Goal: Transaction & Acquisition: Purchase product/service

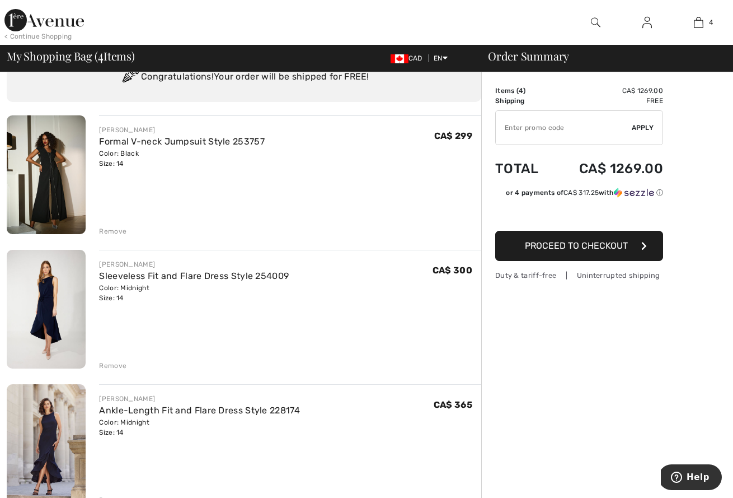
scroll to position [32, 0]
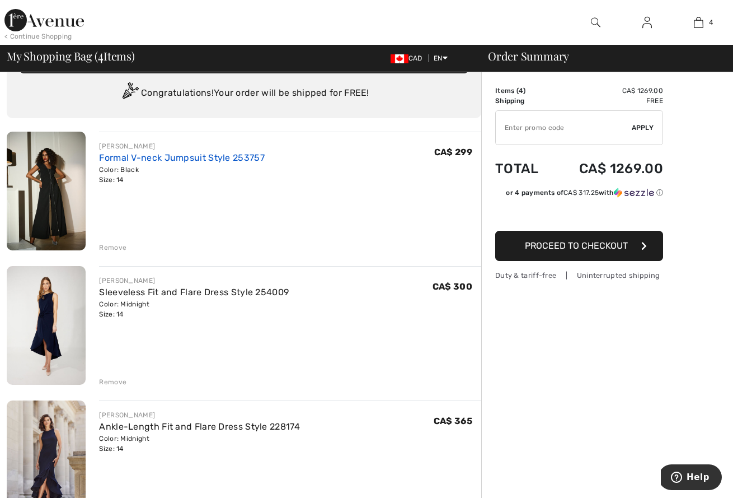
click at [139, 159] on link "Formal V-neck Jumpsuit Style 253757" at bounding box center [182, 157] width 166 height 11
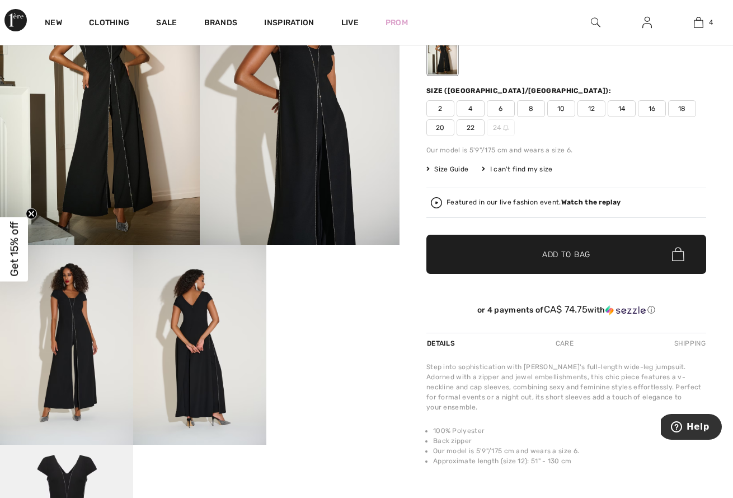
scroll to position [260, 0]
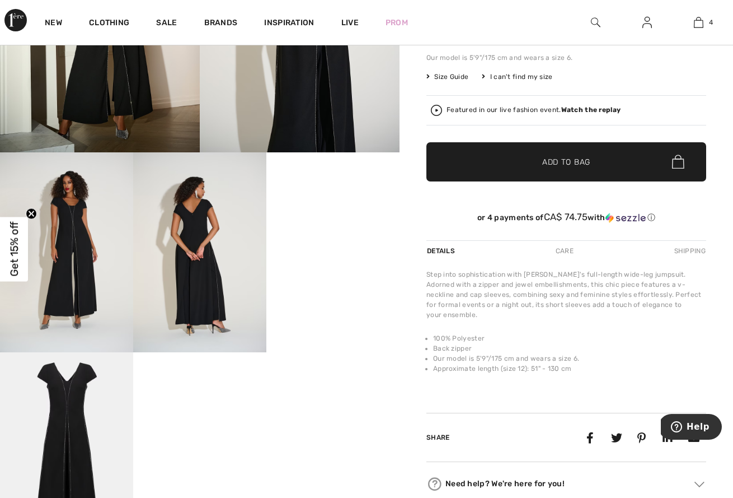
click at [328, 219] on video "Your browser does not support the video tag." at bounding box center [332, 185] width 133 height 67
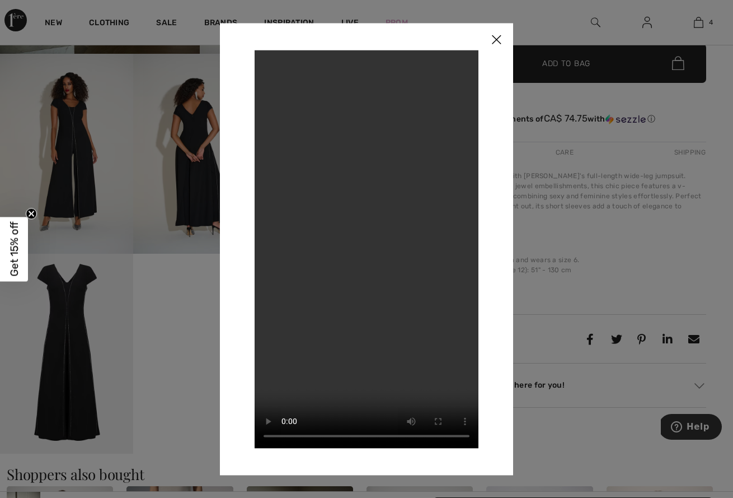
scroll to position [264, 0]
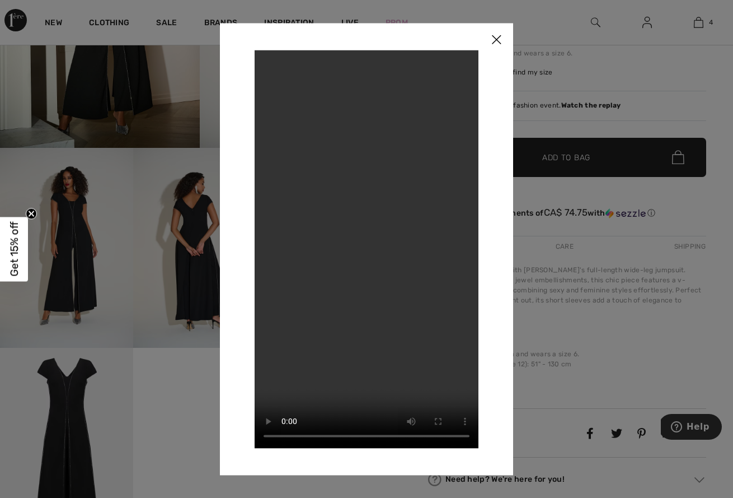
click at [500, 42] on img at bounding box center [497, 40] width 34 height 35
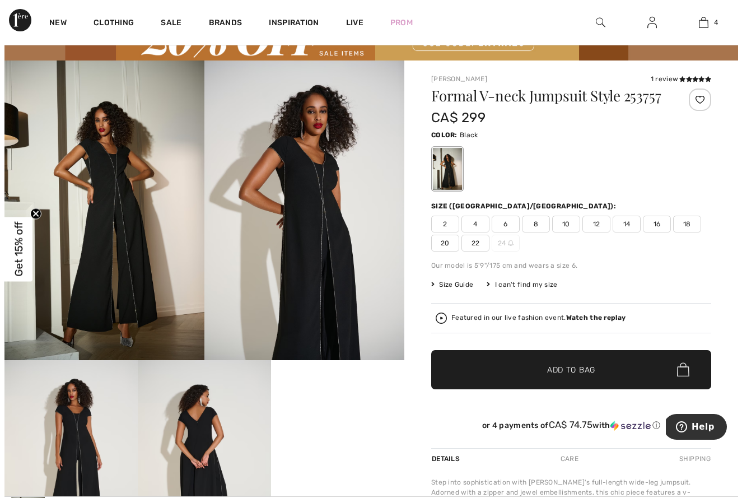
scroll to position [0, 0]
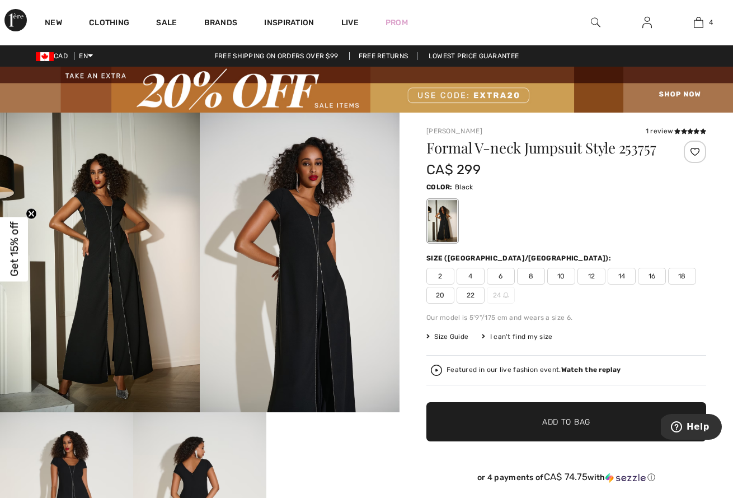
click at [599, 24] on img at bounding box center [596, 22] width 10 height 13
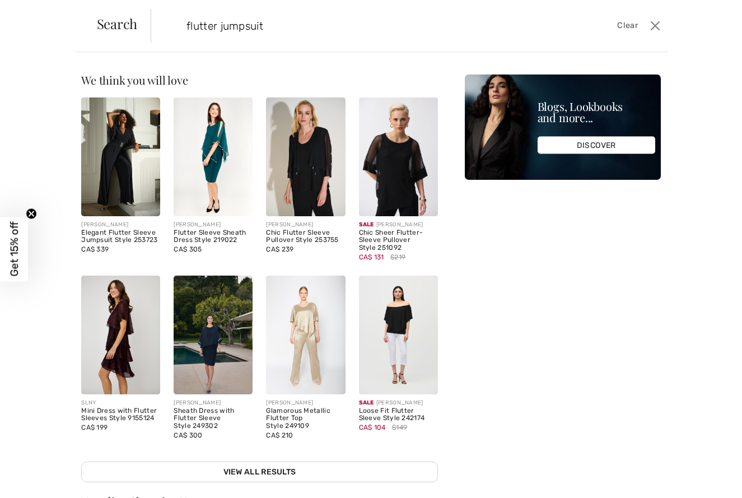
type input "flutter jumpsuit"
click at [105, 240] on div "Elegant Flutter Sleeve Jumpsuit Style 253723" at bounding box center [120, 237] width 79 height 16
click at [125, 173] on img at bounding box center [120, 156] width 79 height 119
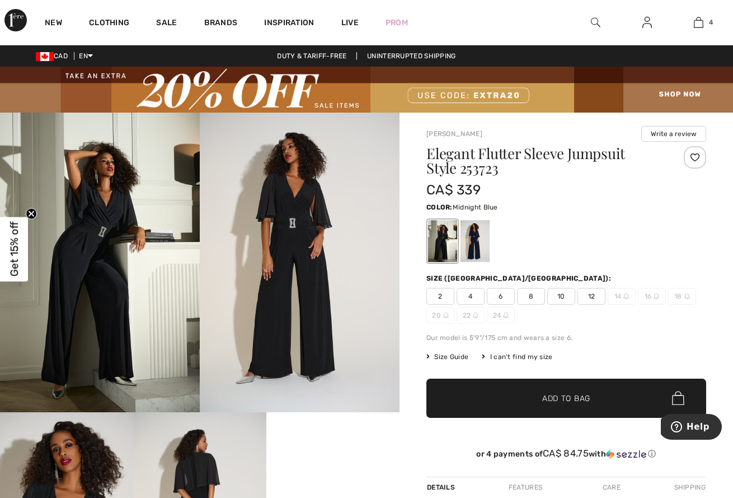
click at [478, 248] on div at bounding box center [475, 241] width 29 height 42
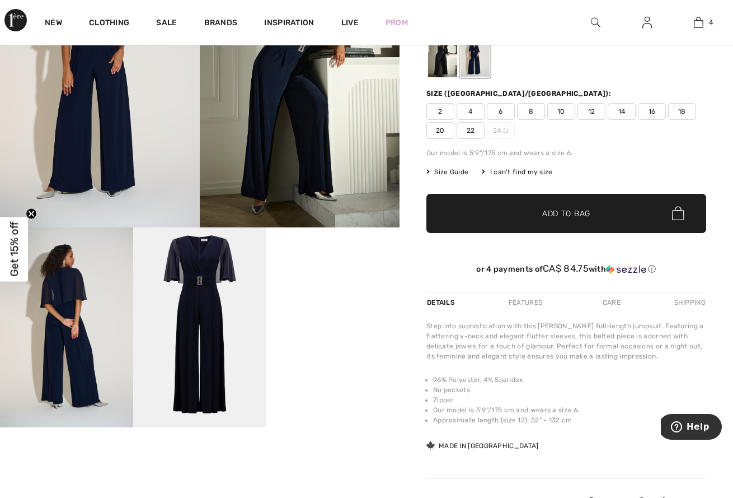
scroll to position [268, 0]
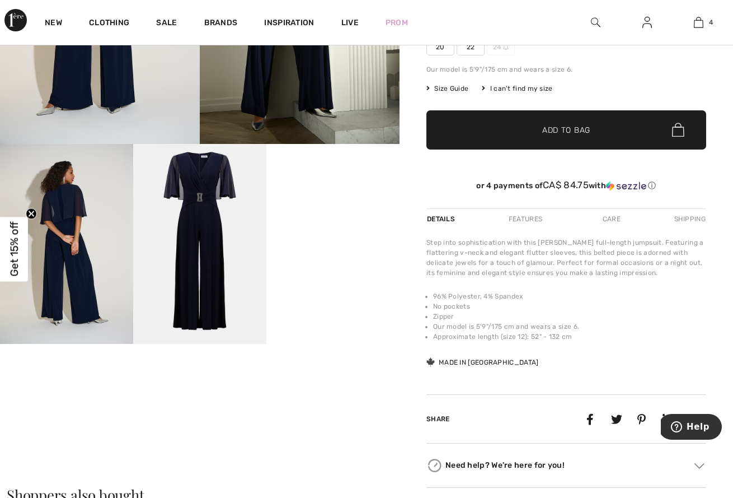
click at [330, 210] on video "Your browser does not support the video tag." at bounding box center [332, 177] width 133 height 67
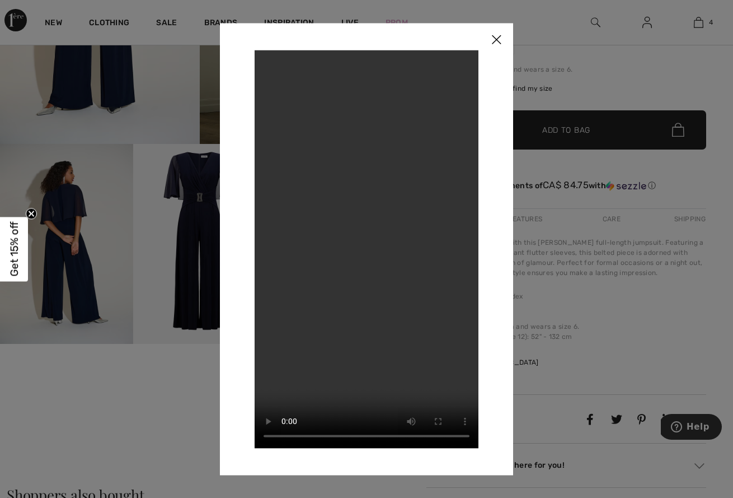
click at [499, 39] on img at bounding box center [497, 40] width 34 height 35
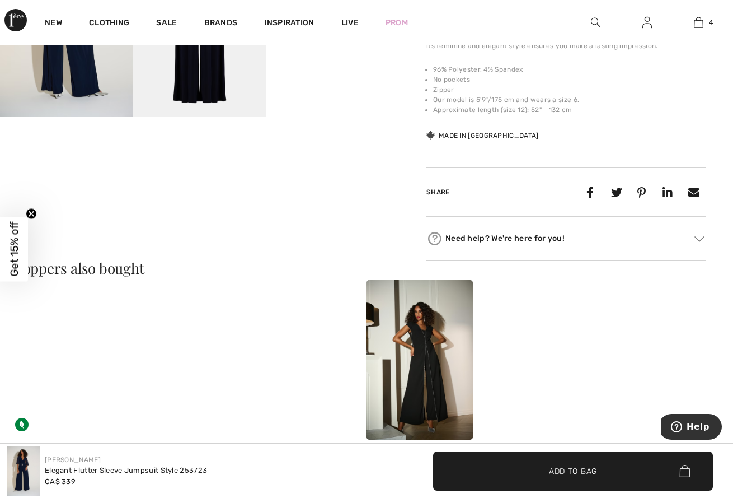
scroll to position [0, 0]
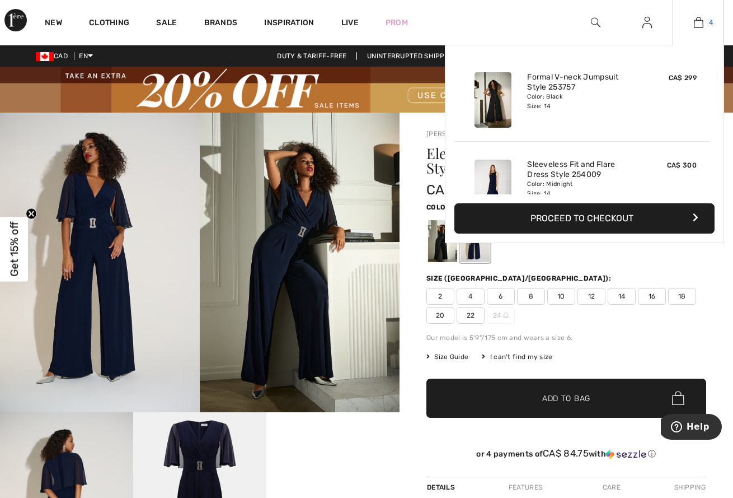
click at [711, 26] on span "4" at bounding box center [711, 22] width 4 height 10
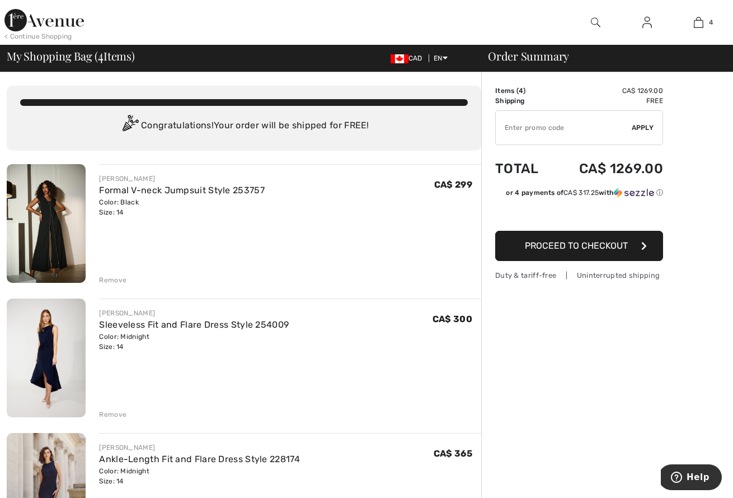
scroll to position [79, 0]
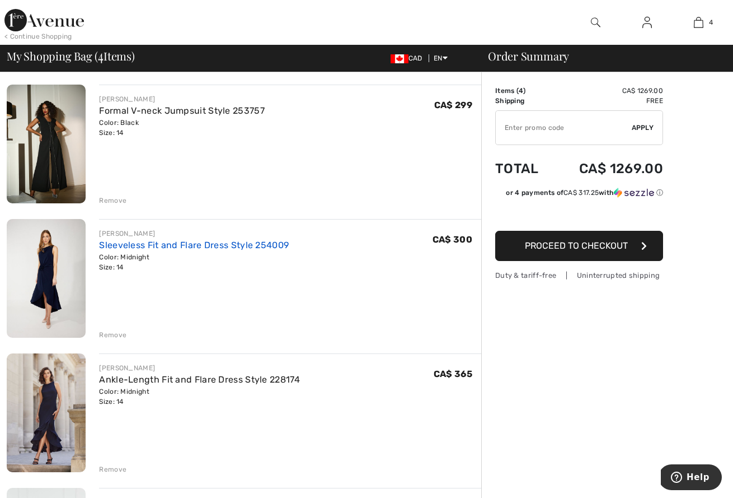
click at [228, 246] on link "Sleeveless Fit and Flare Dress Style 254009" at bounding box center [194, 245] width 190 height 11
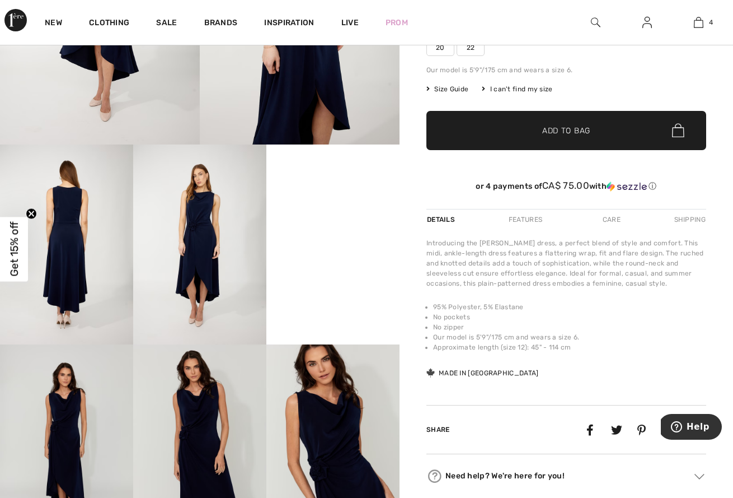
scroll to position [188, 0]
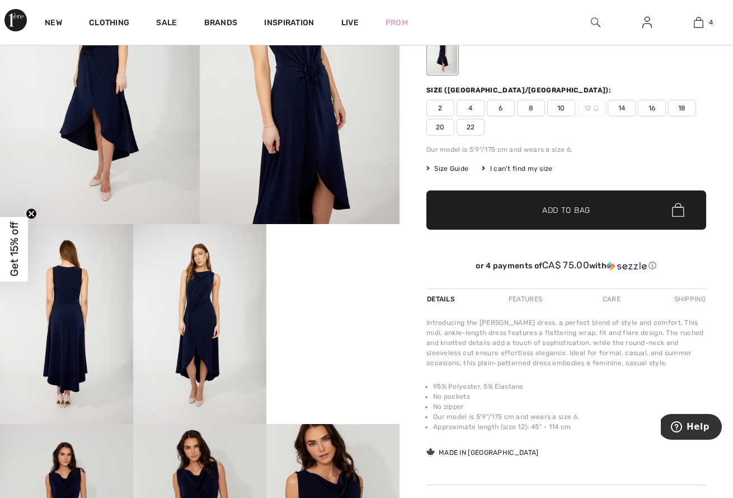
click at [457, 166] on span "Size Guide" at bounding box center [448, 168] width 42 height 10
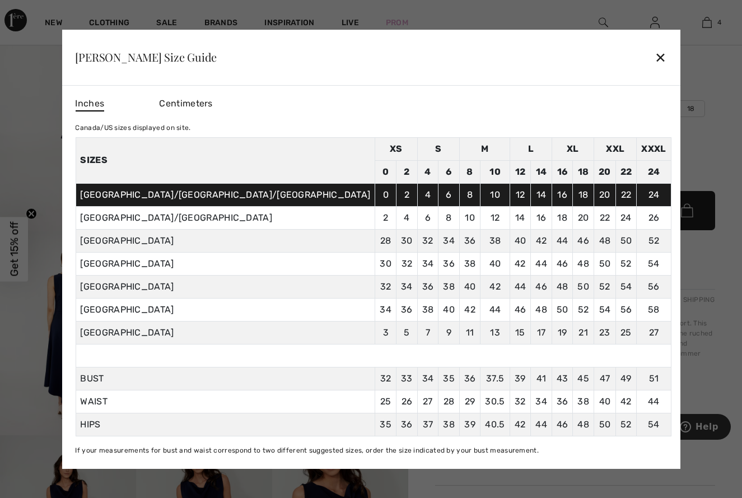
click at [654, 50] on div "✕" at bounding box center [660, 57] width 12 height 24
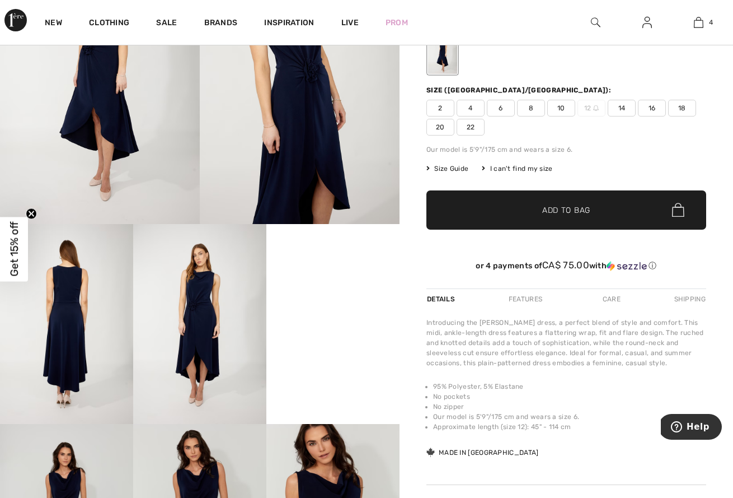
click at [651, 111] on span "16" at bounding box center [652, 108] width 28 height 17
click at [611, 208] on span "✔ Added to Bag Add to Bag" at bounding box center [567, 209] width 280 height 39
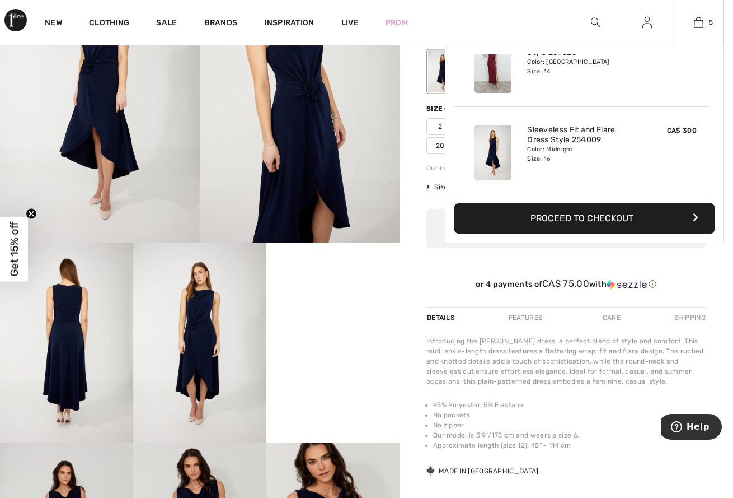
scroll to position [167, 0]
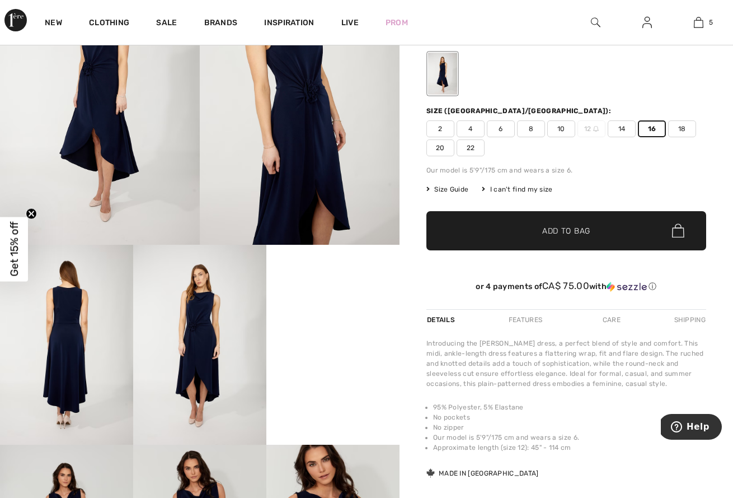
click at [373, 311] on video "Your browser does not support the video tag." at bounding box center [332, 278] width 133 height 67
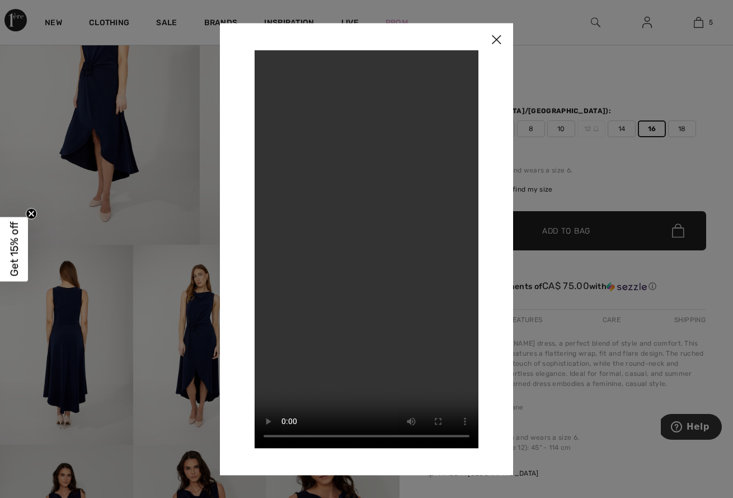
click at [498, 39] on img at bounding box center [497, 40] width 34 height 35
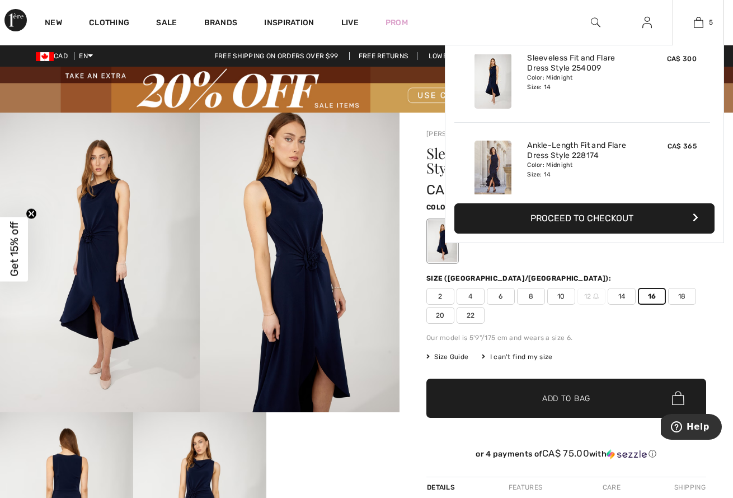
scroll to position [11, 0]
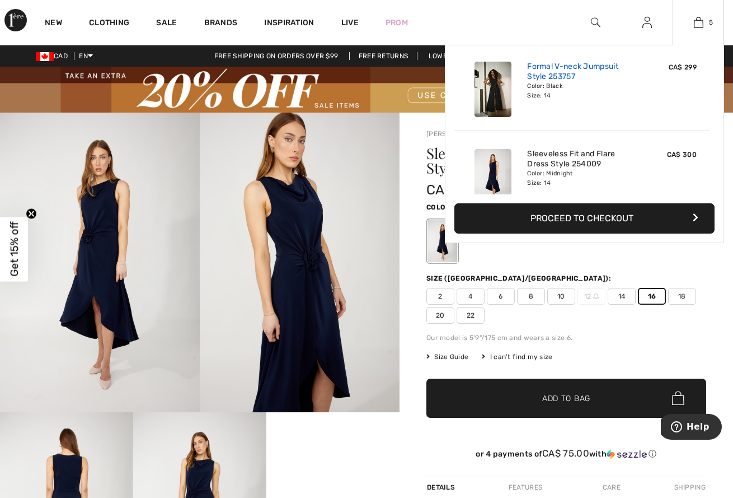
click at [564, 70] on link "Formal V-neck Jumpsuit Style 253757" at bounding box center [582, 72] width 110 height 20
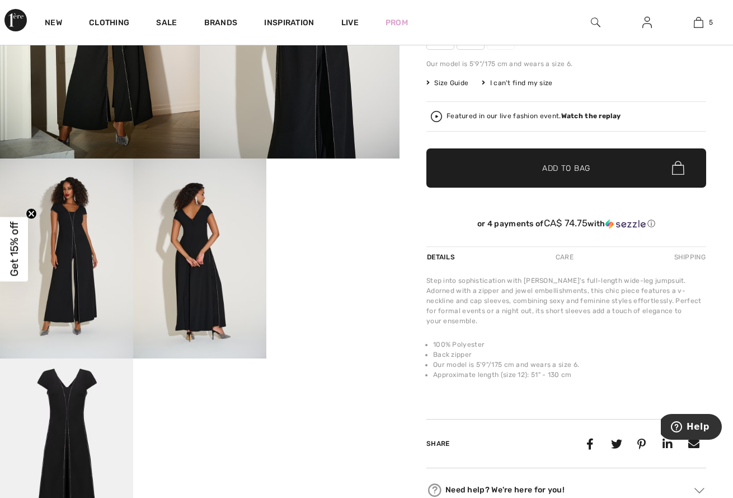
scroll to position [99, 0]
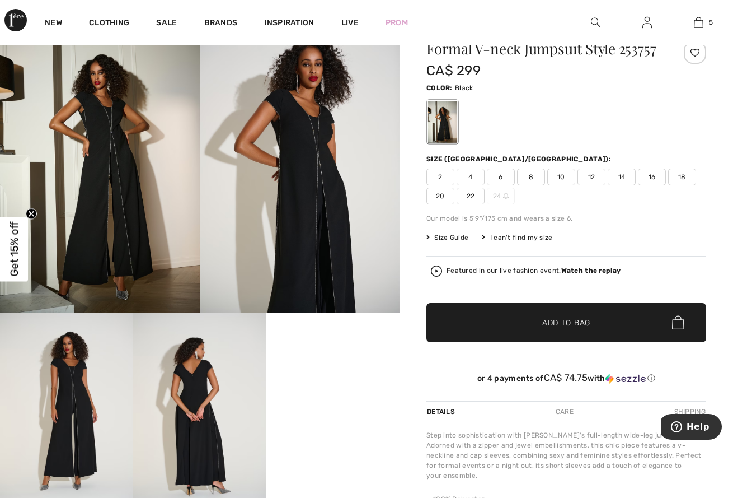
click at [454, 236] on span "Size Guide" at bounding box center [448, 237] width 42 height 10
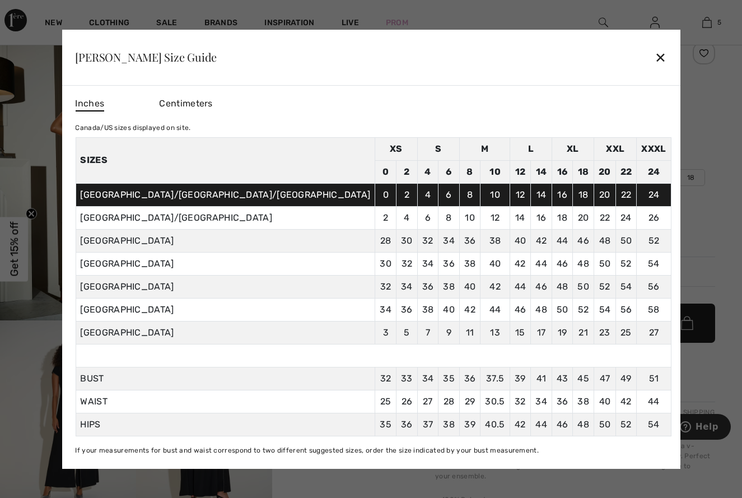
click at [654, 50] on div "✕" at bounding box center [660, 57] width 12 height 24
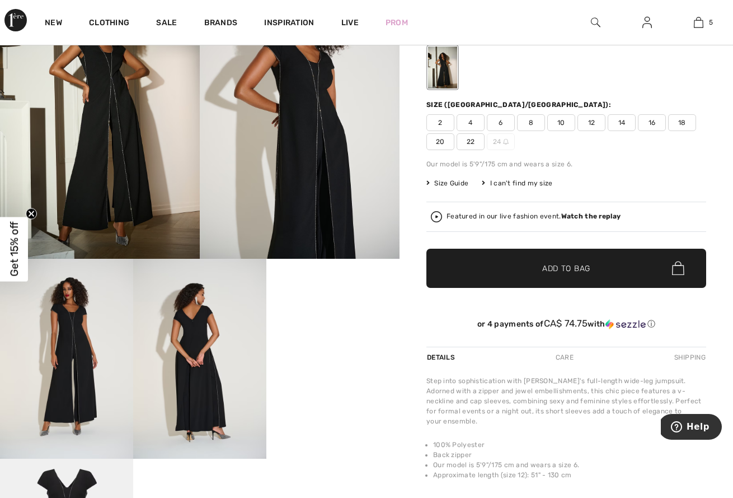
scroll to position [0, 0]
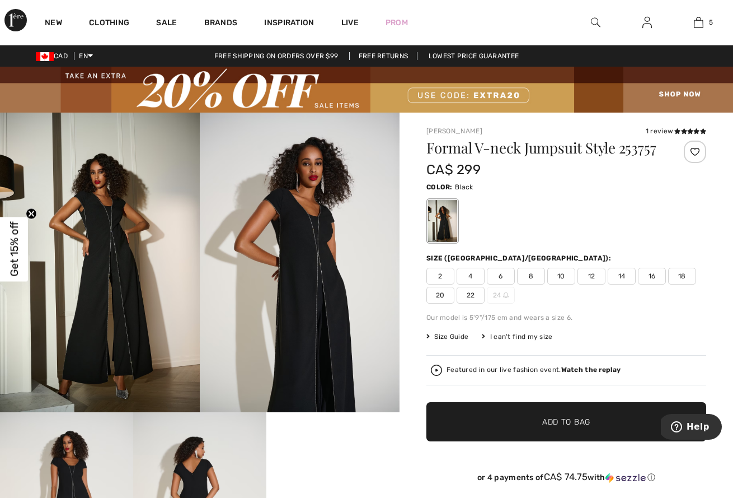
click at [30, 212] on icon "Close teaser" at bounding box center [31, 213] width 4 height 4
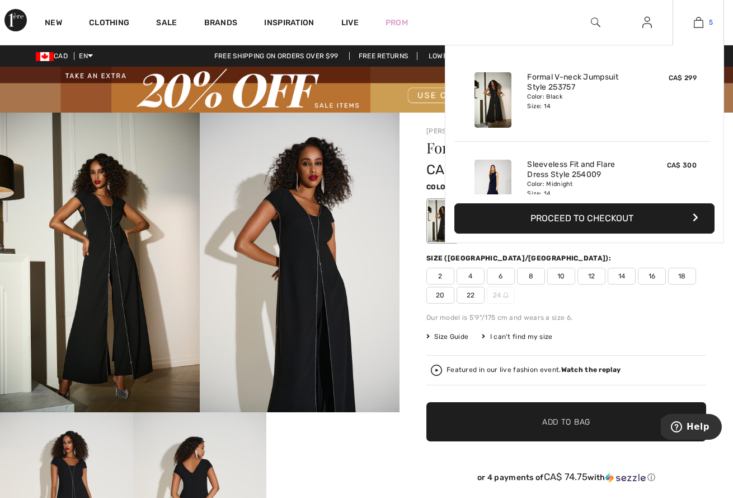
click at [698, 22] on img at bounding box center [699, 22] width 10 height 13
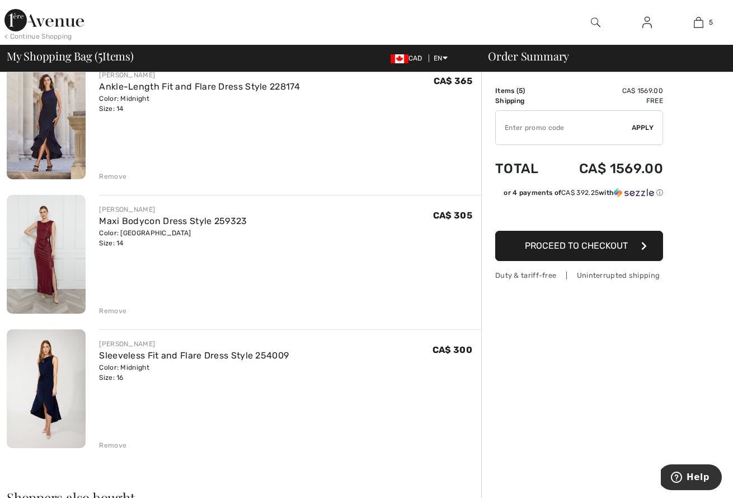
scroll to position [375, 0]
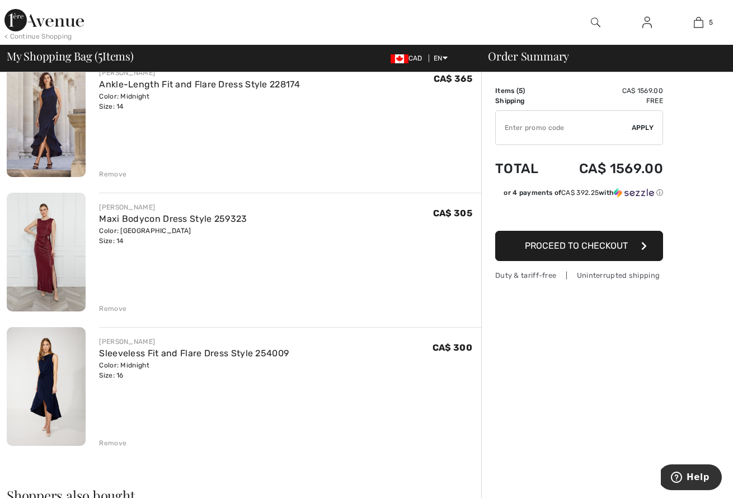
click at [112, 311] on div "Remove" at bounding box center [112, 308] width 27 height 10
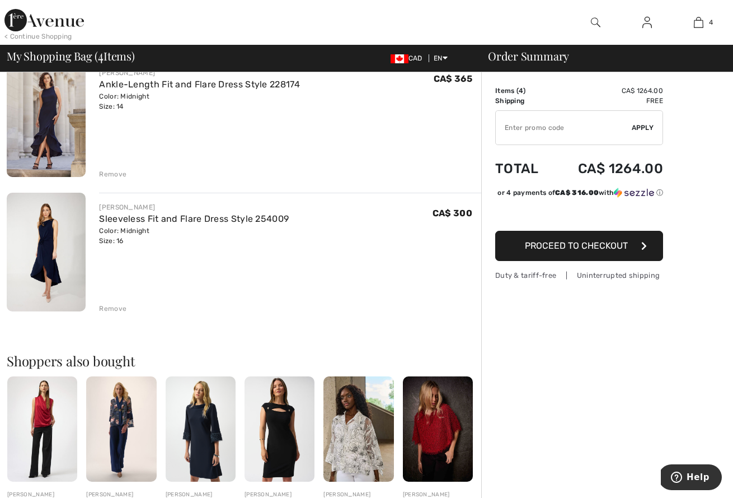
scroll to position [299, 0]
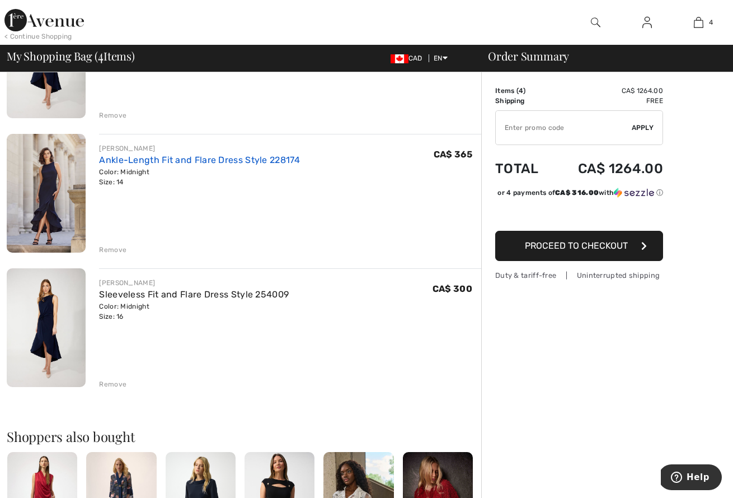
click at [244, 161] on link "Ankle-Length Fit and Flare Dress Style 228174" at bounding box center [199, 160] width 201 height 11
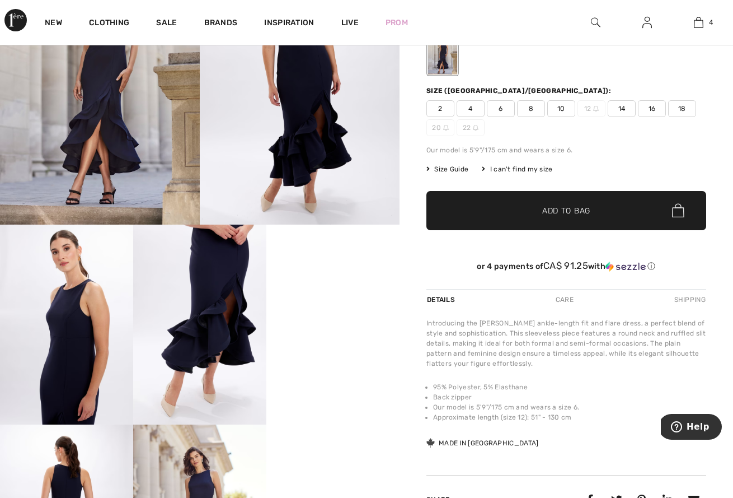
scroll to position [231, 0]
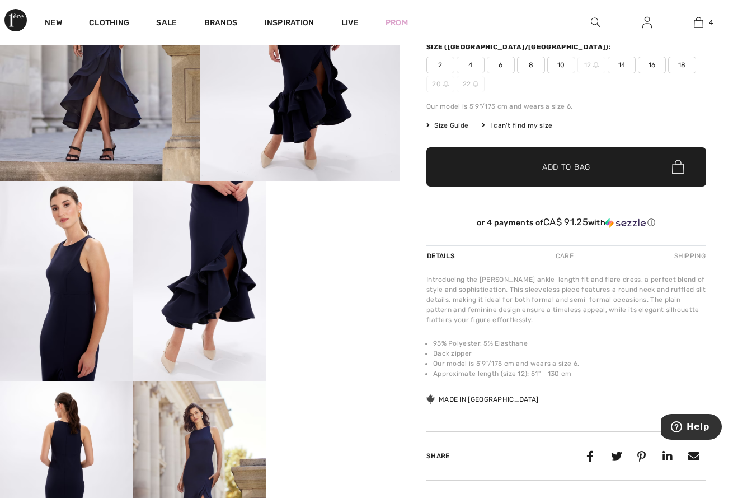
click at [346, 247] on video "Your browser does not support the video tag." at bounding box center [332, 214] width 133 height 67
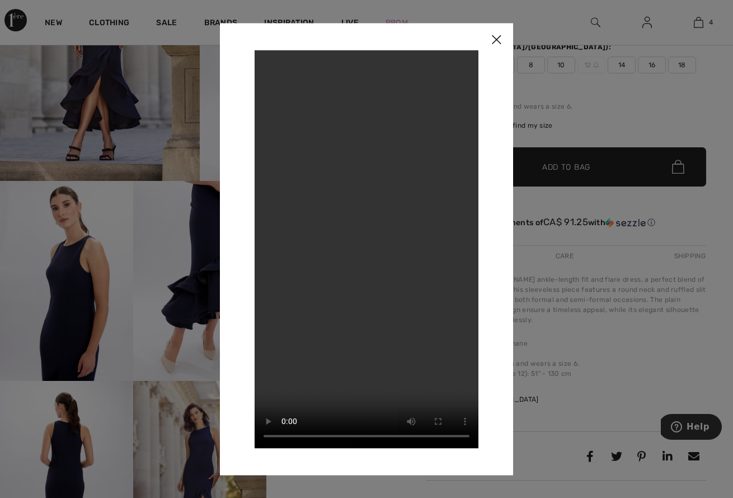
click at [499, 44] on img at bounding box center [497, 40] width 34 height 35
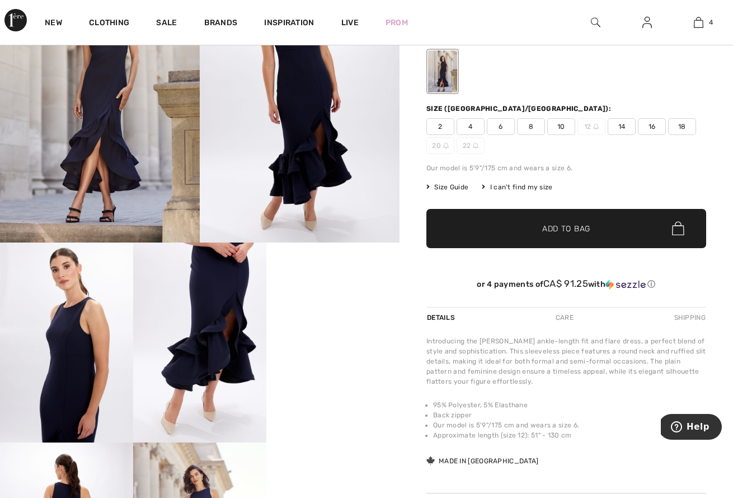
scroll to position [0, 0]
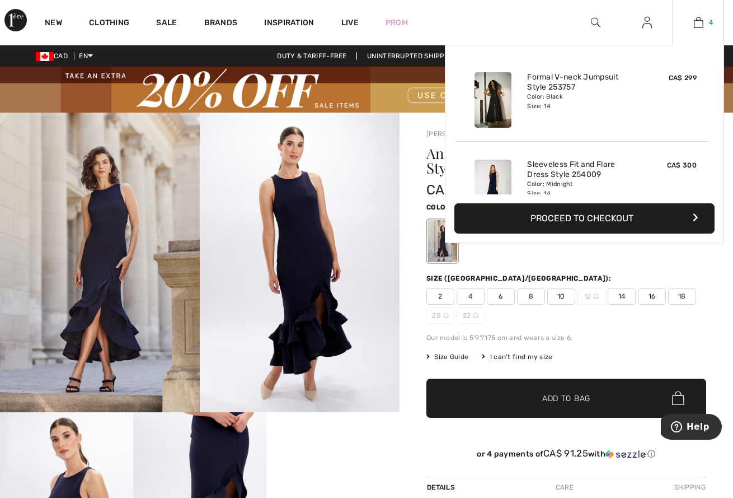
click at [700, 28] on img at bounding box center [699, 22] width 10 height 13
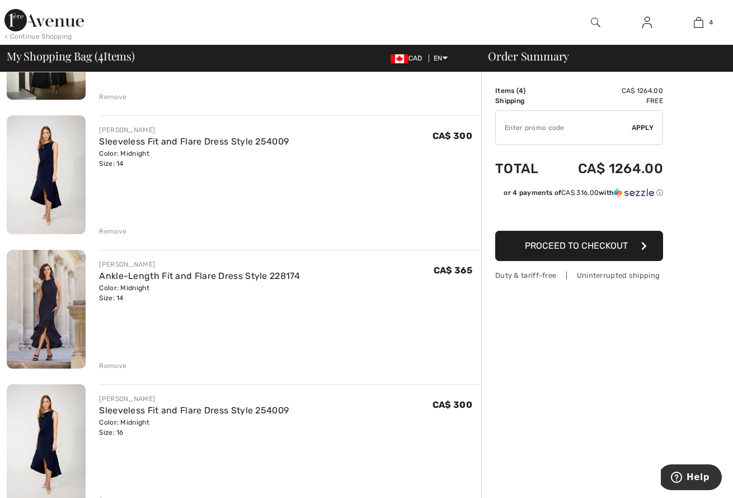
scroll to position [185, 0]
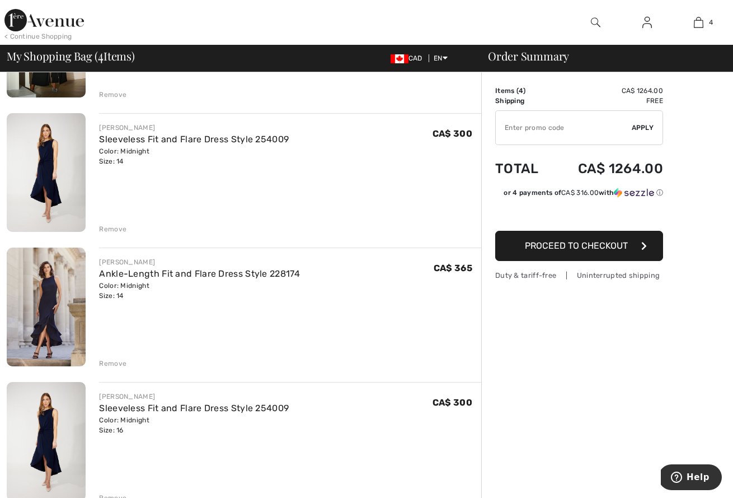
click at [117, 362] on div "Remove" at bounding box center [112, 363] width 27 height 10
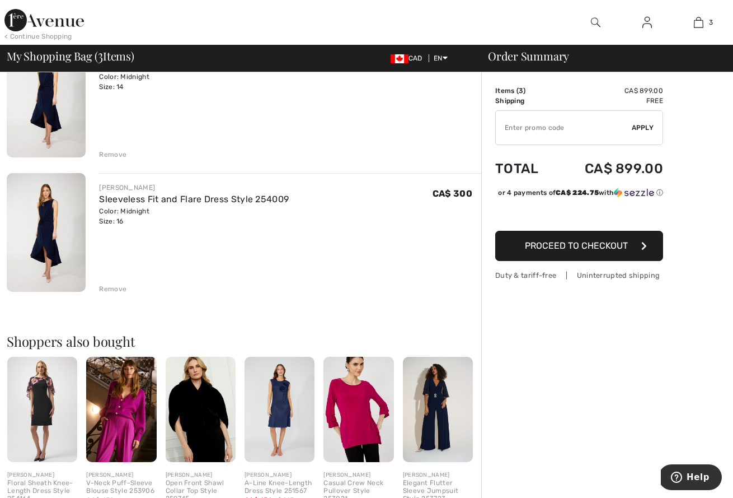
scroll to position [0, 0]
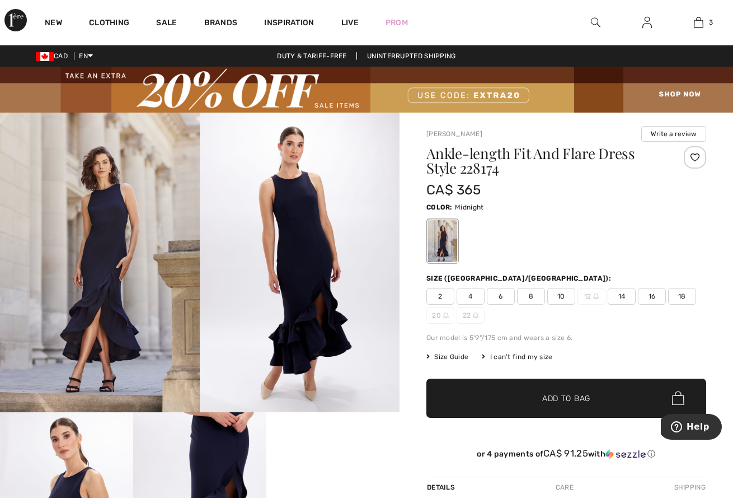
click at [631, 296] on span "14" at bounding box center [622, 296] width 28 height 17
click at [592, 398] on span "✔ Added to Bag Add to Bag" at bounding box center [567, 397] width 280 height 39
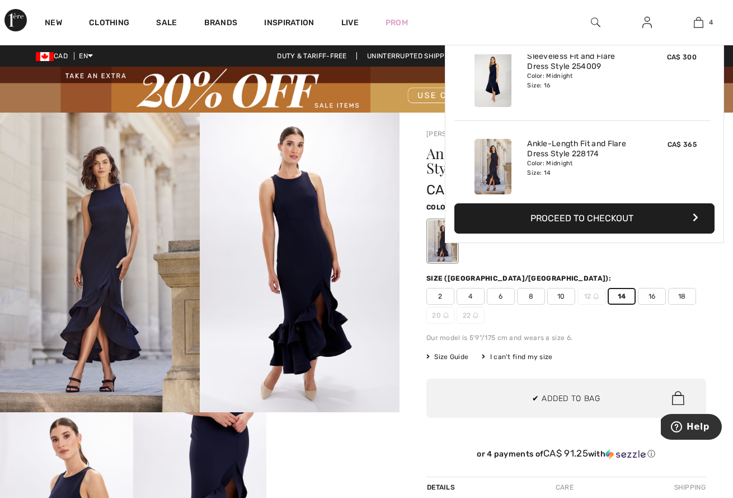
scroll to position [209, 0]
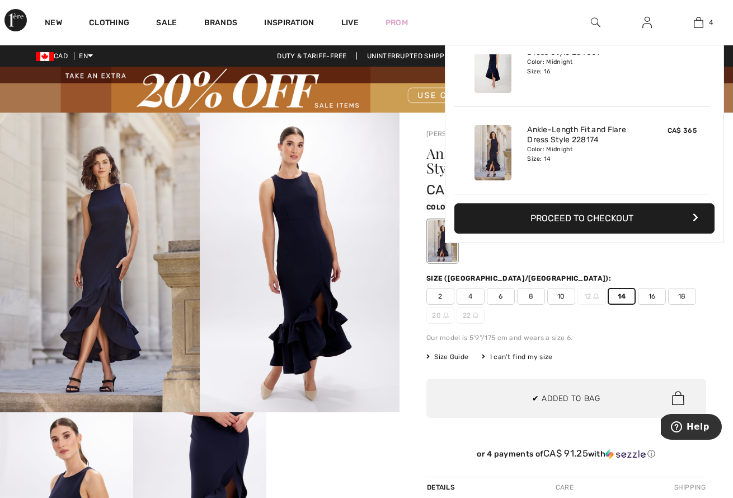
click at [649, 298] on span "16" at bounding box center [652, 296] width 28 height 17
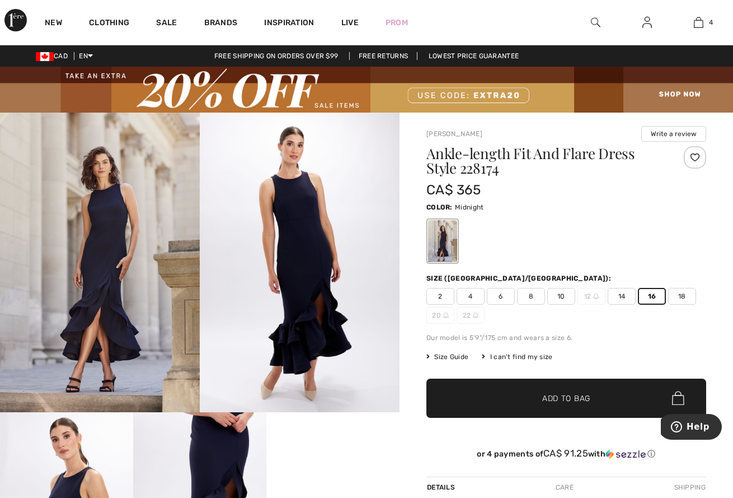
click at [581, 396] on span "Add to Bag" at bounding box center [566, 398] width 48 height 12
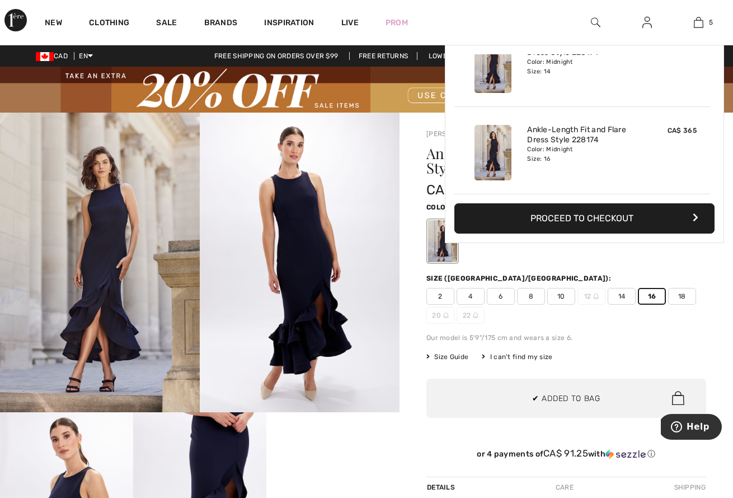
scroll to position [297, 0]
click at [579, 219] on button "Proceed to Checkout" at bounding box center [585, 218] width 260 height 30
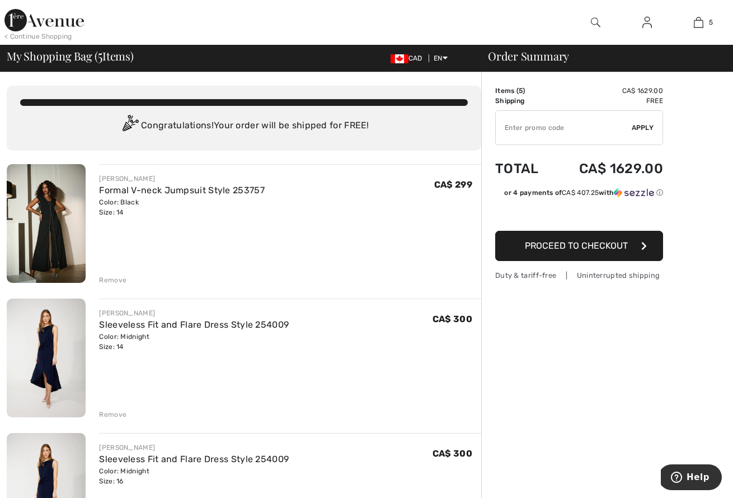
click at [121, 281] on div "Remove" at bounding box center [112, 280] width 27 height 10
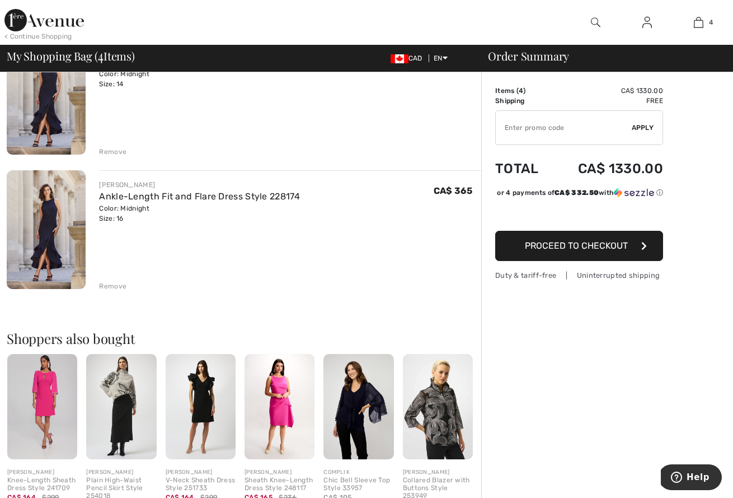
scroll to position [639, 0]
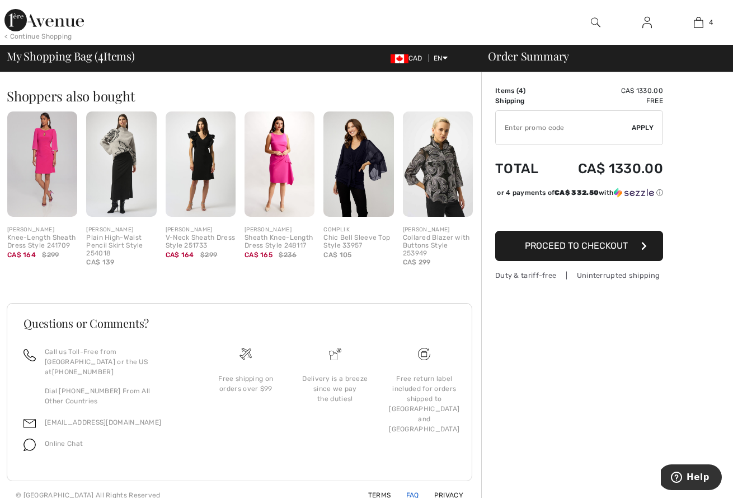
click at [409, 491] on link "FAQ" at bounding box center [406, 495] width 26 height 8
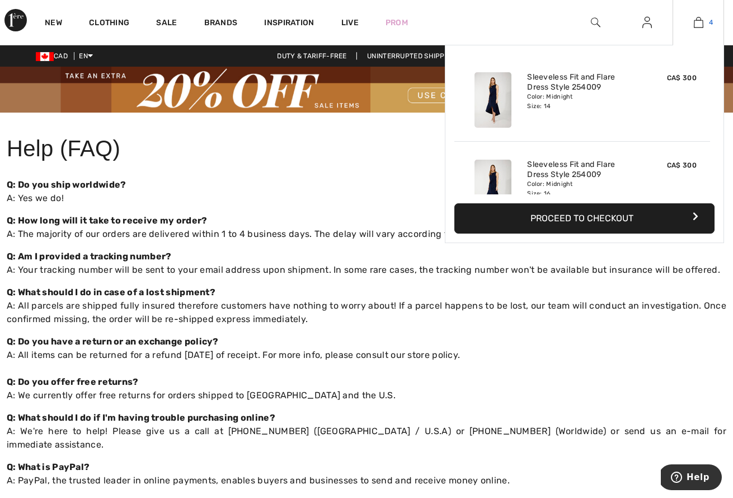
click at [705, 24] on link "4" at bounding box center [698, 22] width 50 height 13
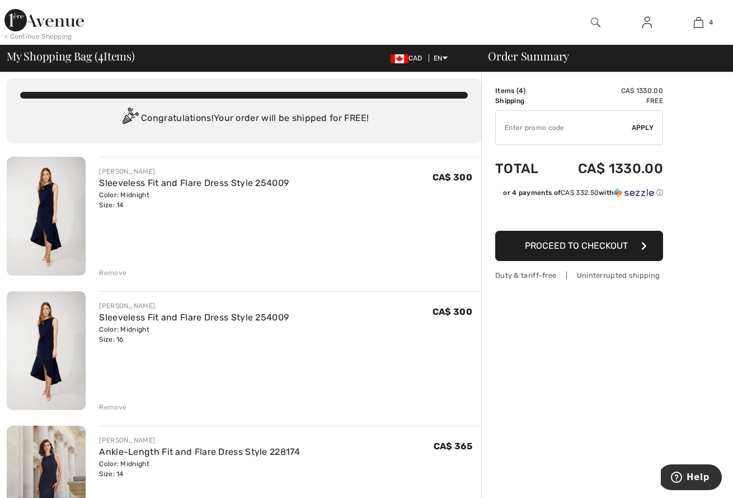
scroll to position [87, 0]
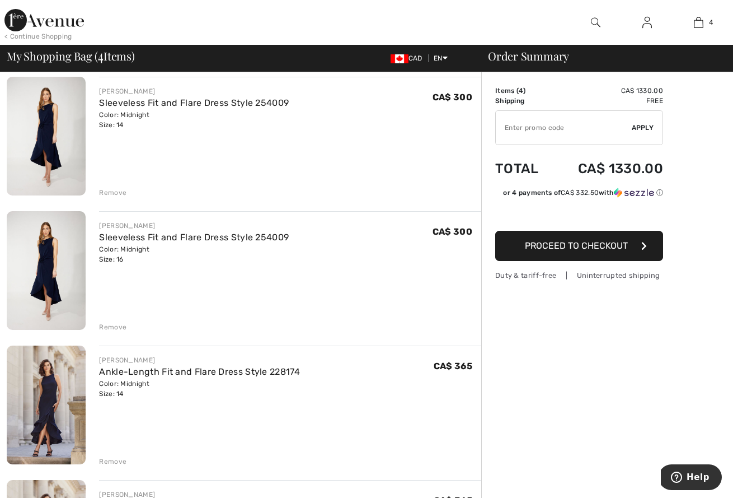
click at [118, 326] on div "Remove" at bounding box center [112, 327] width 27 height 10
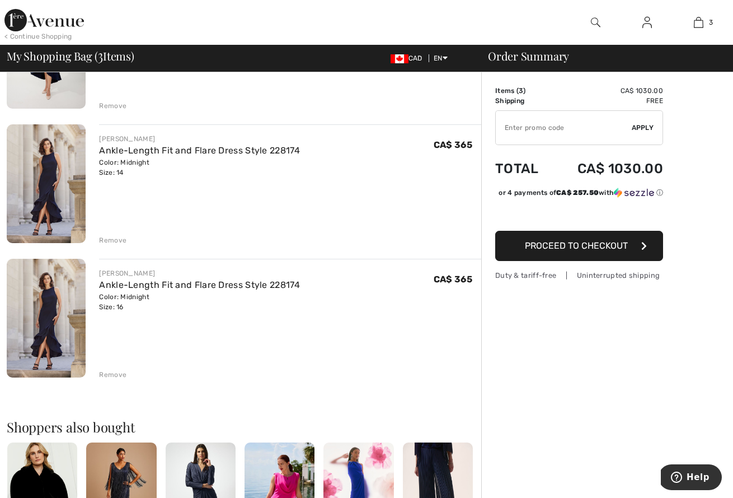
scroll to position [224, 0]
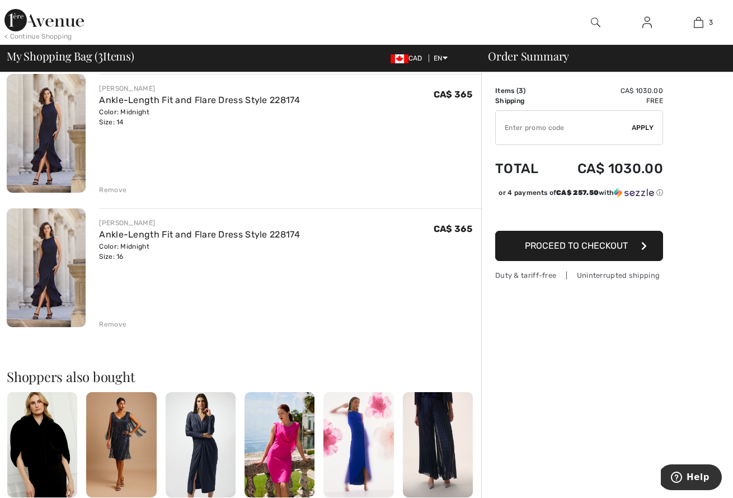
click at [125, 321] on div "Remove" at bounding box center [112, 324] width 27 height 10
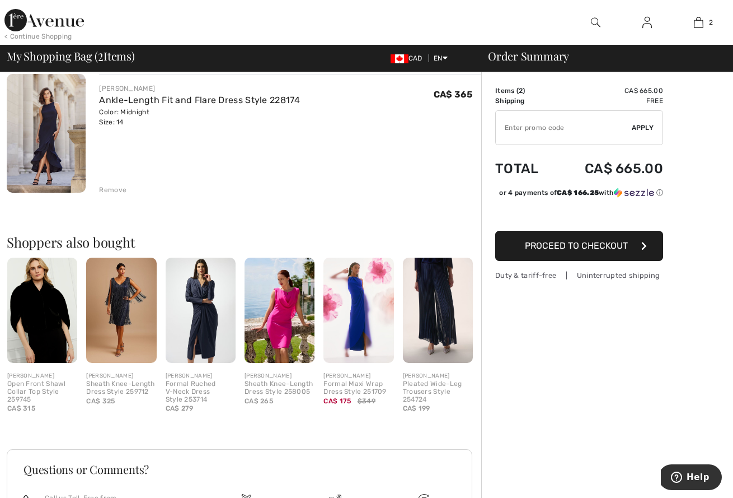
click at [344, 326] on img at bounding box center [359, 310] width 70 height 105
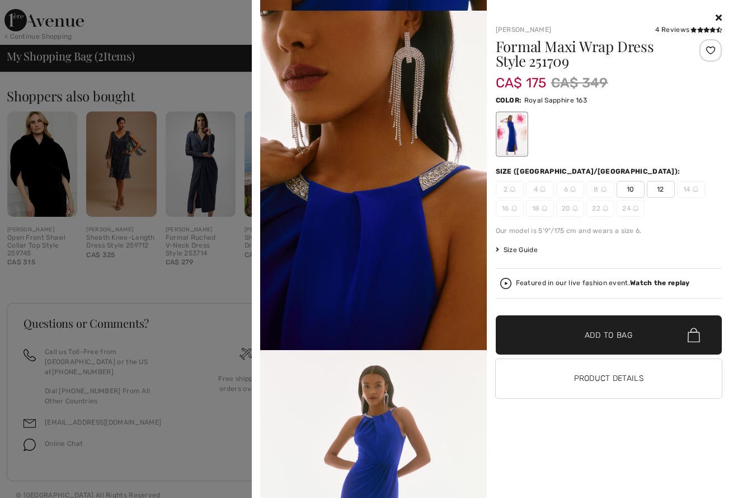
scroll to position [743, 0]
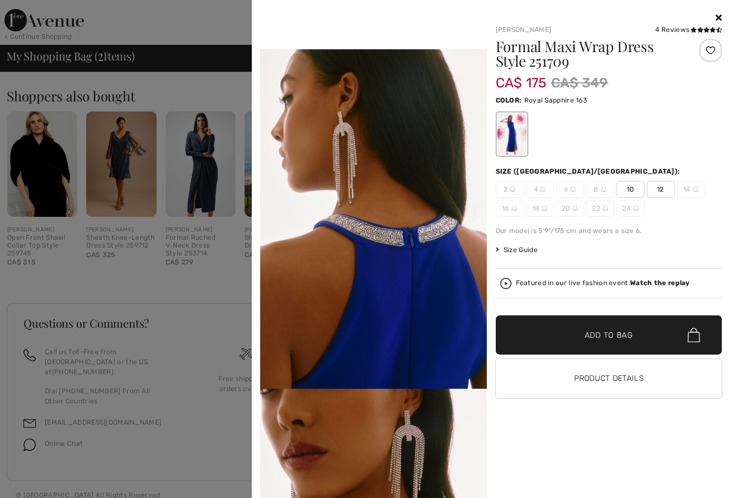
click at [722, 15] on icon at bounding box center [719, 17] width 6 height 9
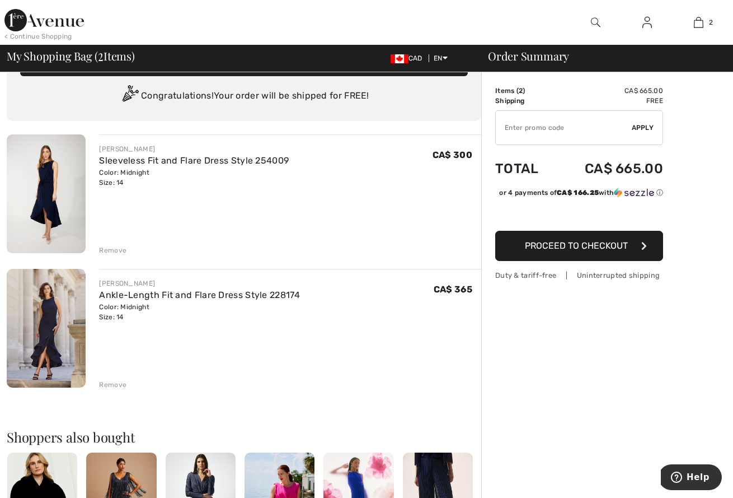
scroll to position [0, 0]
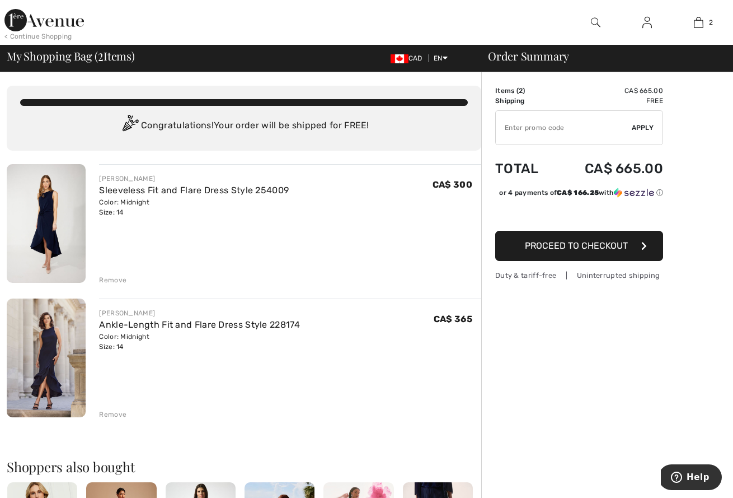
click at [119, 279] on div "Remove" at bounding box center [112, 280] width 27 height 10
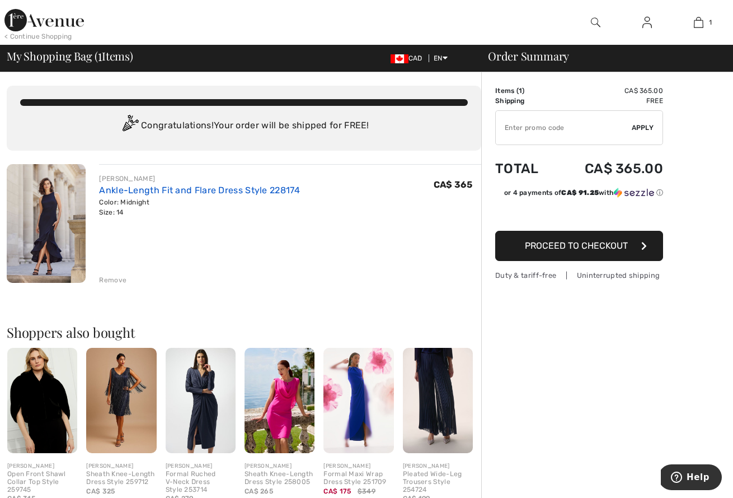
click at [157, 189] on link "Ankle-Length Fit and Flare Dress Style 228174" at bounding box center [199, 190] width 201 height 11
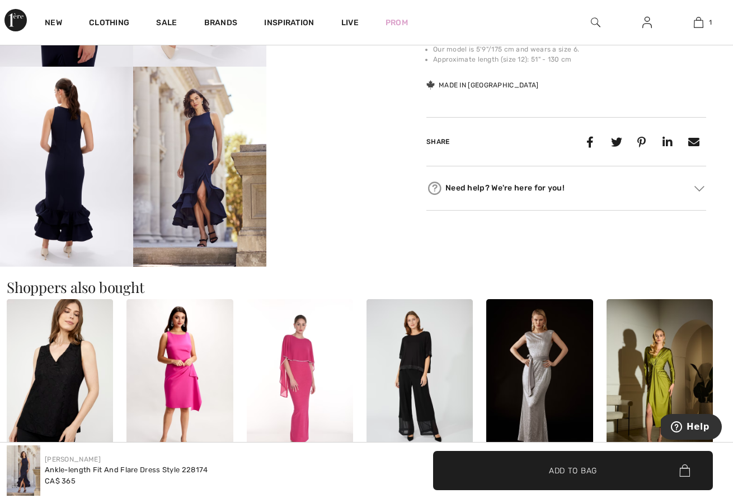
scroll to position [631, 0]
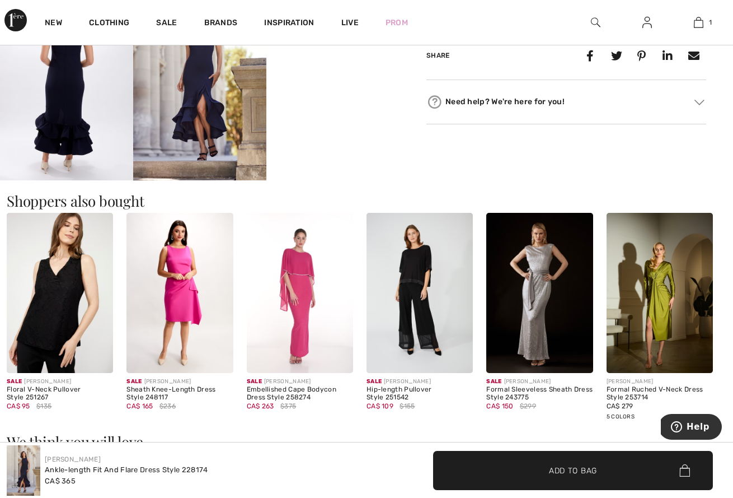
click at [521, 330] on img at bounding box center [539, 293] width 106 height 160
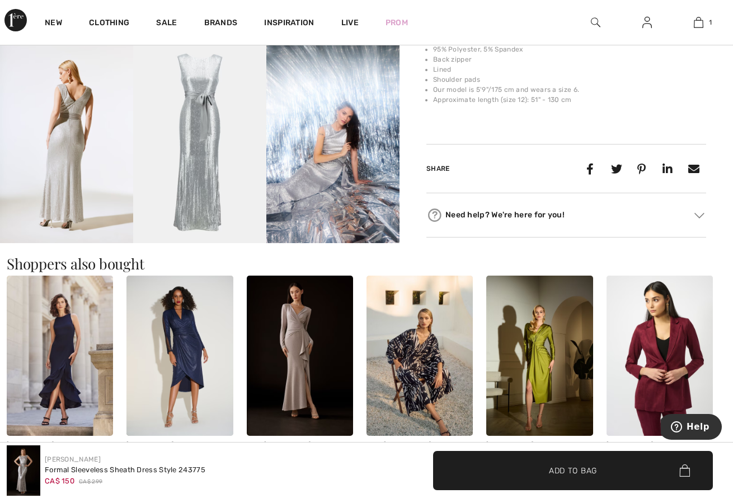
scroll to position [637, 0]
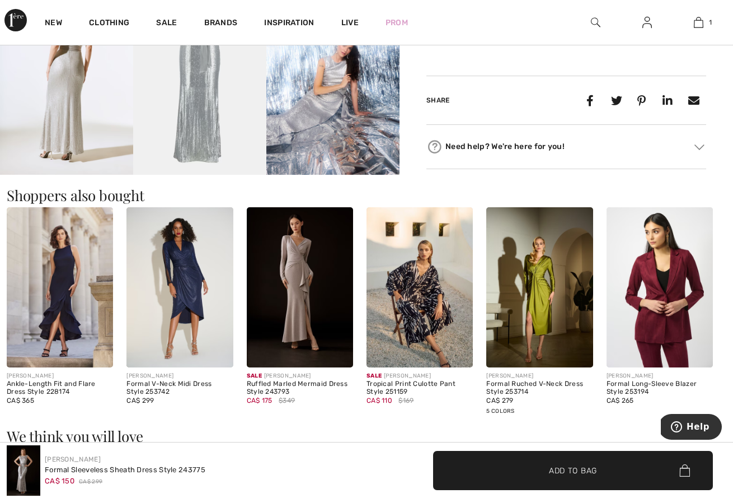
click at [298, 334] on img at bounding box center [300, 287] width 106 height 160
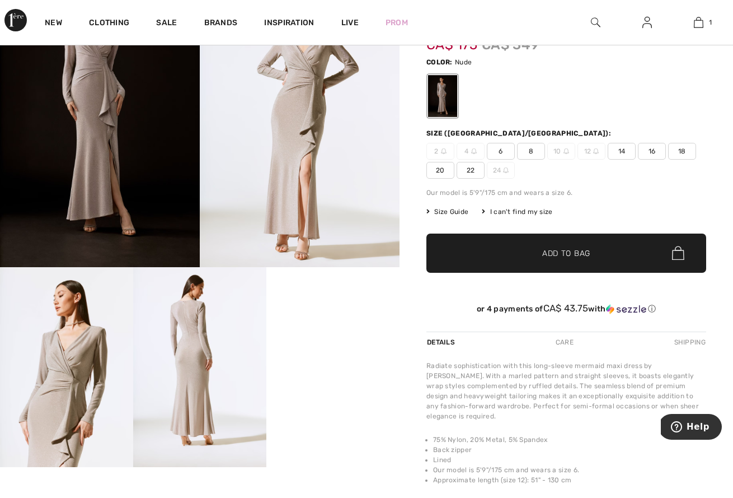
scroll to position [201, 0]
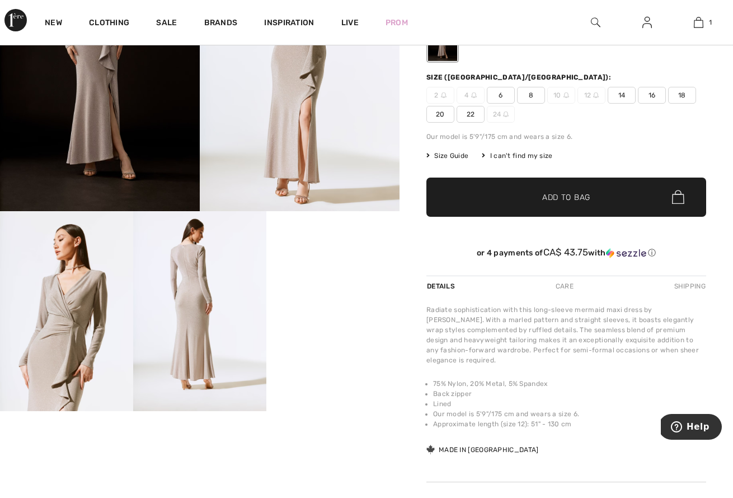
click at [306, 278] on video "Your browser does not support the video tag." at bounding box center [332, 244] width 133 height 67
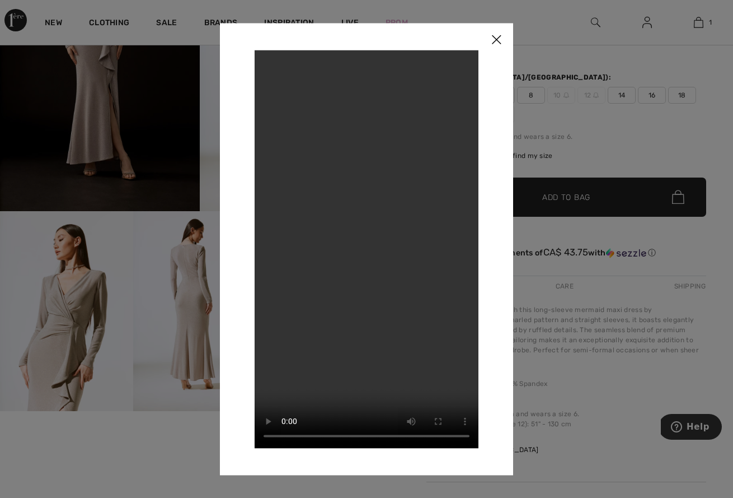
click at [502, 36] on img at bounding box center [497, 40] width 34 height 35
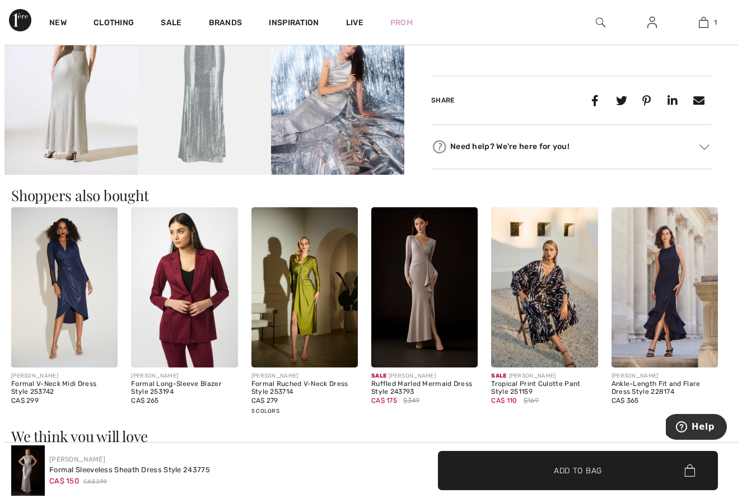
scroll to position [404, 0]
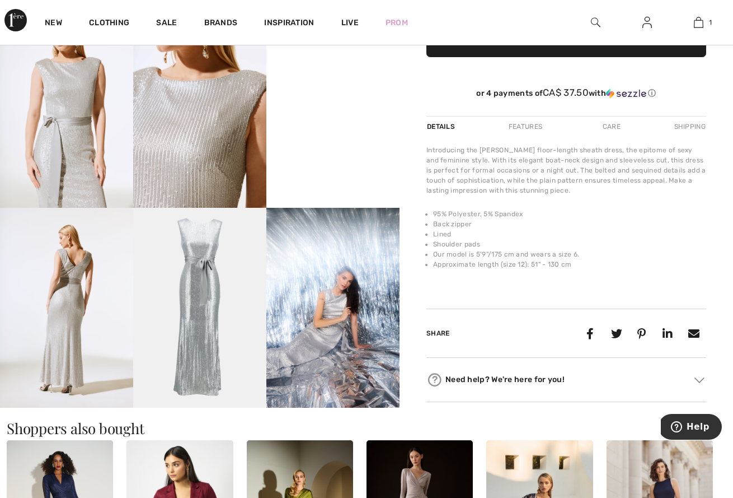
click at [230, 307] on img at bounding box center [199, 308] width 133 height 200
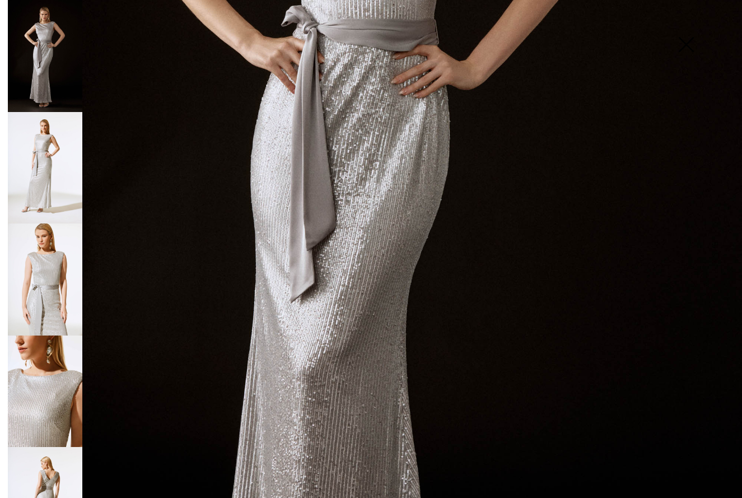
scroll to position [602, 0]
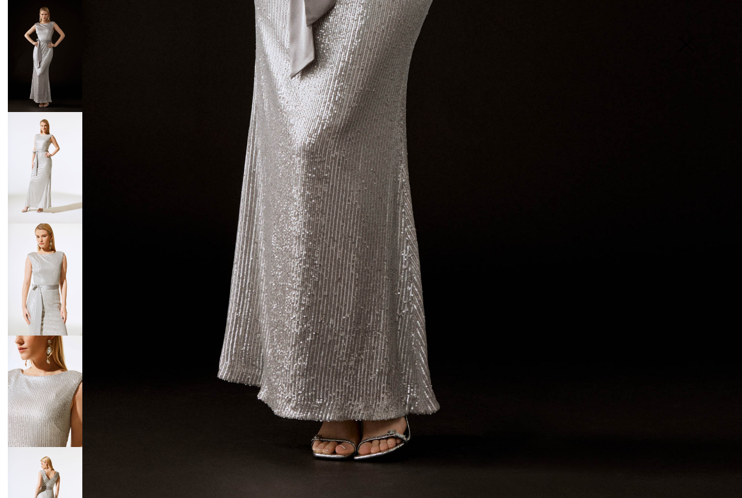
click at [64, 202] on img at bounding box center [45, 168] width 74 height 112
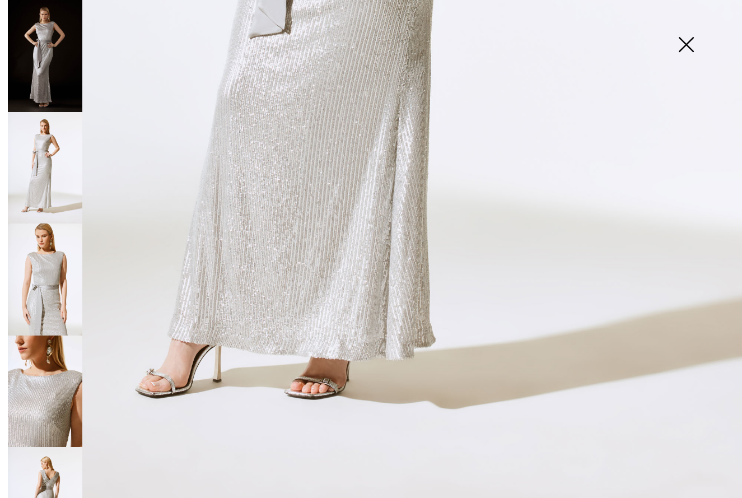
click at [48, 253] on img at bounding box center [45, 279] width 74 height 112
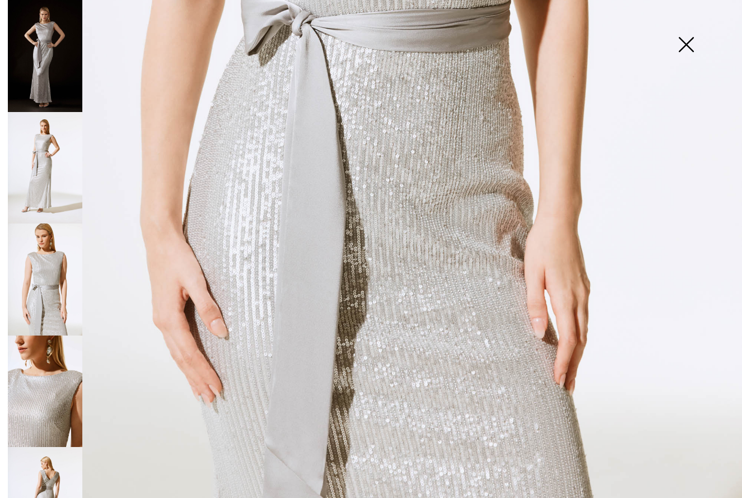
click at [47, 347] on img at bounding box center [45, 391] width 74 height 112
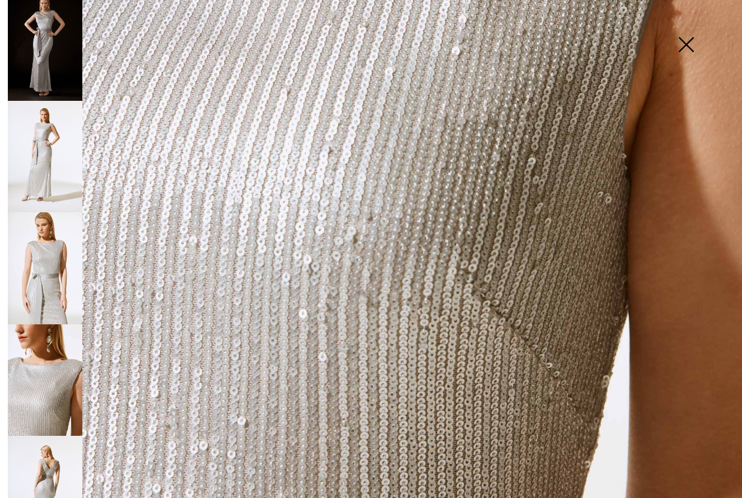
scroll to position [122, 0]
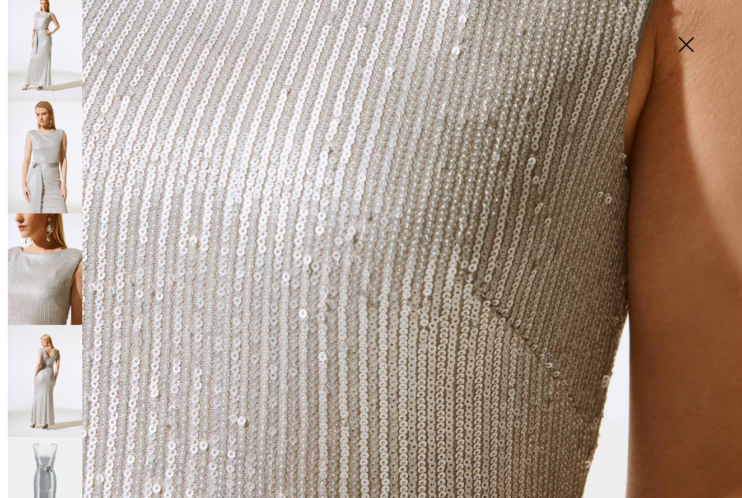
click at [46, 346] on img at bounding box center [45, 381] width 74 height 112
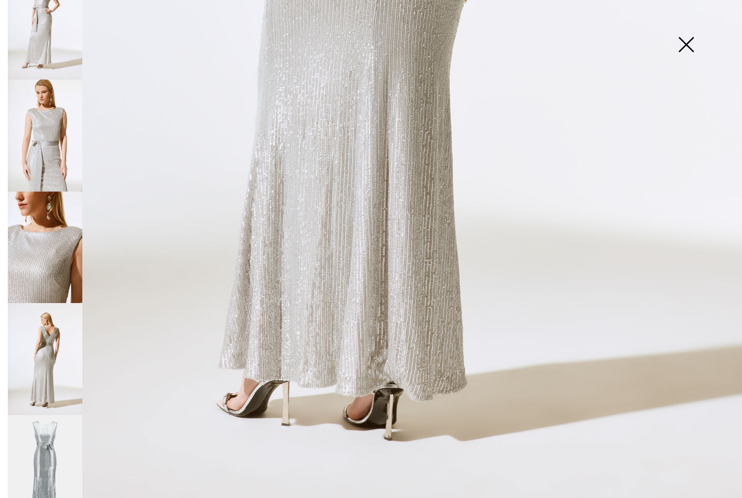
scroll to position [255, 0]
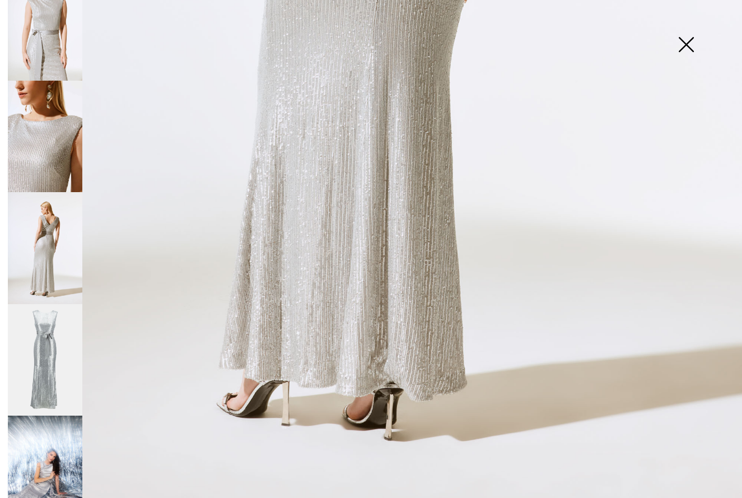
click at [46, 345] on img at bounding box center [45, 360] width 74 height 112
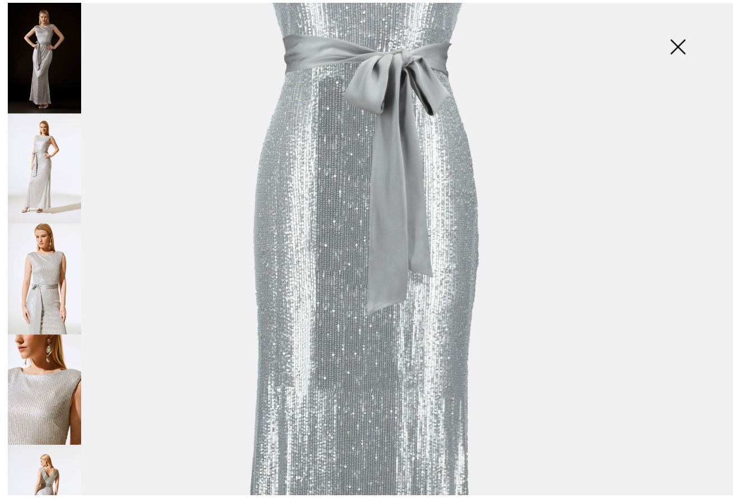
scroll to position [212, 0]
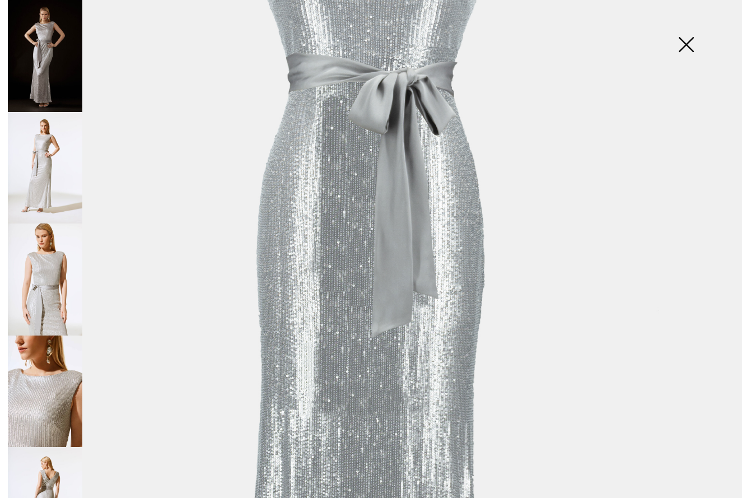
click at [687, 44] on img at bounding box center [686, 46] width 56 height 58
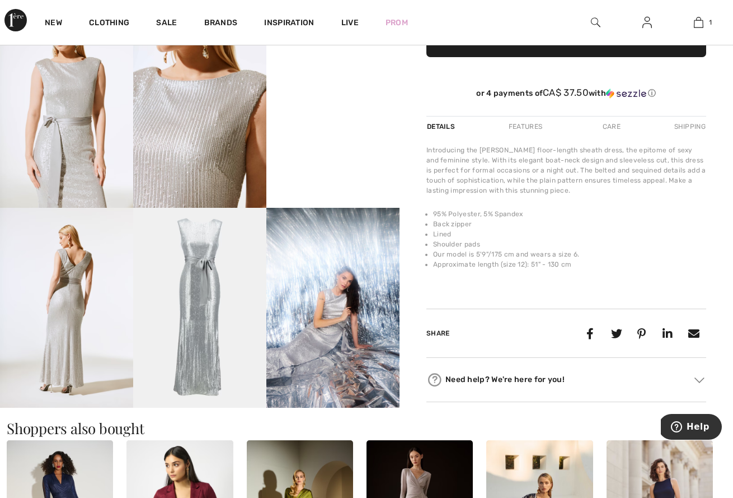
click at [376, 74] on video "Your browser does not support the video tag." at bounding box center [332, 41] width 133 height 67
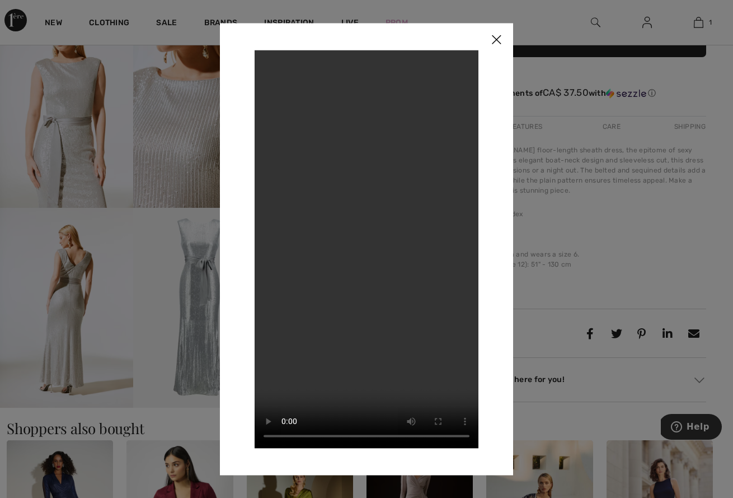
click at [495, 39] on img at bounding box center [497, 40] width 34 height 35
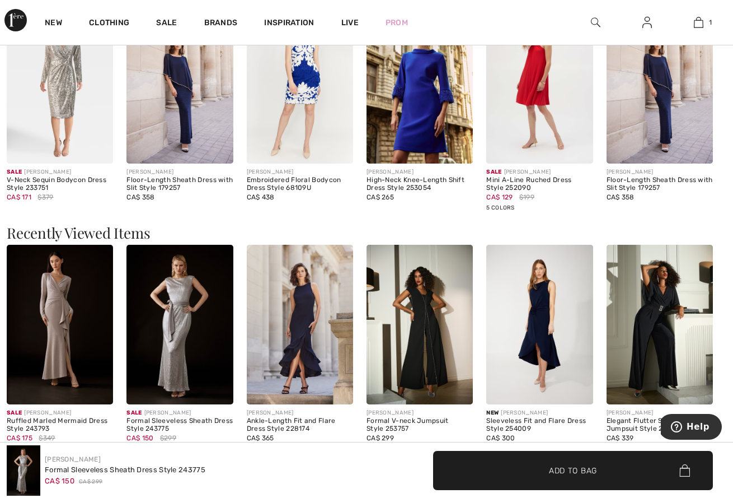
scroll to position [1084, 0]
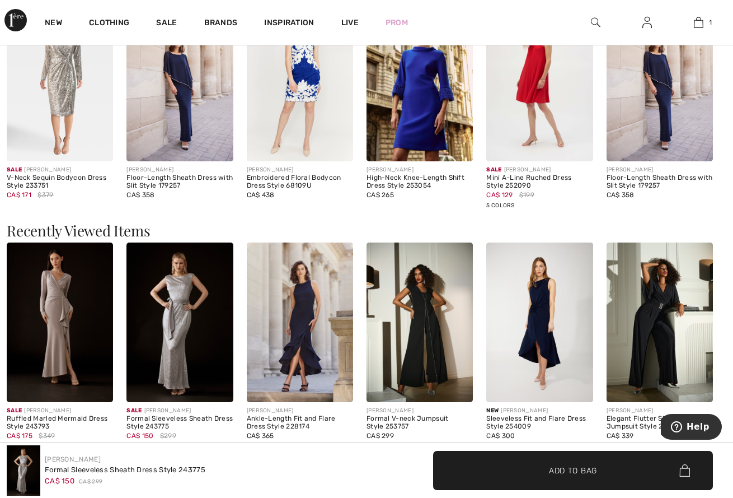
click at [433, 280] on img at bounding box center [420, 322] width 106 height 160
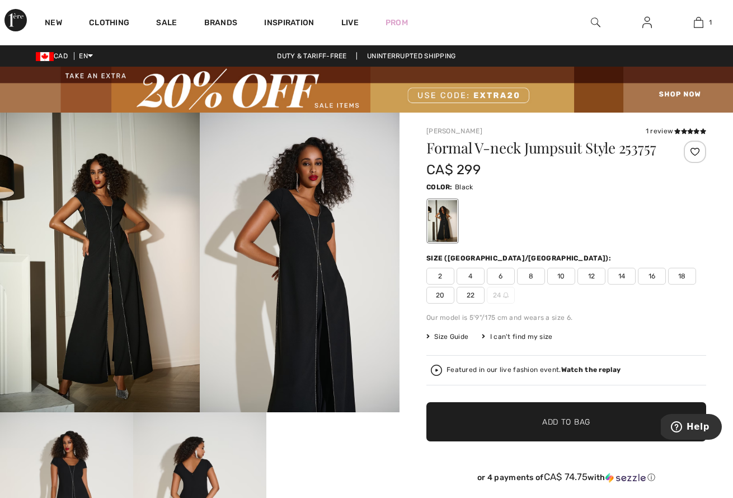
click at [619, 279] on span "14" at bounding box center [622, 276] width 28 height 17
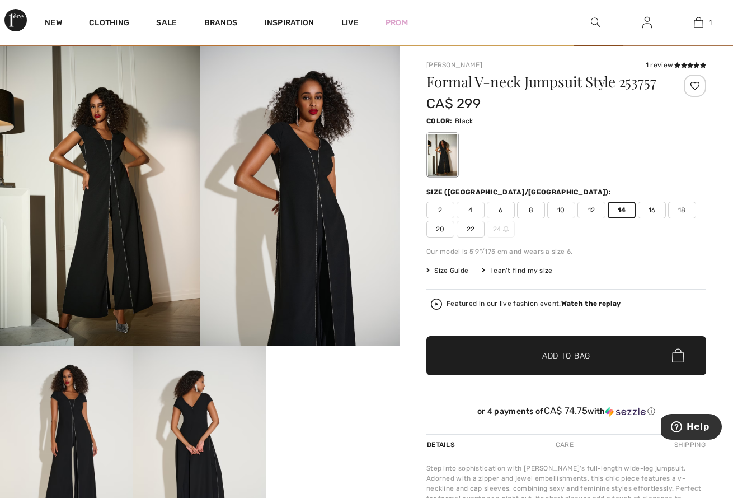
scroll to position [116, 0]
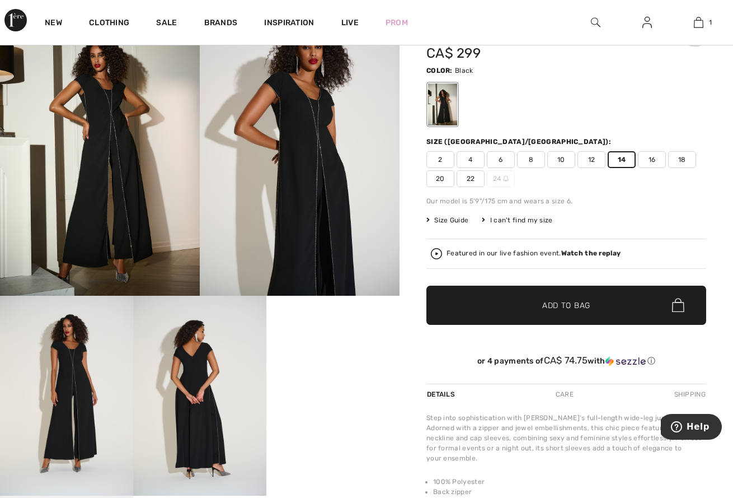
click at [578, 305] on span "Add to Bag" at bounding box center [566, 305] width 48 height 12
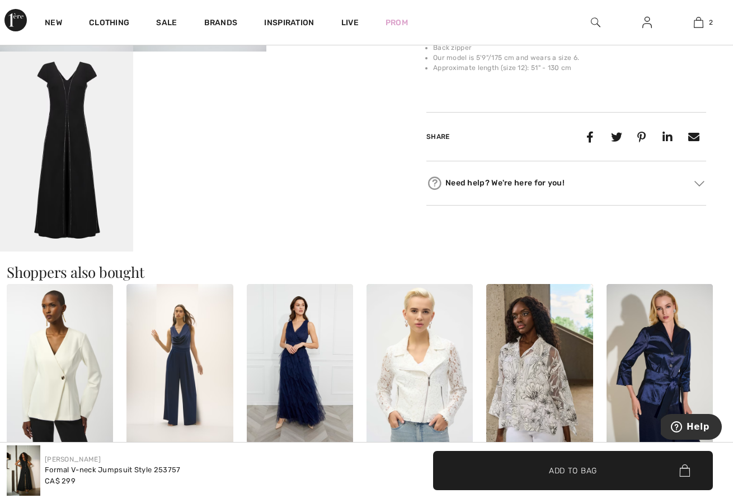
scroll to position [603, 0]
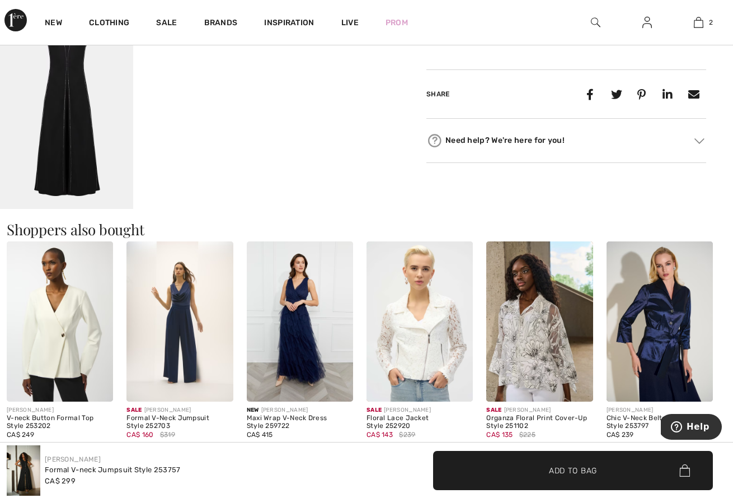
click at [326, 298] on img at bounding box center [300, 321] width 106 height 160
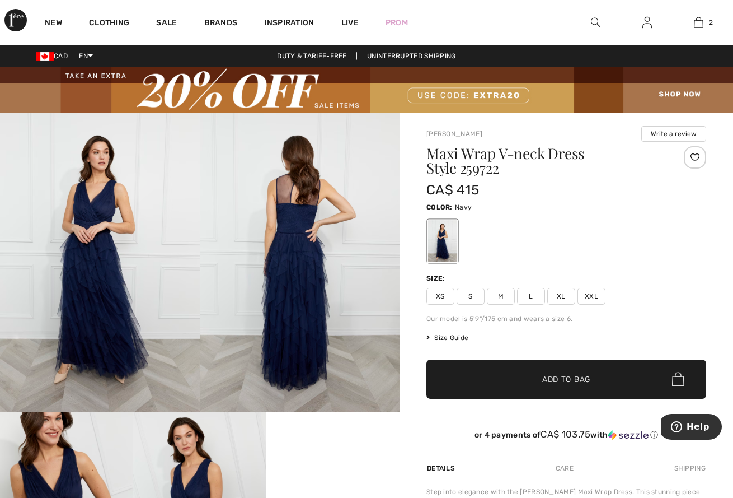
click at [163, 288] on img at bounding box center [100, 263] width 200 height 300
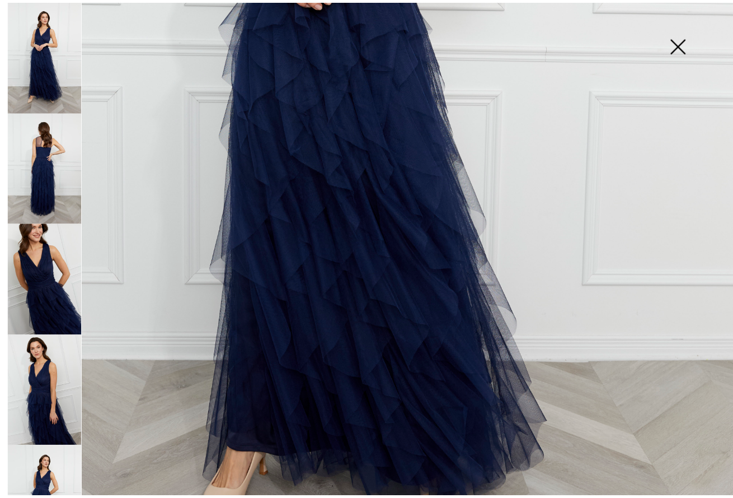
scroll to position [602, 0]
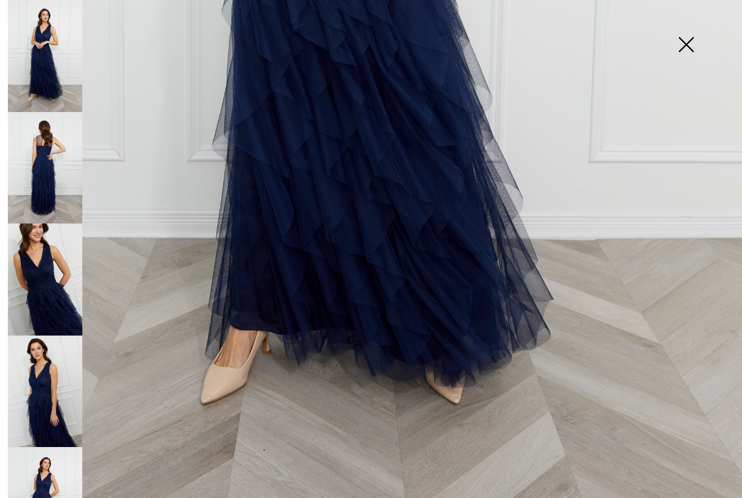
click at [684, 51] on img at bounding box center [686, 46] width 56 height 58
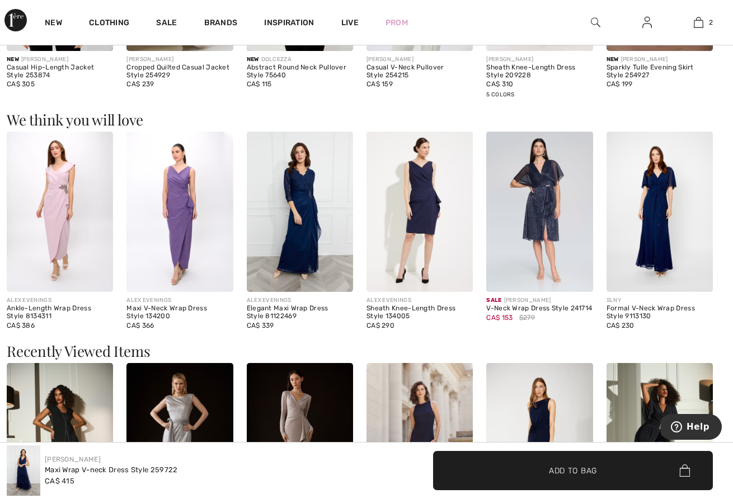
scroll to position [956, 0]
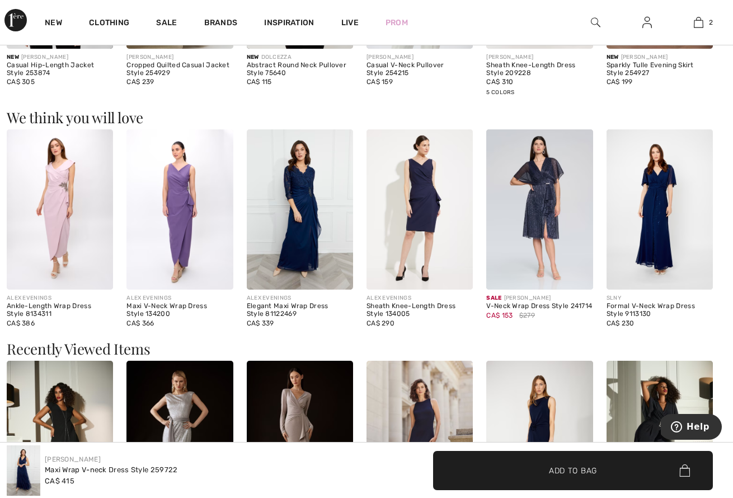
click at [208, 243] on img at bounding box center [180, 209] width 106 height 160
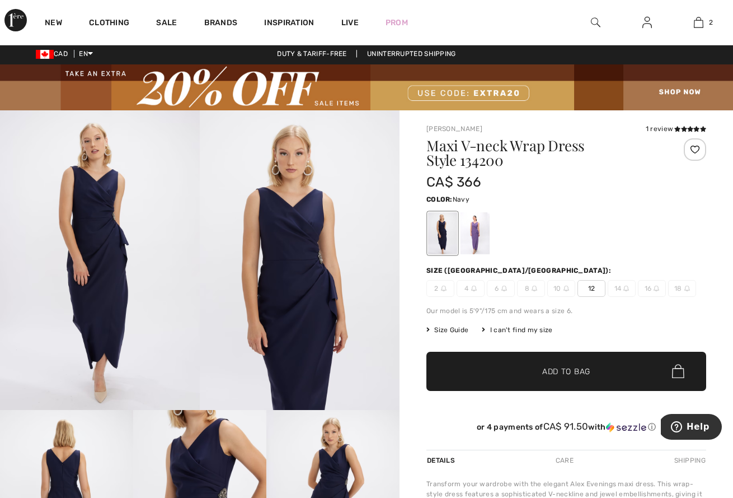
scroll to position [6, 0]
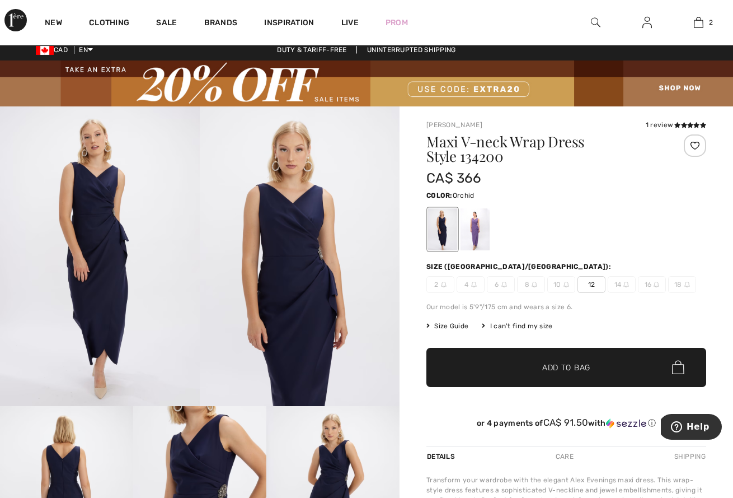
click at [465, 229] on div at bounding box center [475, 229] width 29 height 42
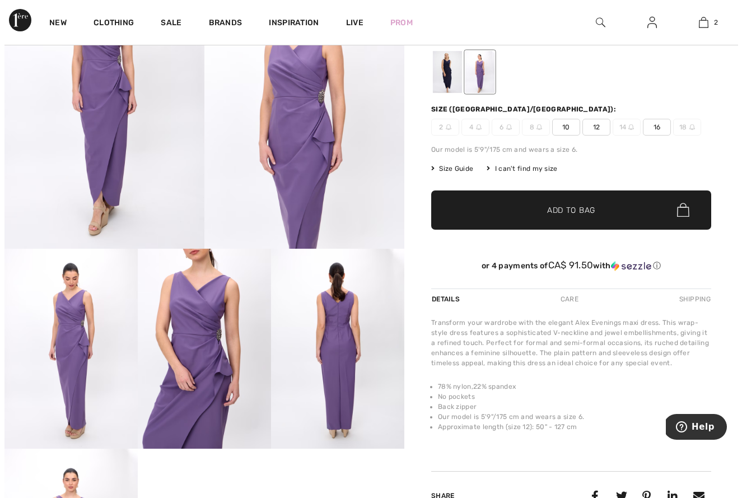
scroll to position [192, 0]
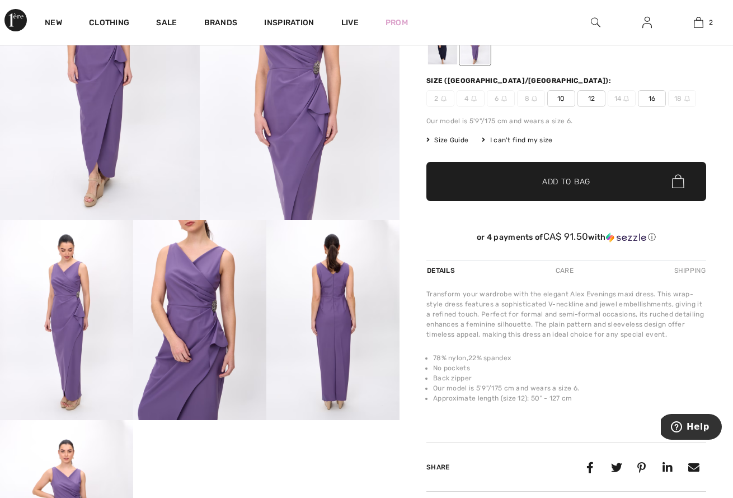
click at [47, 263] on img at bounding box center [66, 320] width 133 height 200
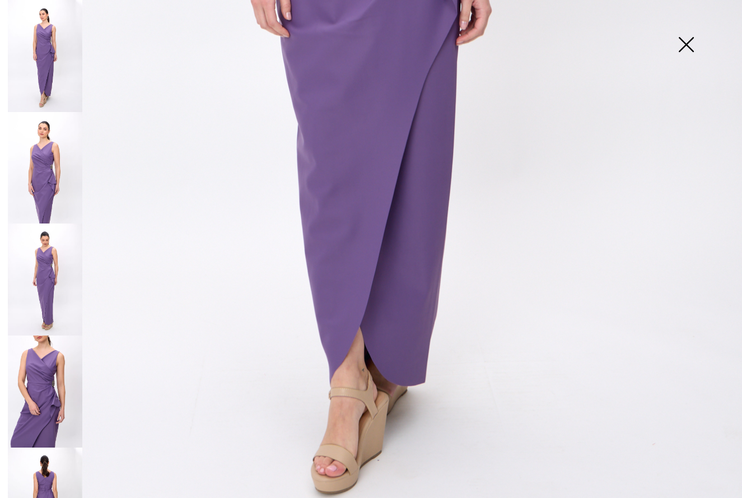
scroll to position [602, 0]
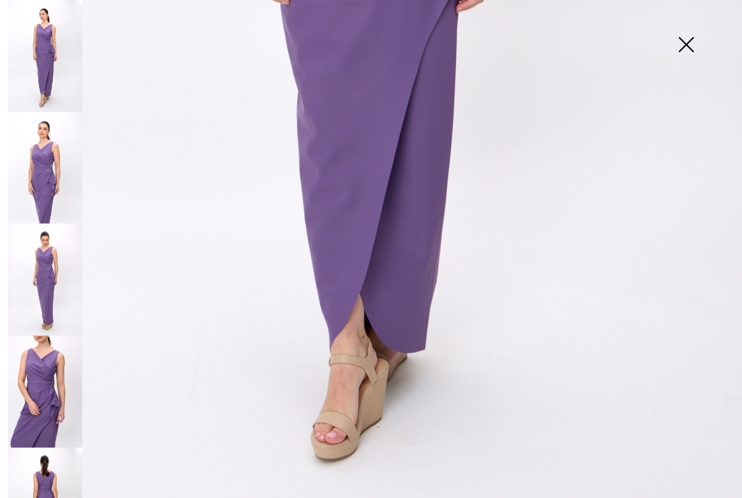
click at [58, 199] on img at bounding box center [45, 168] width 74 height 112
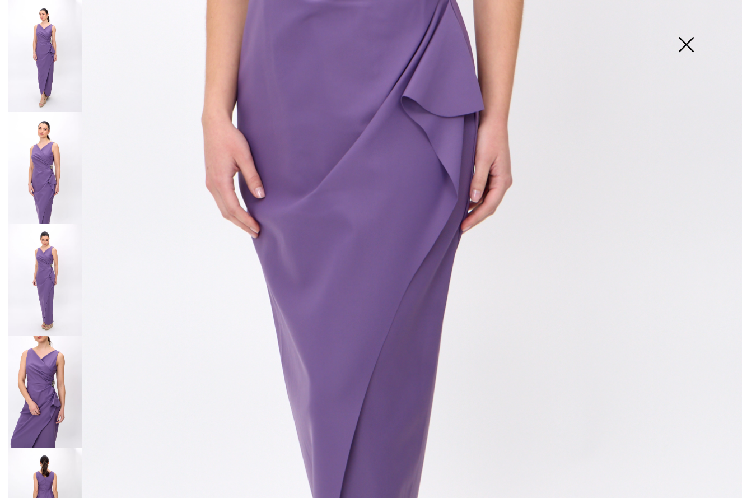
click at [50, 262] on img at bounding box center [45, 279] width 74 height 112
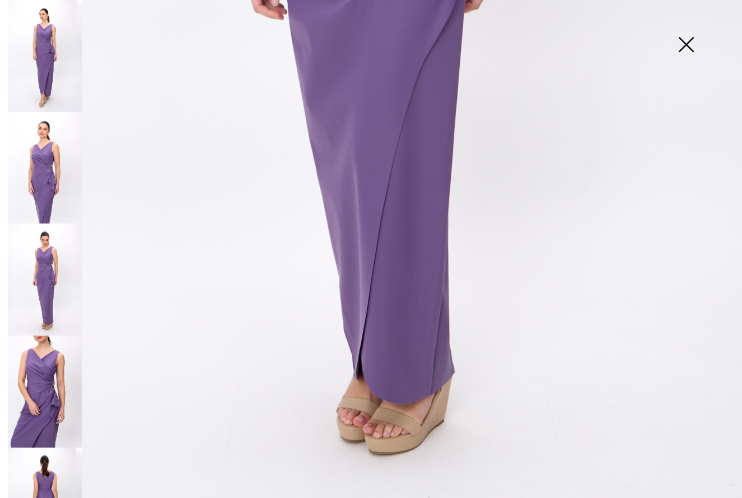
click at [32, 347] on img at bounding box center [45, 391] width 74 height 112
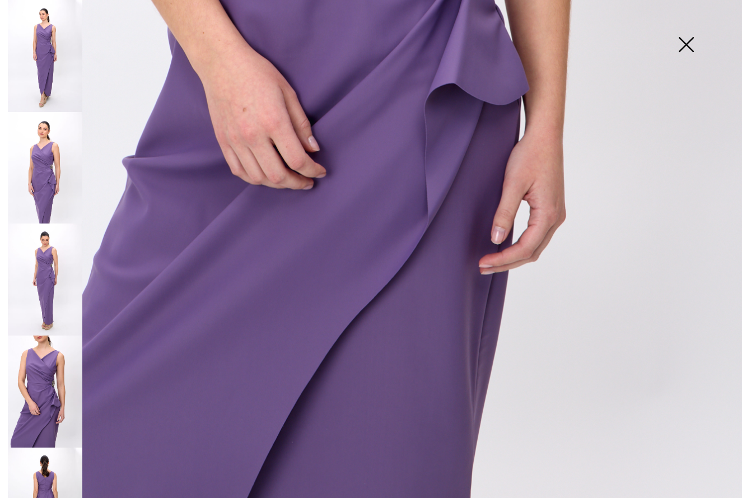
scroll to position [148, 0]
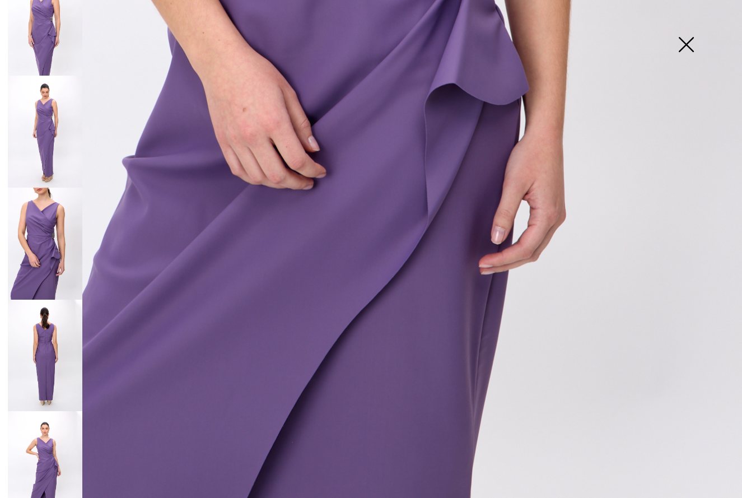
click at [32, 339] on img at bounding box center [45, 356] width 74 height 112
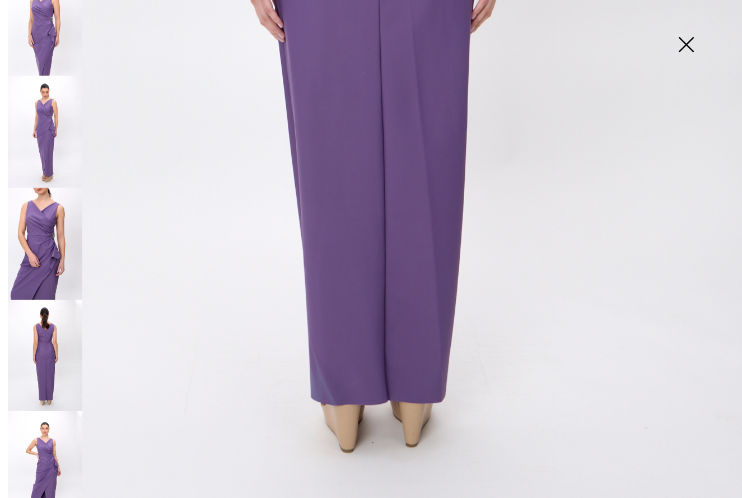
click at [35, 411] on img at bounding box center [45, 467] width 74 height 112
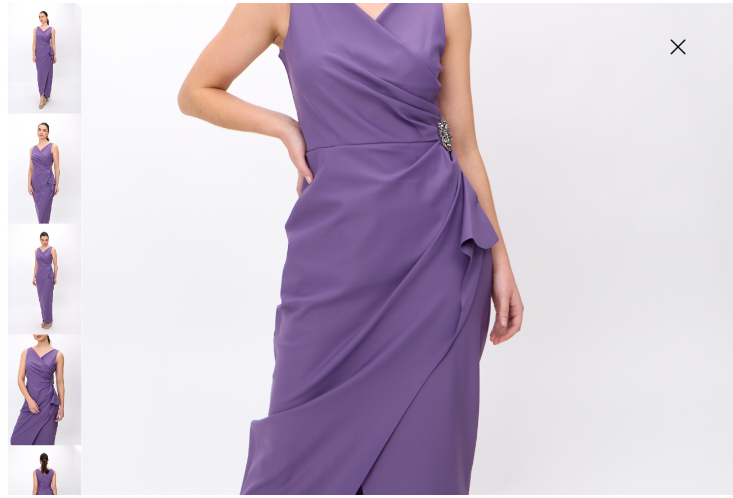
scroll to position [227, 0]
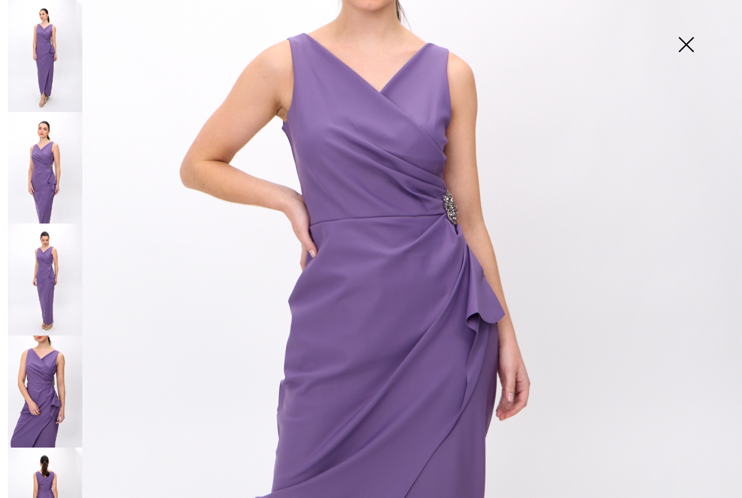
click at [42, 92] on img at bounding box center [45, 56] width 74 height 112
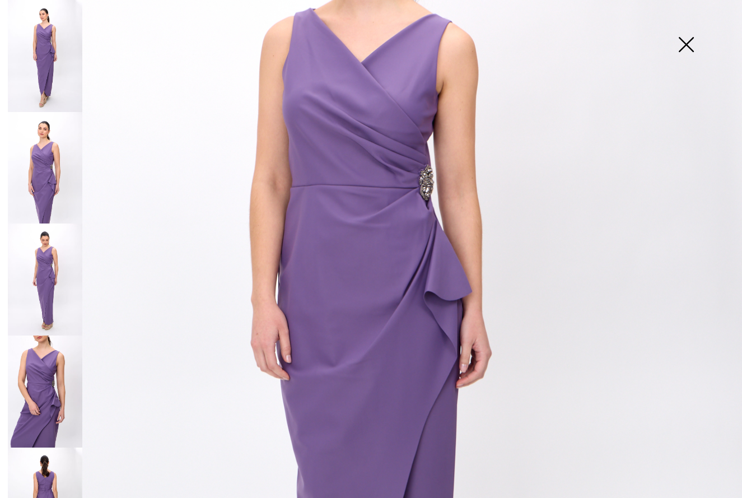
click at [676, 42] on img at bounding box center [686, 46] width 56 height 58
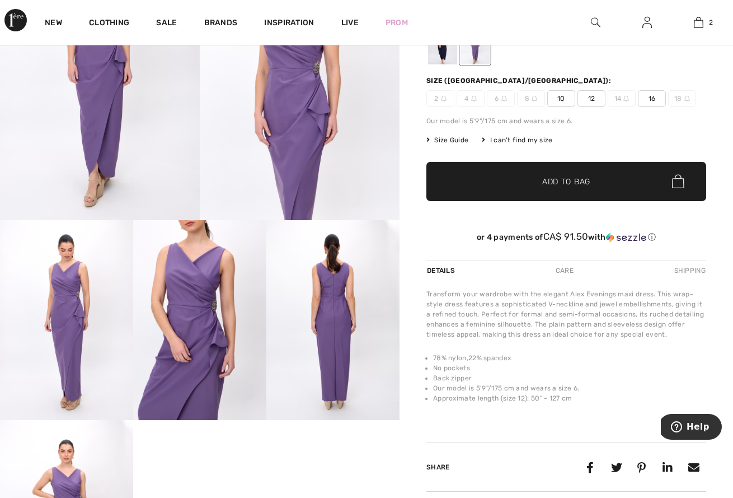
scroll to position [0, 0]
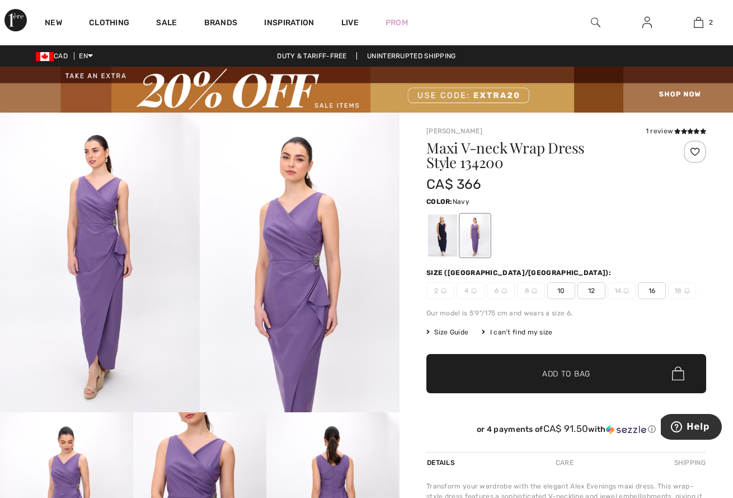
click at [433, 240] on div at bounding box center [442, 235] width 29 height 42
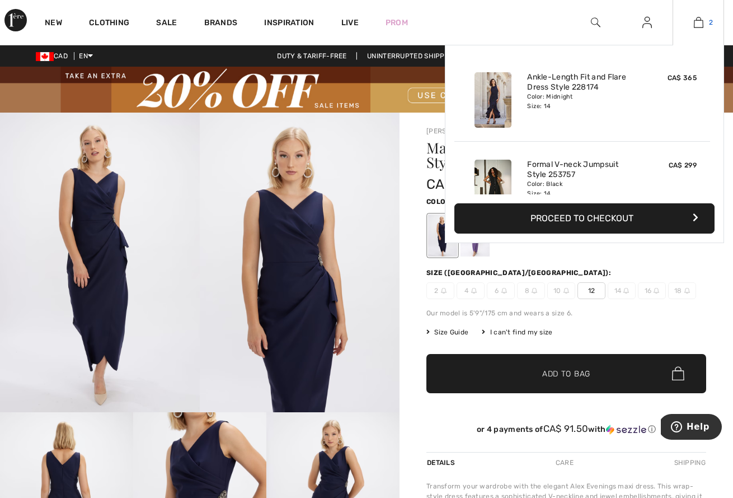
click at [698, 17] on img at bounding box center [699, 22] width 10 height 13
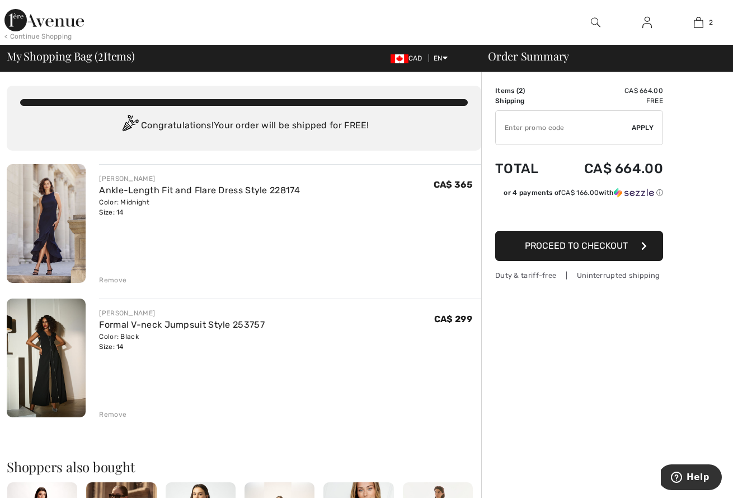
scroll to position [78, 0]
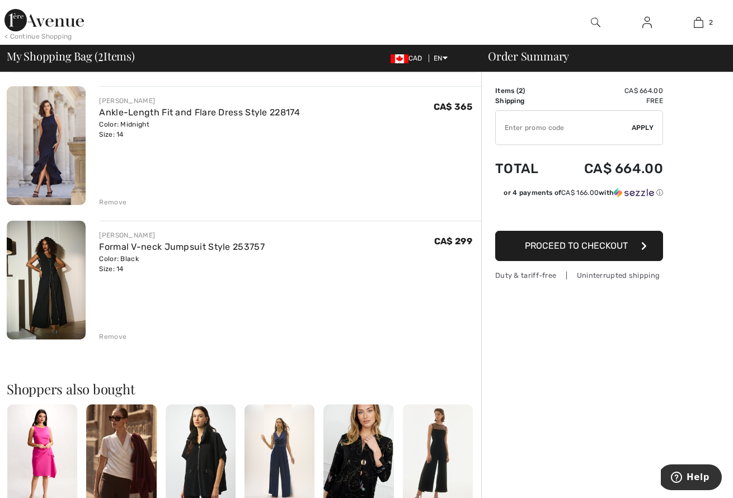
click at [109, 336] on div "Remove" at bounding box center [112, 336] width 27 height 10
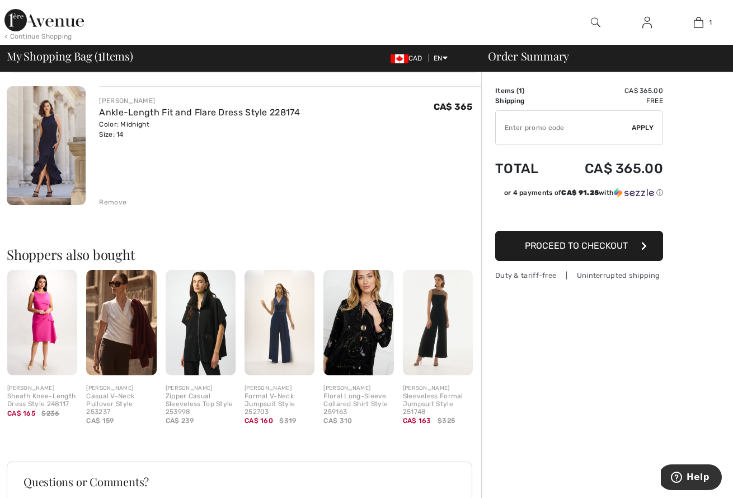
click at [450, 318] on img at bounding box center [438, 322] width 70 height 105
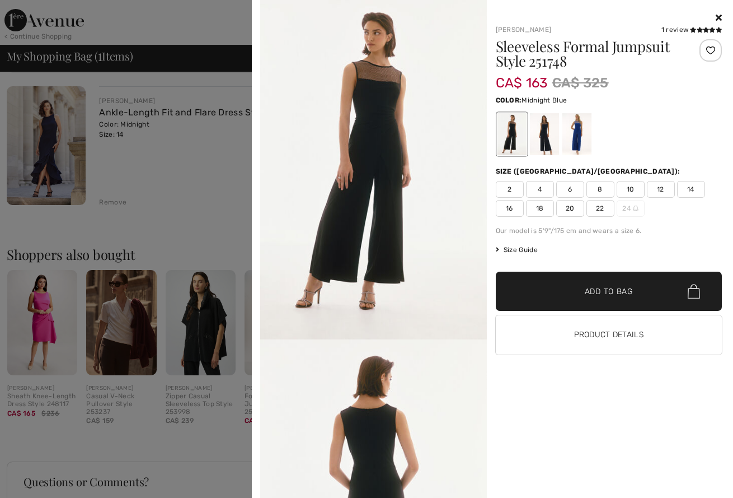
click at [541, 148] on div at bounding box center [544, 134] width 29 height 42
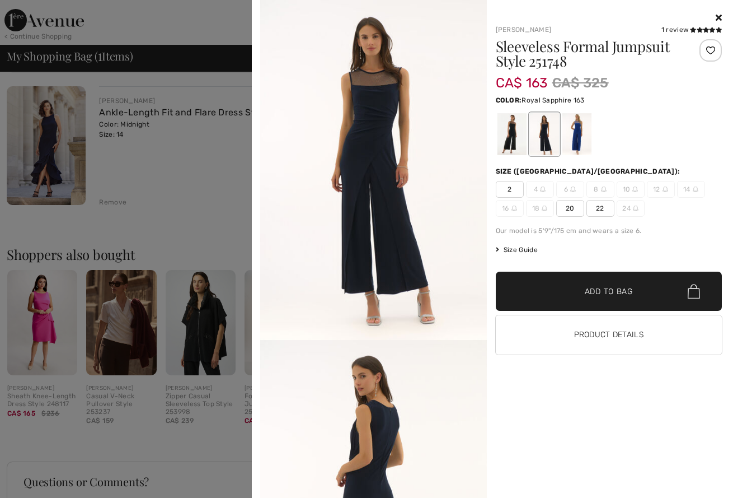
click at [573, 146] on div at bounding box center [576, 134] width 29 height 42
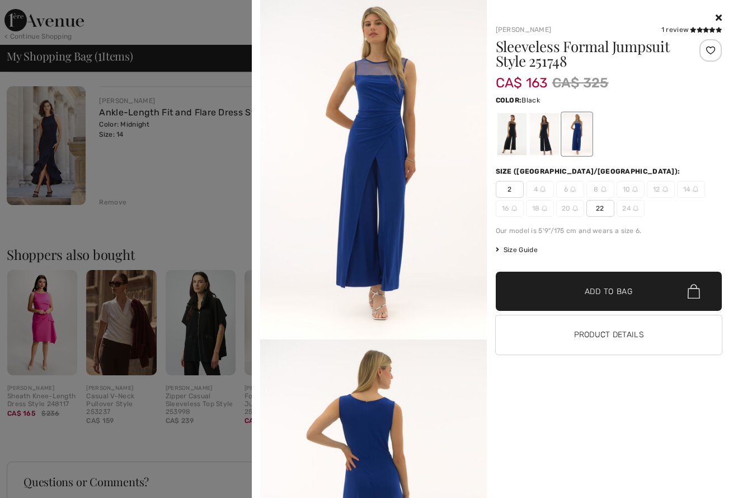
click at [520, 147] on div at bounding box center [511, 134] width 29 height 42
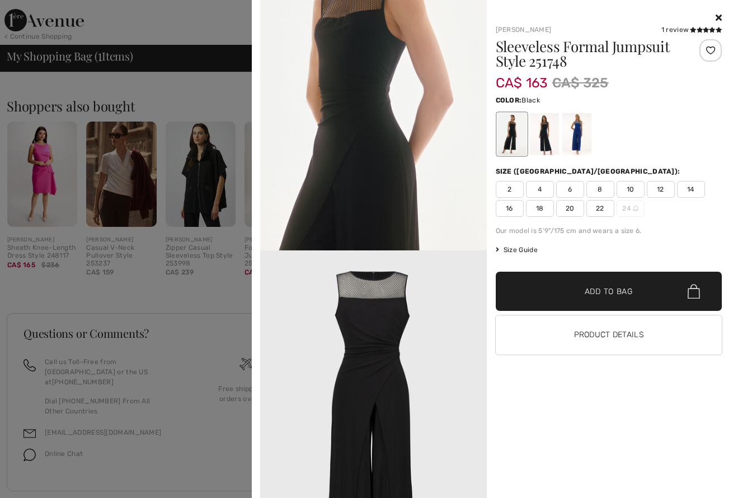
scroll to position [1220, 0]
click at [718, 20] on icon at bounding box center [719, 17] width 6 height 9
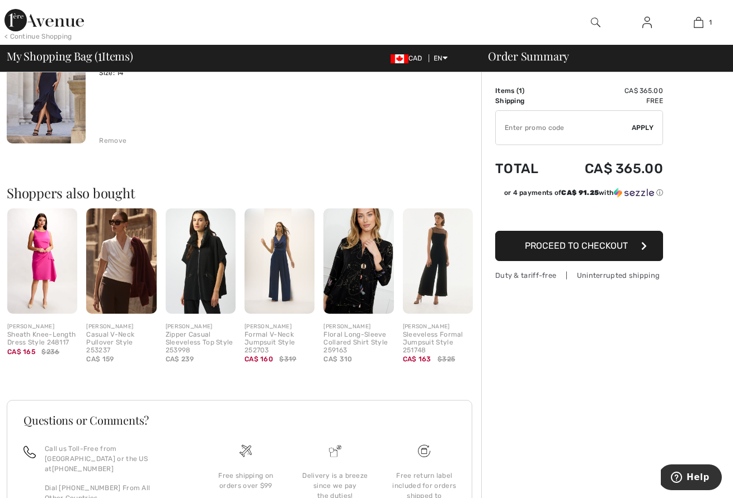
scroll to position [236, 0]
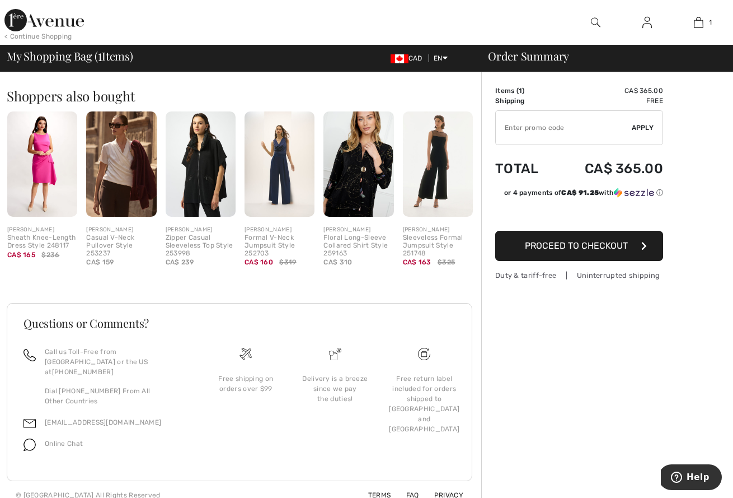
click at [561, 243] on span "Proceed to Checkout" at bounding box center [576, 245] width 103 height 11
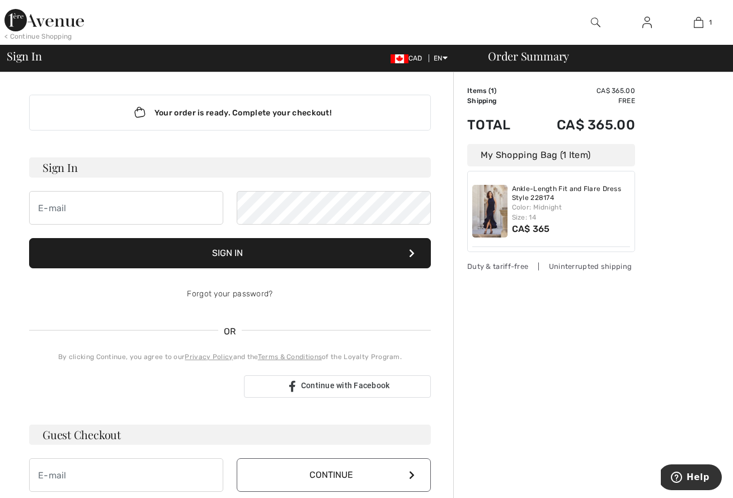
scroll to position [78, 0]
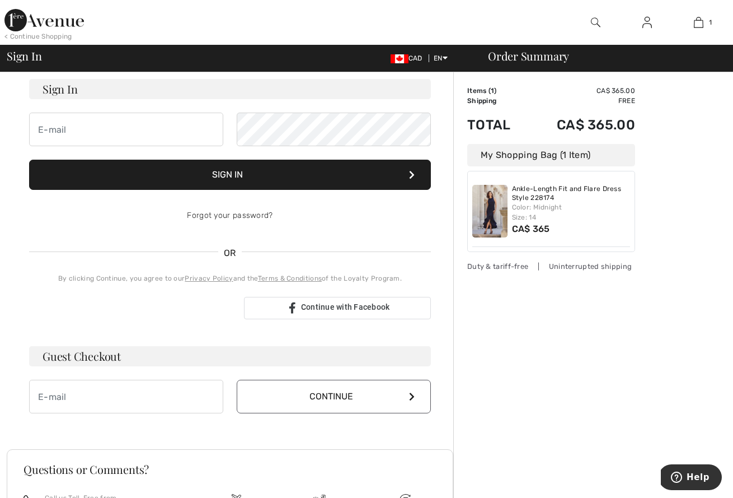
click at [307, 394] on button "Continue" at bounding box center [334, 397] width 194 height 34
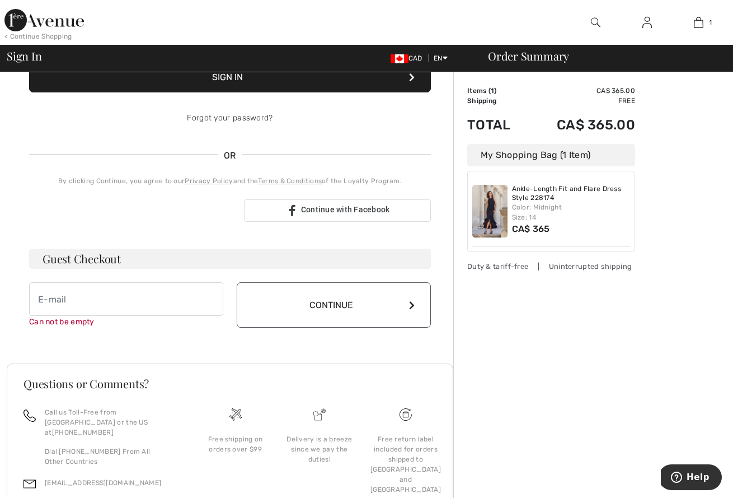
scroll to position [237, 0]
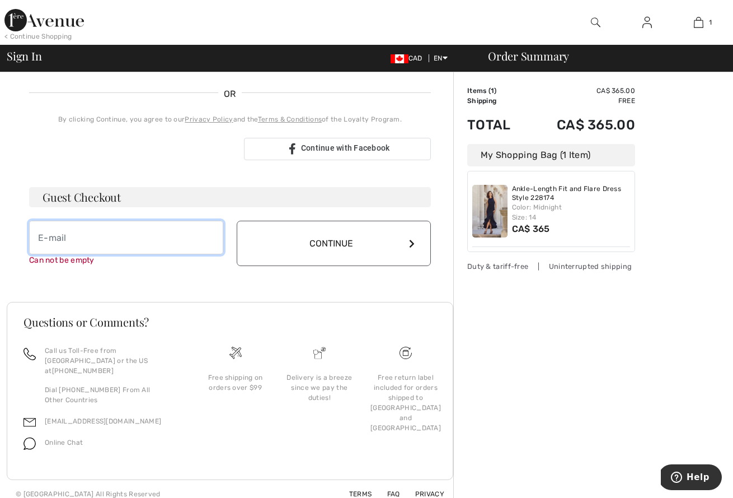
click at [171, 235] on input "email" at bounding box center [126, 238] width 194 height 34
type input "[PERSON_NAME][EMAIL_ADDRESS][PERSON_NAME][DOMAIN_NAME]"
click at [334, 243] on button "Continue" at bounding box center [334, 243] width 194 height 45
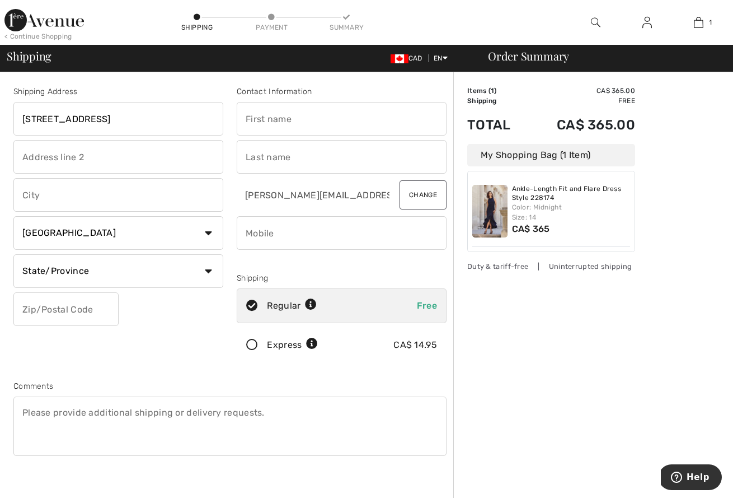
type input "5064 ave Westmore"
type input "Montreal"
select select "QC"
type input "H4V1Z3"
click at [165, 317] on div "Shipping Address 5064 ave Westmore Montreal Country Canada United States Afghan…" at bounding box center [118, 226] width 223 height 281
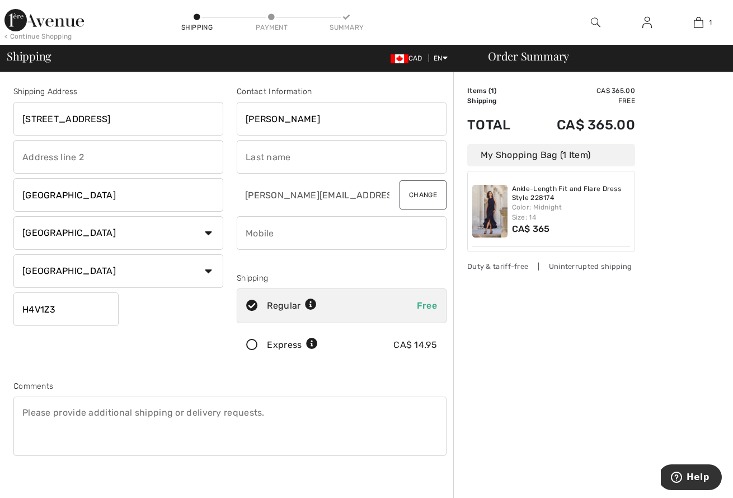
type input "Deanna"
type input "Casanova"
type input "5143496843"
click at [424, 380] on div "Shipping Address 5064 ave Westmore Montreal Country Canada United States Afghan…" at bounding box center [230, 301] width 447 height 485
click at [313, 272] on div "Contact Information Deanna Casanova deanna.casanova@icloud.com Change Shipping …" at bounding box center [341, 226] width 223 height 281
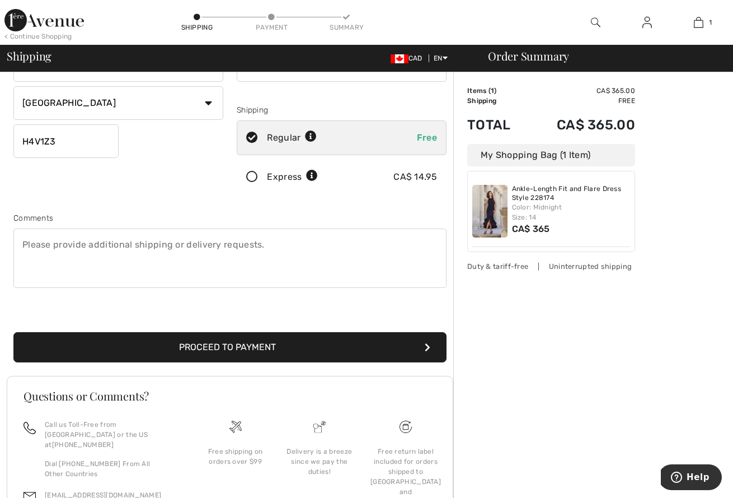
scroll to position [170, 0]
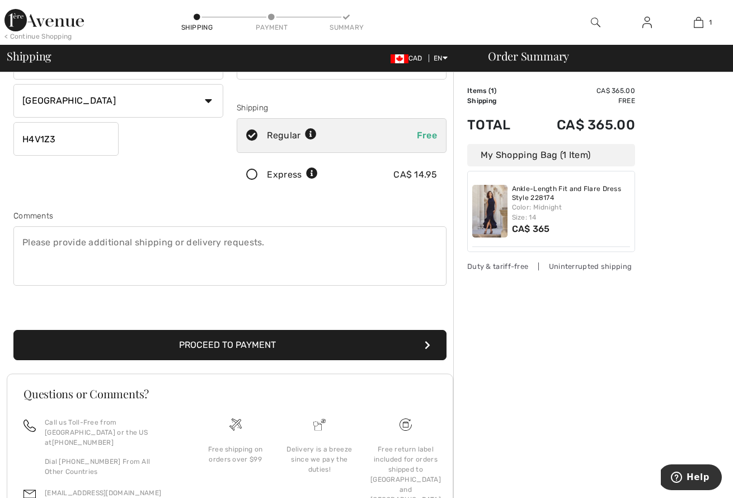
click at [324, 345] on button "Proceed to Payment" at bounding box center [229, 345] width 433 height 30
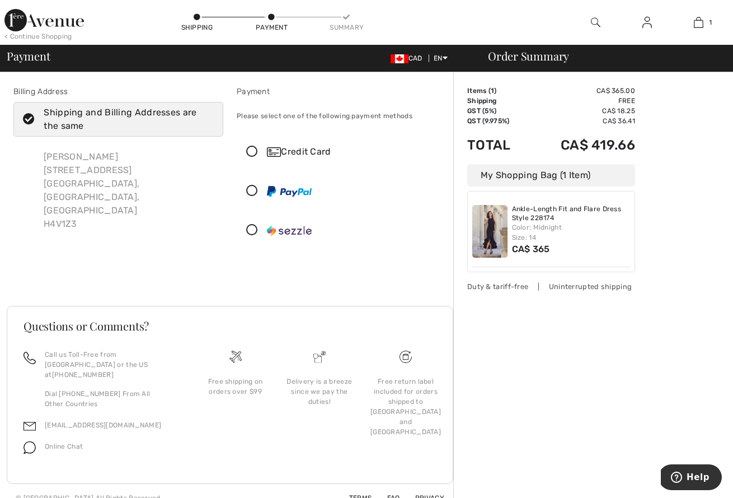
click at [330, 156] on div "Credit Card" at bounding box center [353, 151] width 172 height 13
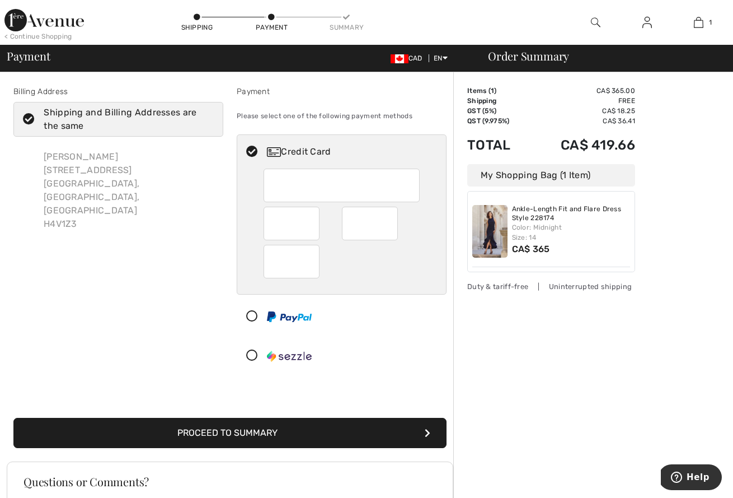
click at [330, 198] on div at bounding box center [342, 186] width 157 height 34
click at [342, 438] on button "Proceed to Summary" at bounding box center [229, 433] width 433 height 30
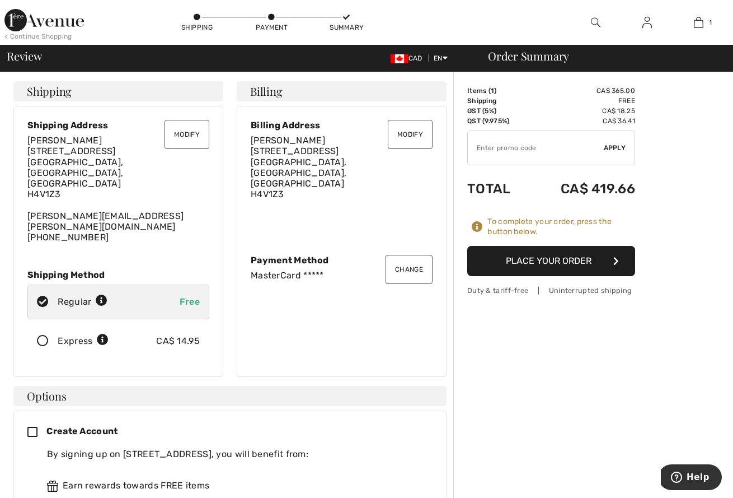
click at [520, 265] on button "Place Your Order" at bounding box center [551, 261] width 168 height 30
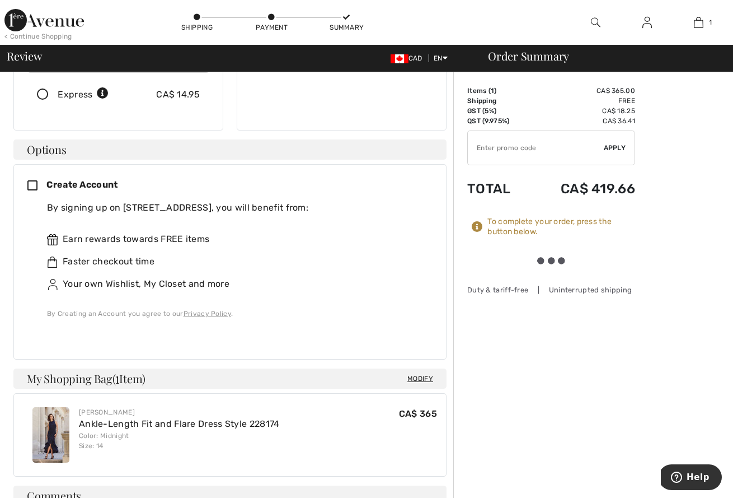
scroll to position [435, 0]
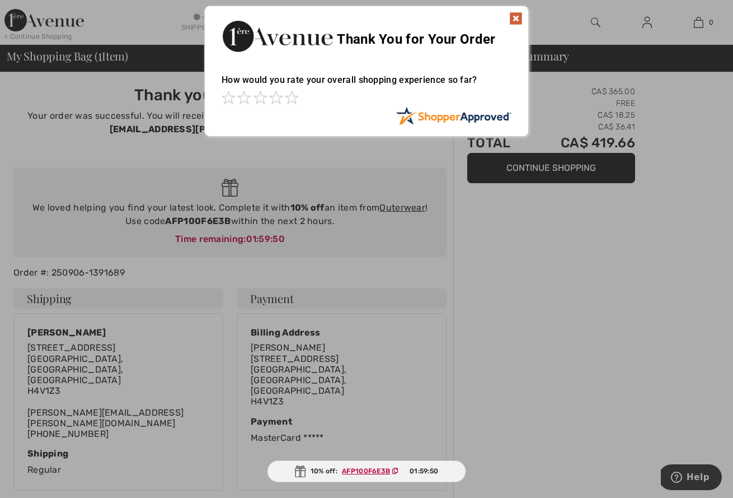
click at [518, 18] on img at bounding box center [515, 18] width 13 height 13
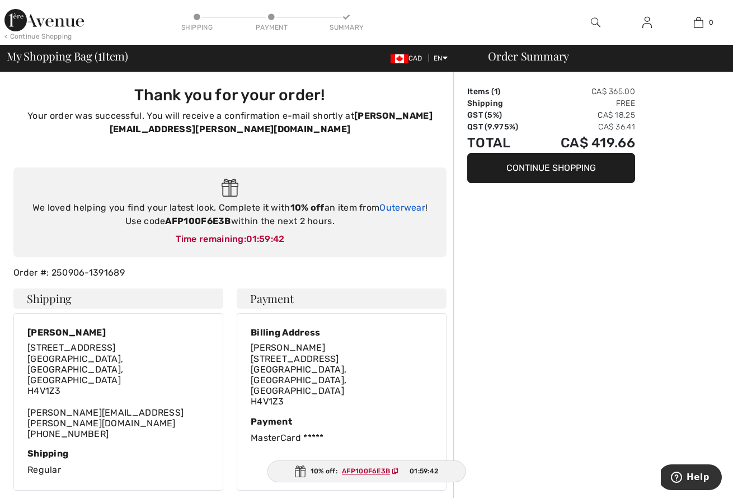
click at [402, 207] on link "Outerwear" at bounding box center [403, 207] width 46 height 11
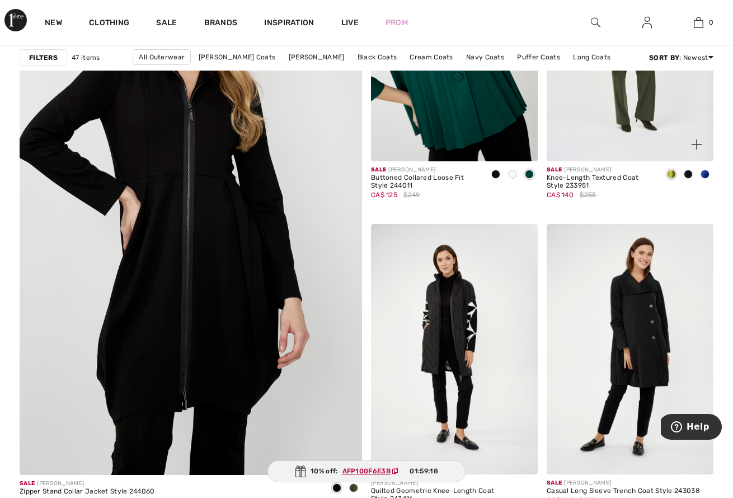
scroll to position [2676, 0]
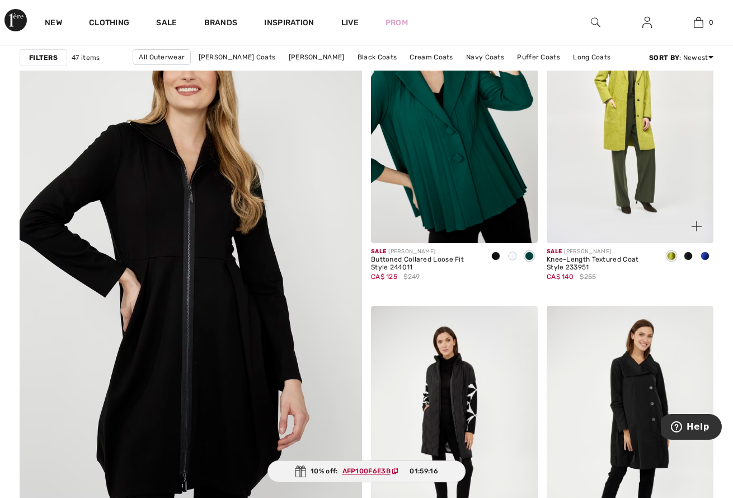
click at [704, 256] on span at bounding box center [705, 255] width 9 height 9
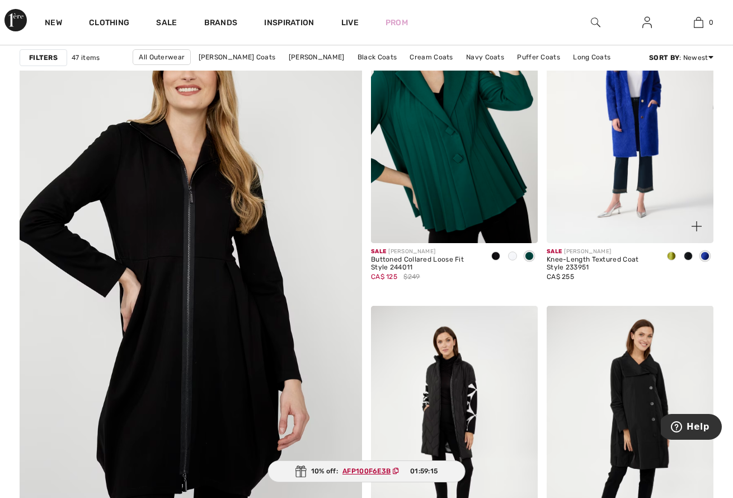
click at [635, 233] on img at bounding box center [630, 118] width 167 height 250
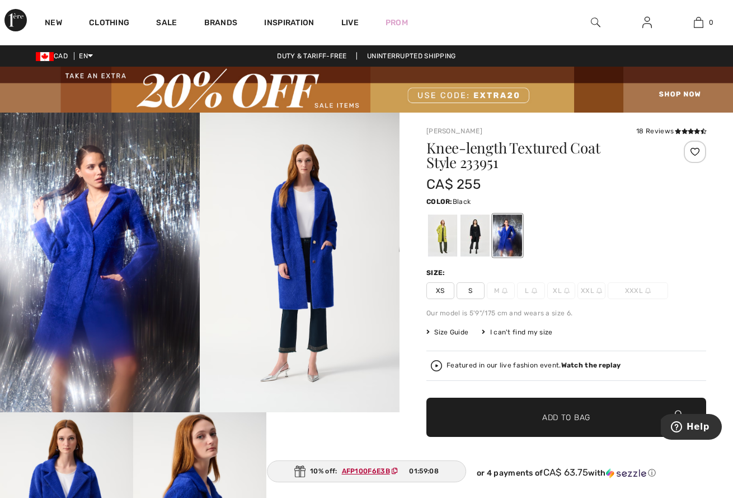
click at [478, 238] on div at bounding box center [475, 235] width 29 height 42
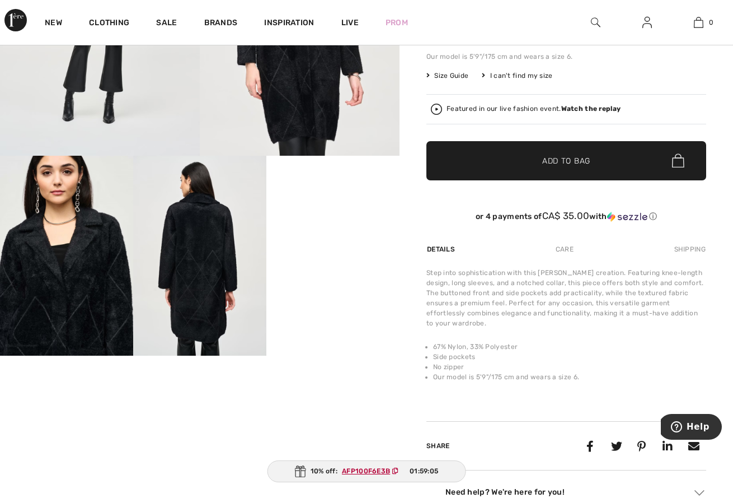
scroll to position [325, 0]
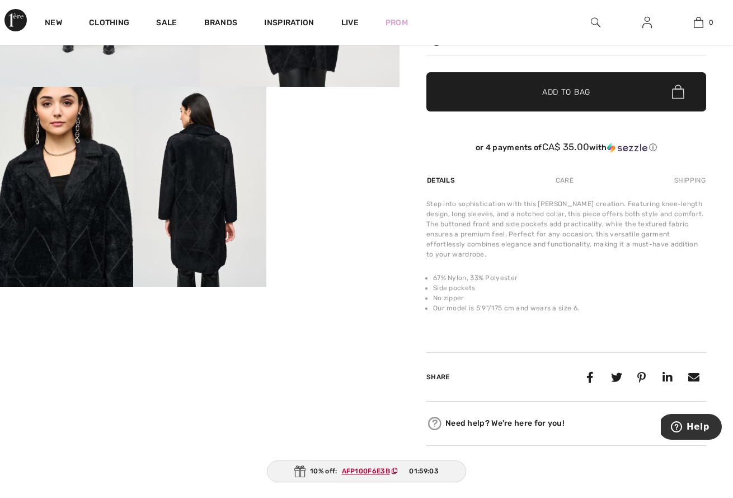
click at [51, 349] on video "Your browser does not support the video tag." at bounding box center [66, 320] width 133 height 67
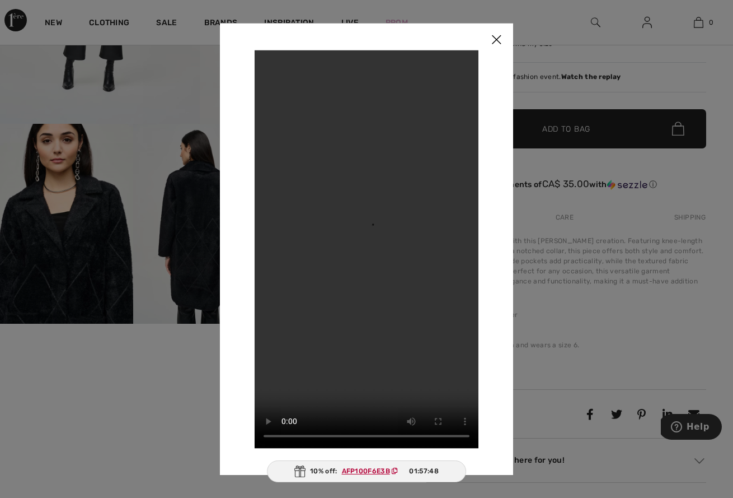
scroll to position [279, 0]
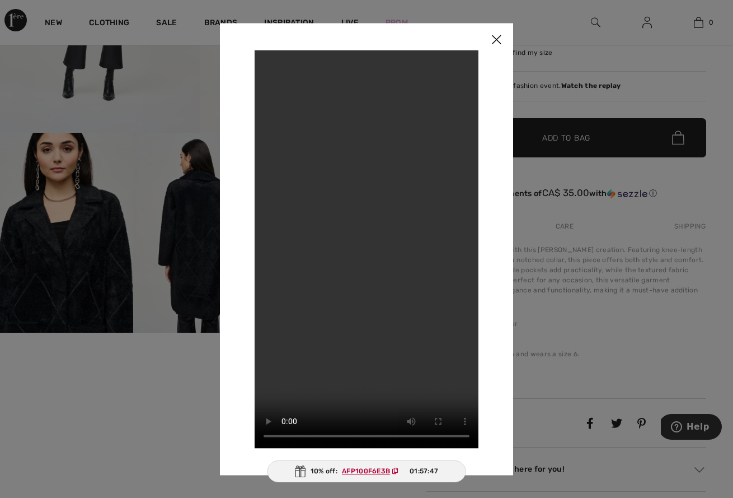
click at [496, 45] on img at bounding box center [497, 40] width 34 height 35
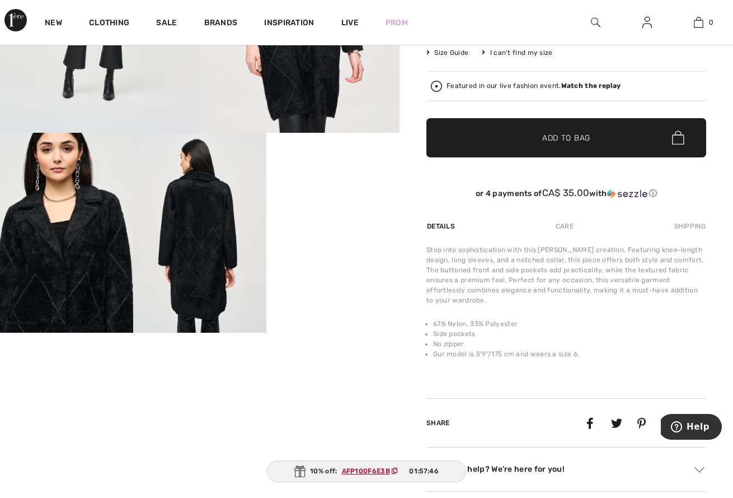
click at [330, 199] on video "Your browser does not support the video tag." at bounding box center [332, 166] width 133 height 67
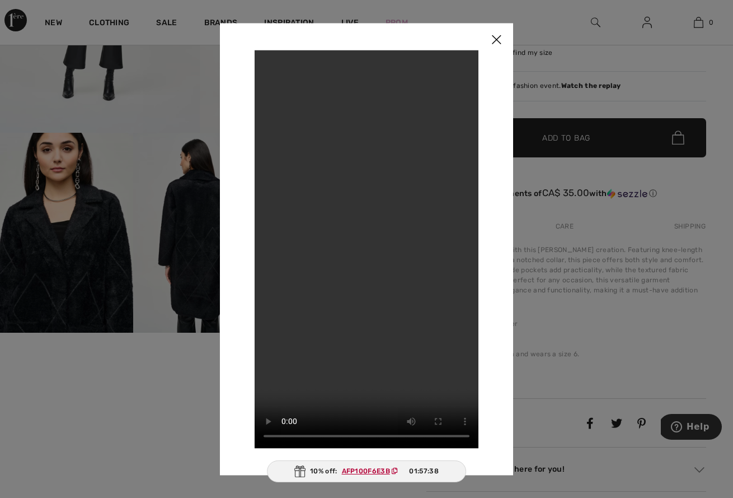
click at [497, 43] on img at bounding box center [497, 40] width 34 height 35
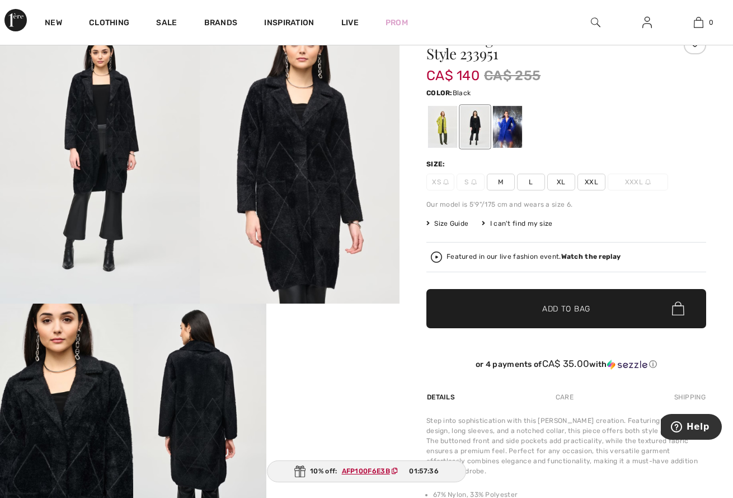
scroll to position [83, 0]
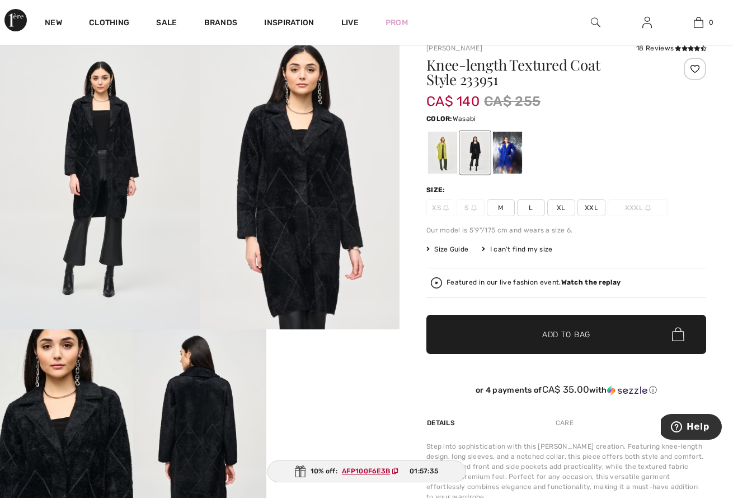
click at [445, 141] on div at bounding box center [442, 153] width 29 height 42
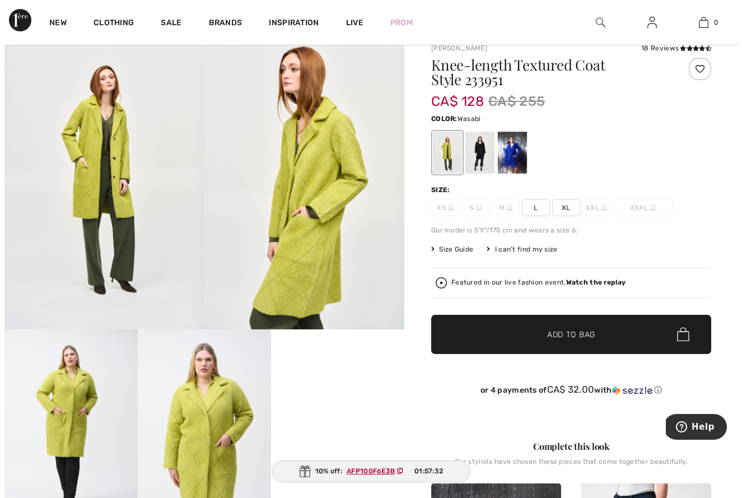
scroll to position [140, 0]
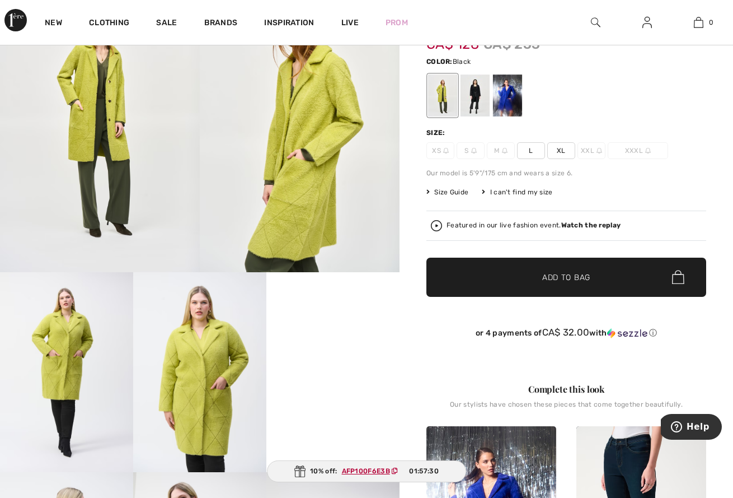
click at [488, 98] on div at bounding box center [475, 95] width 29 height 42
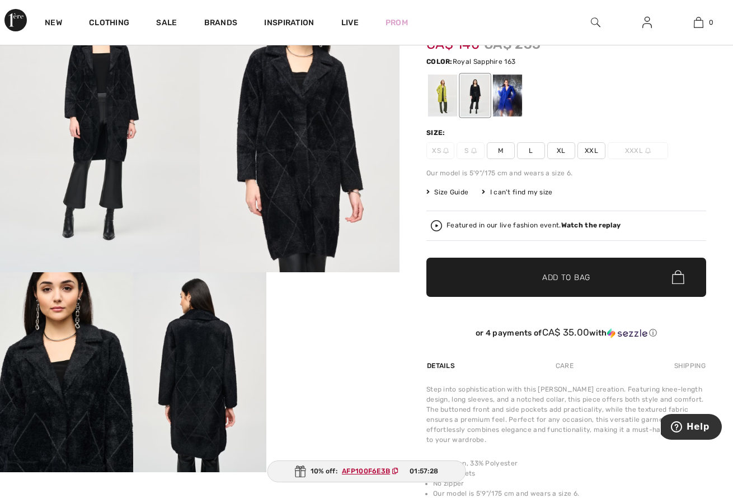
click at [500, 99] on div at bounding box center [507, 95] width 29 height 42
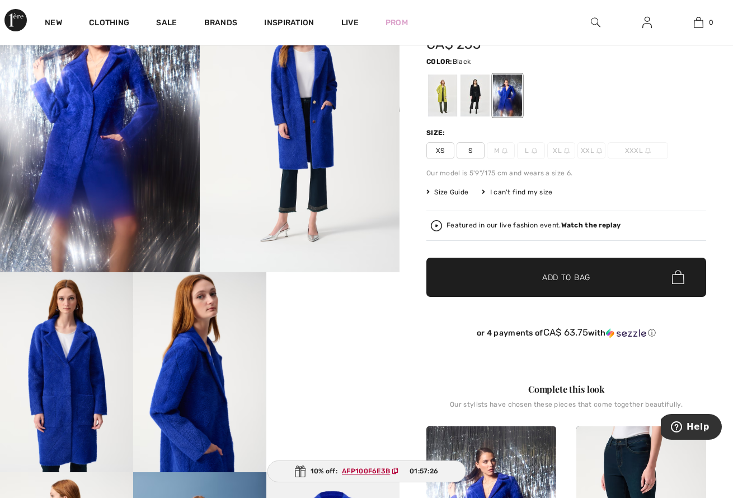
click at [475, 100] on div at bounding box center [475, 95] width 29 height 42
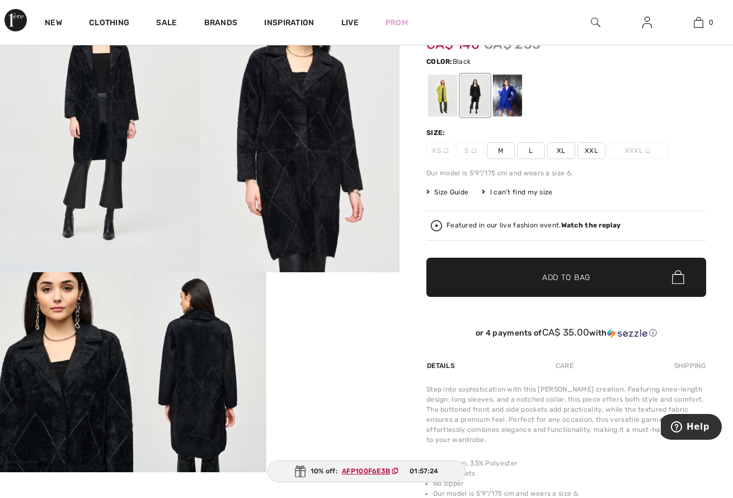
click at [311, 190] on img at bounding box center [300, 123] width 200 height 300
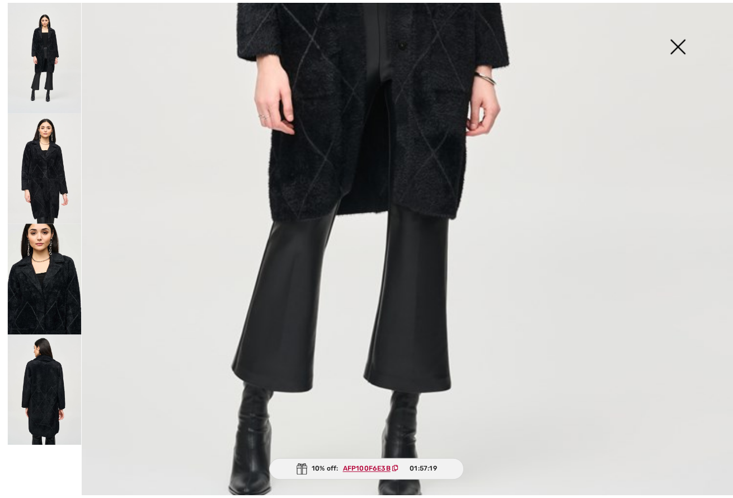
scroll to position [602, 0]
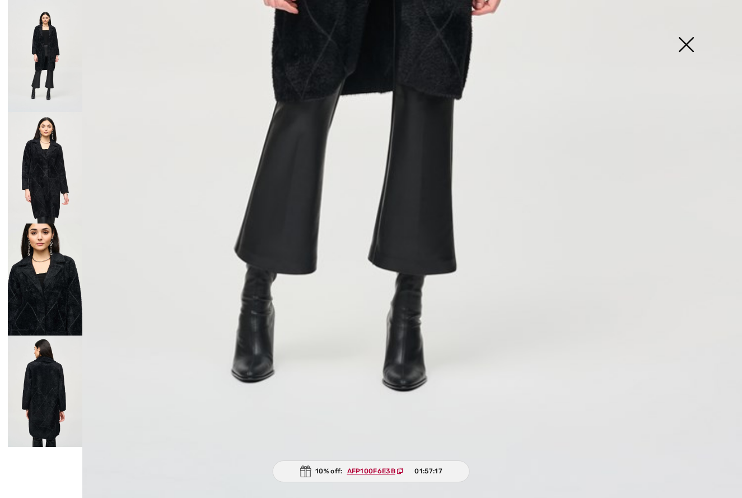
click at [680, 53] on img at bounding box center [686, 46] width 56 height 58
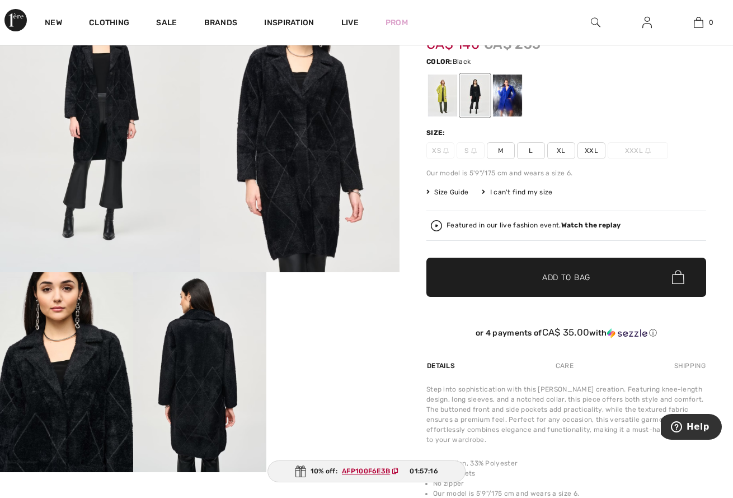
scroll to position [0, 0]
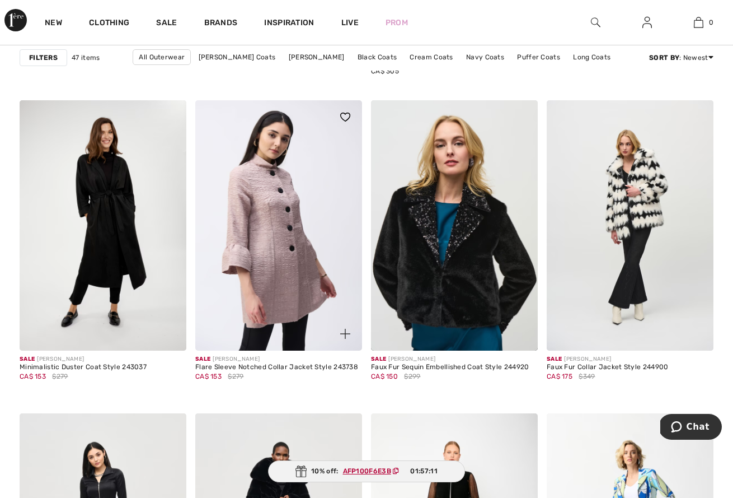
scroll to position [3197, 0]
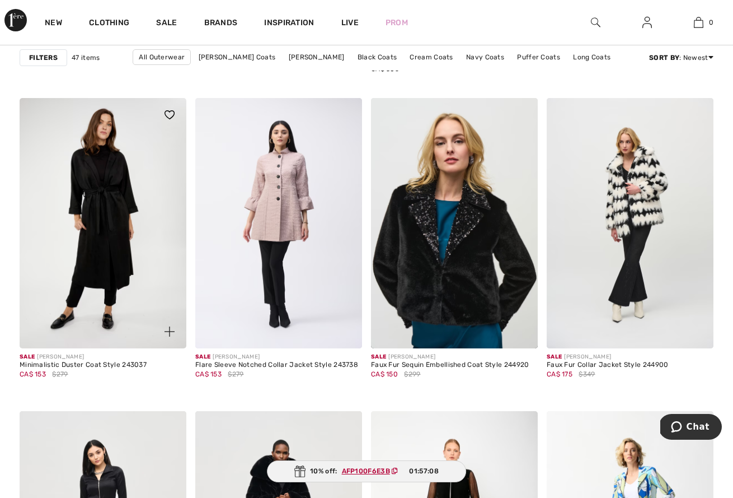
click at [139, 208] on img at bounding box center [103, 223] width 167 height 250
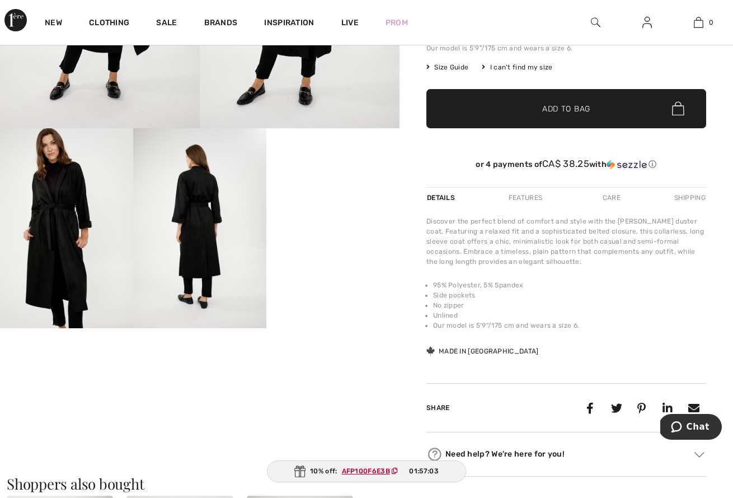
scroll to position [271, 0]
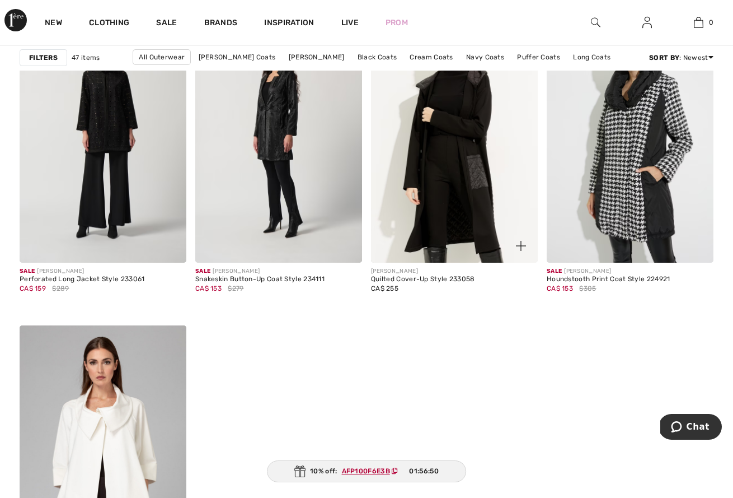
scroll to position [4275, 0]
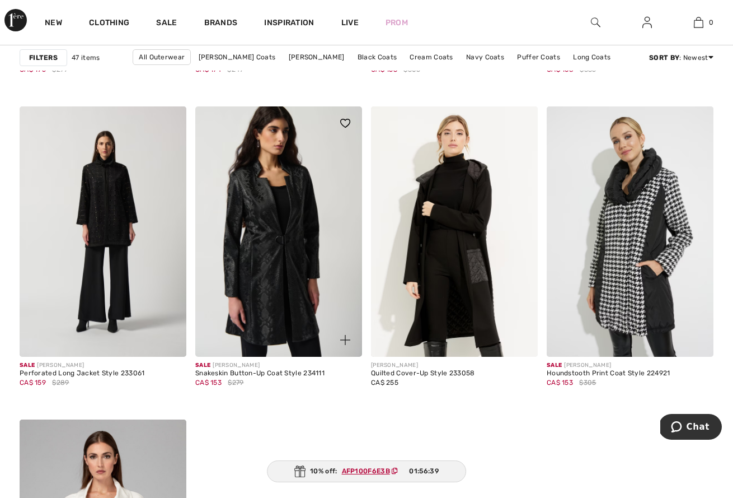
click at [275, 289] on img at bounding box center [278, 231] width 167 height 250
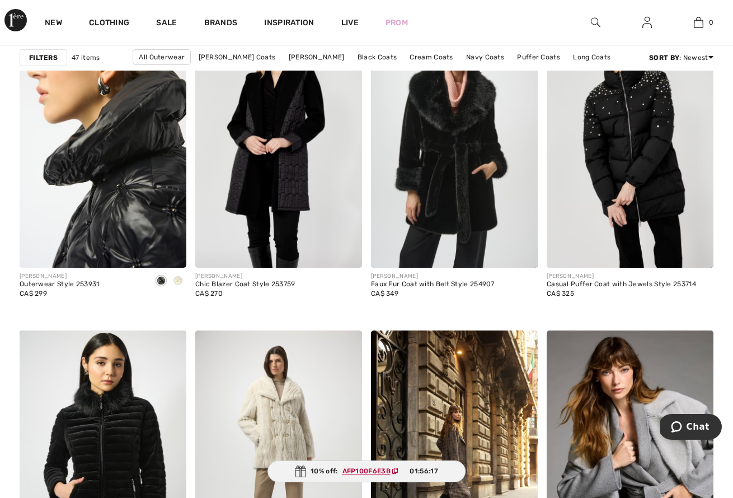
scroll to position [1041, 0]
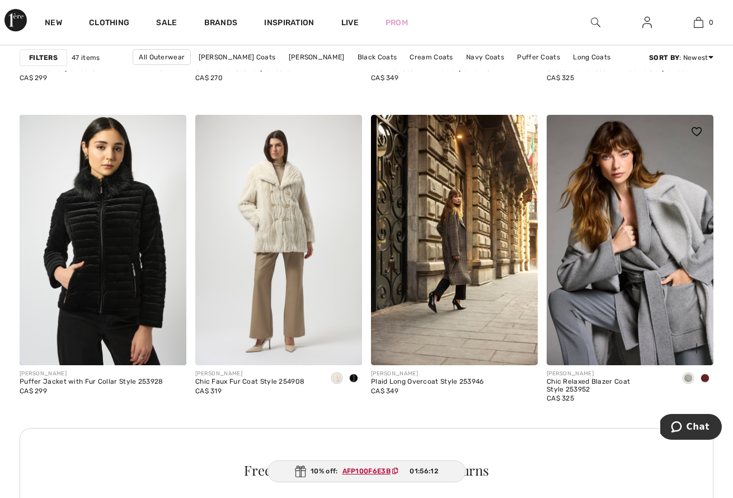
click at [707, 377] on span at bounding box center [705, 377] width 9 height 9
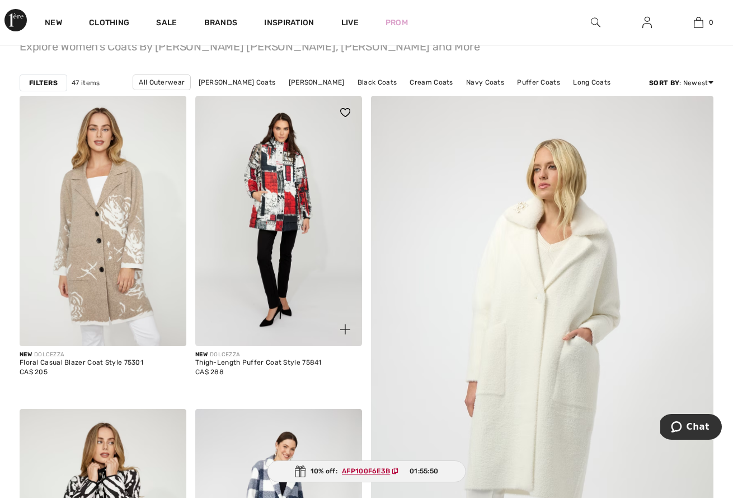
scroll to position [0, 0]
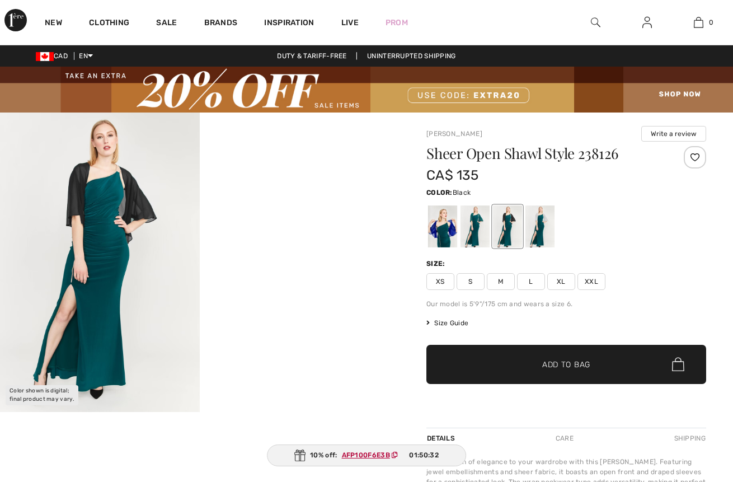
checkbox input "true"
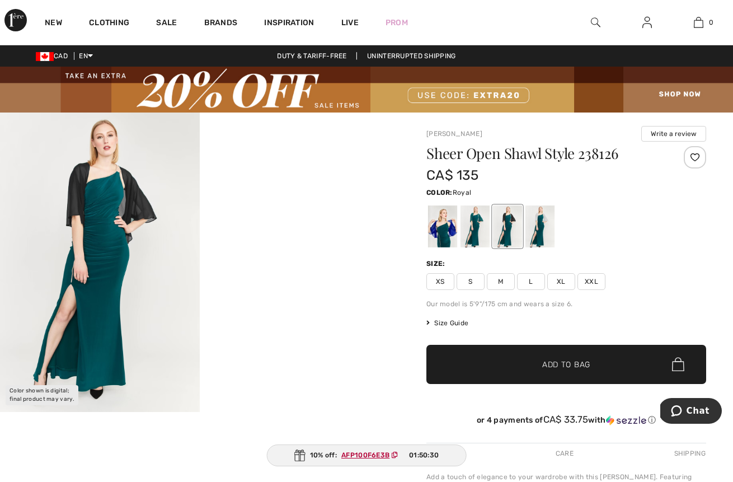
click at [454, 236] on div at bounding box center [442, 226] width 29 height 42
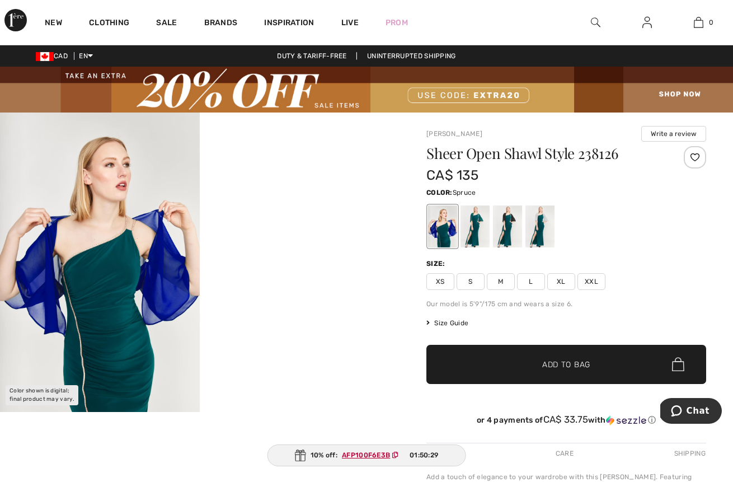
click at [466, 234] on div at bounding box center [475, 226] width 29 height 42
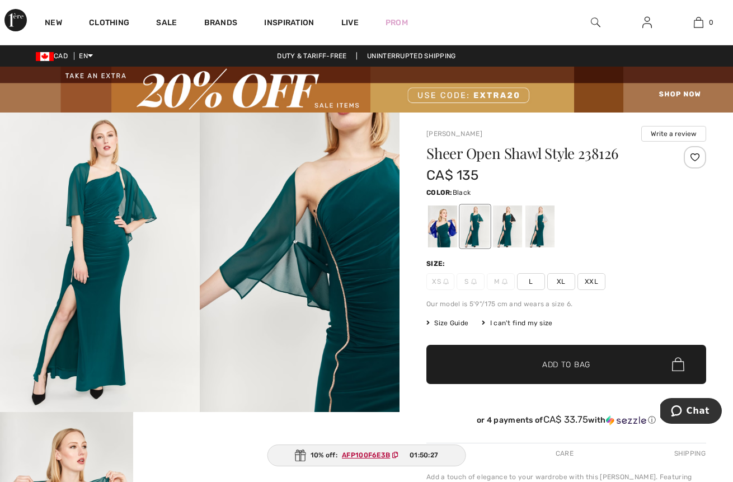
click at [506, 230] on div at bounding box center [507, 226] width 29 height 42
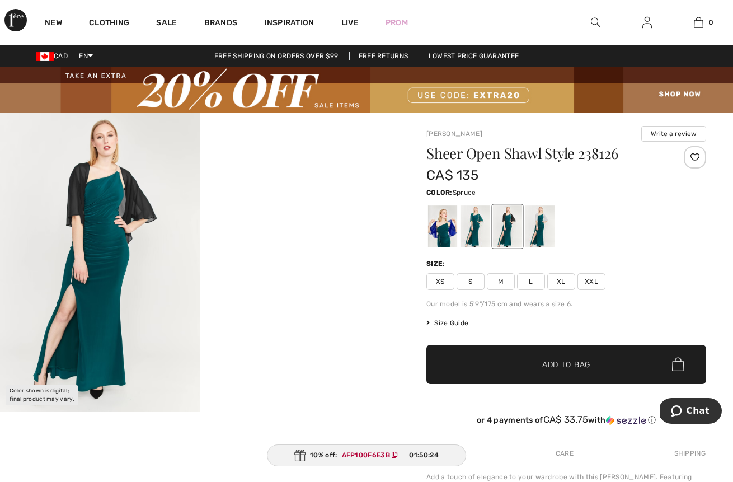
click at [476, 230] on div at bounding box center [475, 226] width 29 height 42
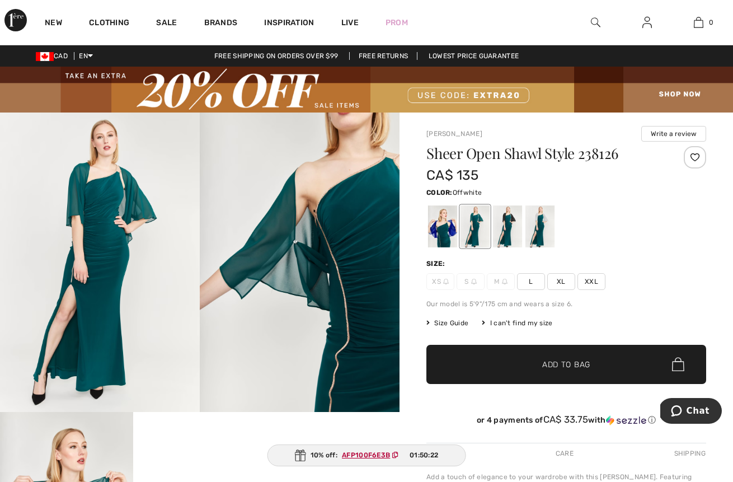
click at [537, 230] on div at bounding box center [540, 226] width 29 height 42
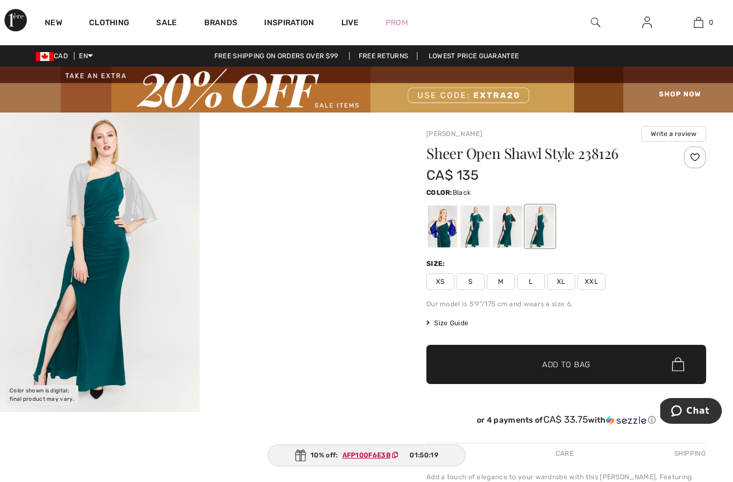
click at [509, 230] on div at bounding box center [507, 226] width 29 height 42
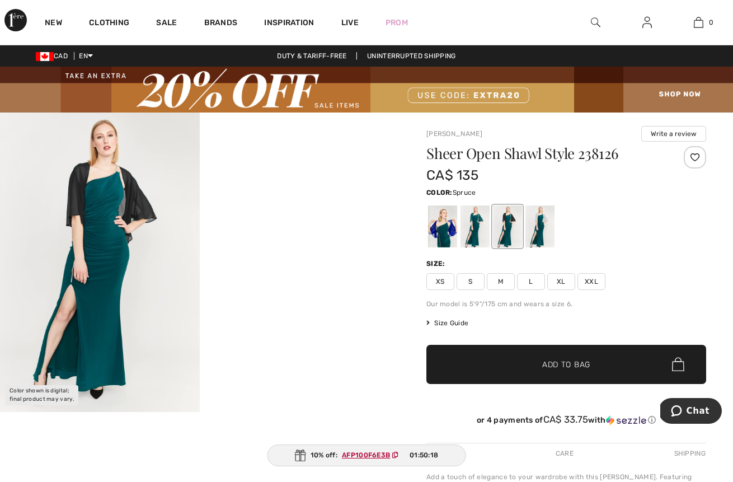
click at [483, 231] on div at bounding box center [475, 226] width 29 height 42
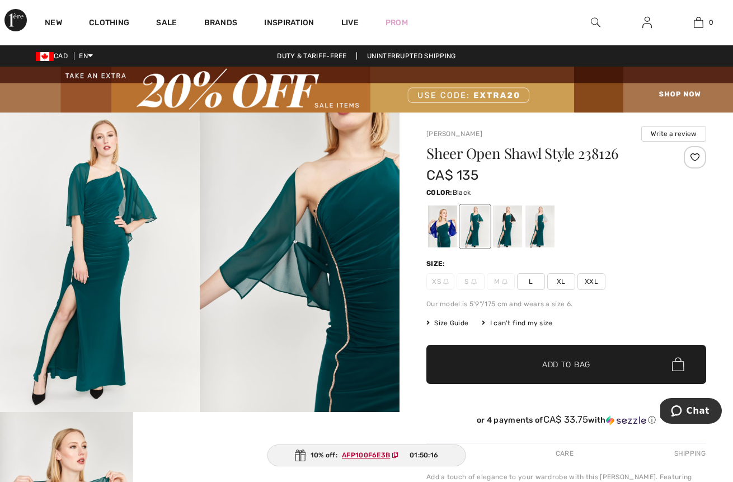
click at [508, 230] on div at bounding box center [507, 226] width 29 height 42
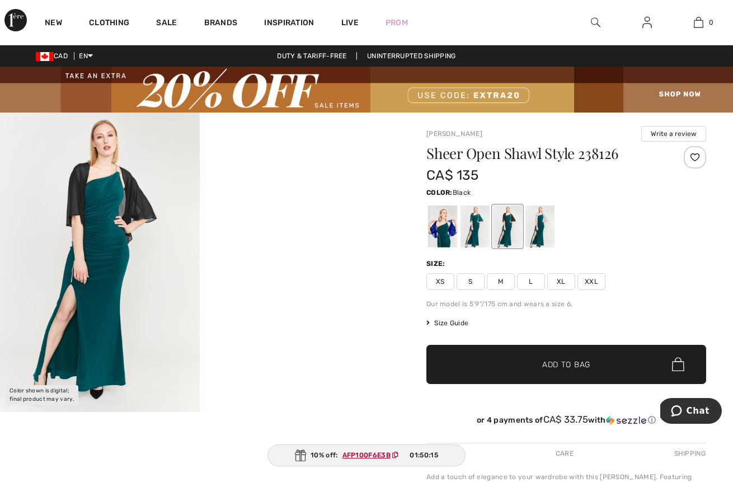
click at [130, 209] on img at bounding box center [100, 263] width 200 height 300
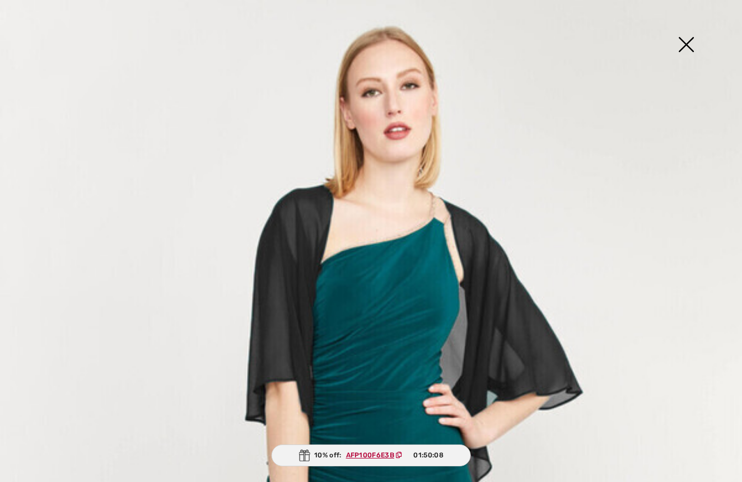
click at [692, 48] on img at bounding box center [686, 46] width 56 height 58
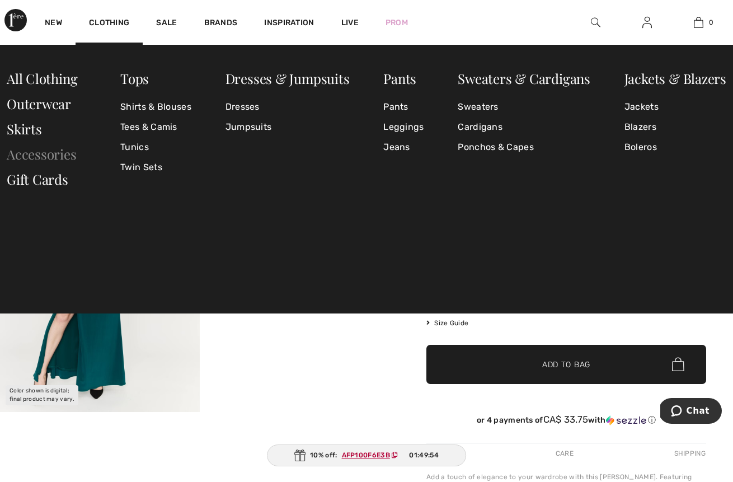
click at [57, 155] on link "Accessories" at bounding box center [42, 154] width 70 height 18
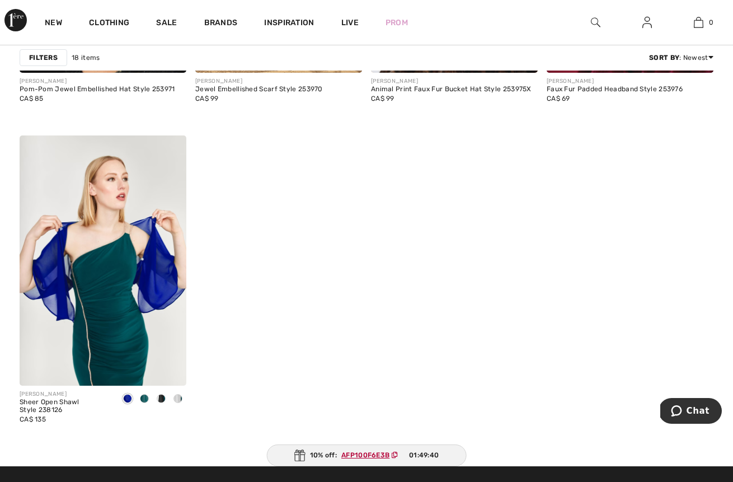
scroll to position [1751, 0]
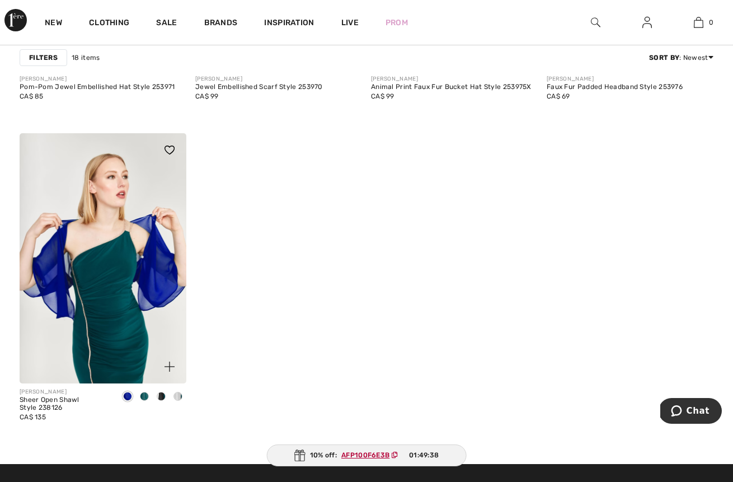
click at [105, 272] on img at bounding box center [103, 258] width 167 height 250
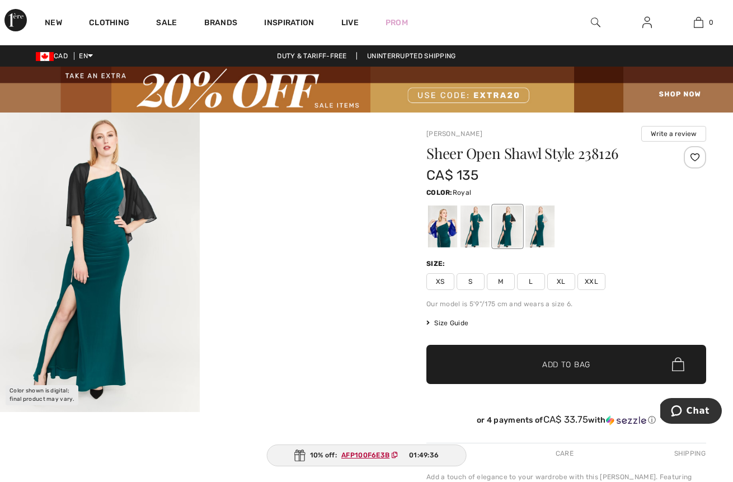
click at [447, 236] on div at bounding box center [442, 226] width 29 height 42
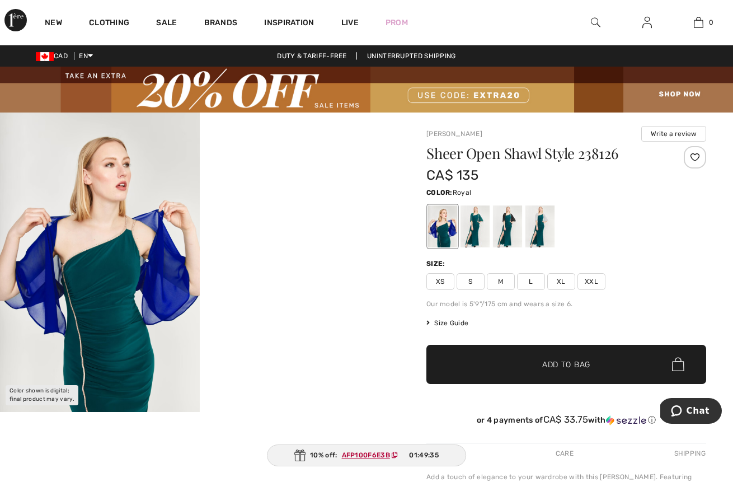
click at [160, 299] on img at bounding box center [100, 263] width 200 height 300
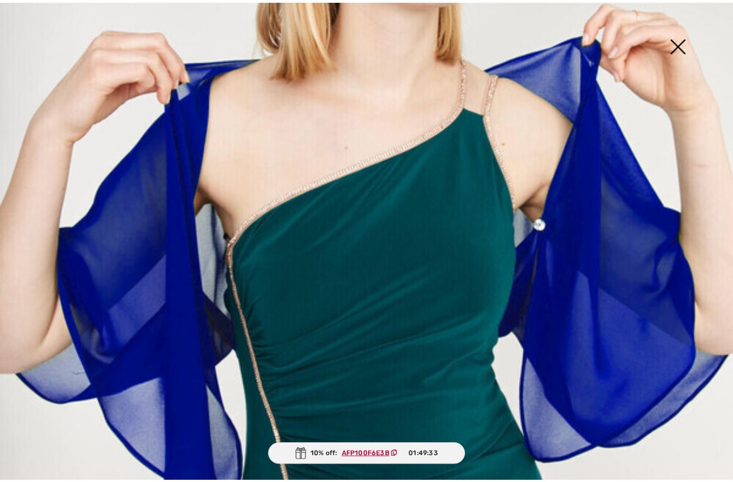
scroll to position [327, 0]
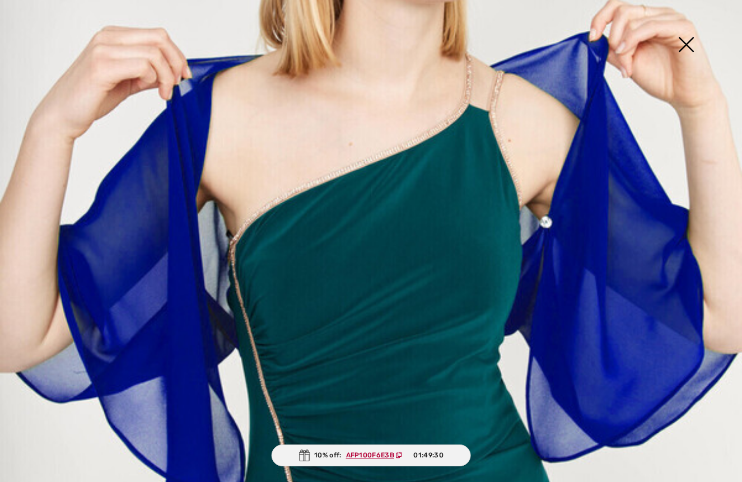
click at [690, 48] on img at bounding box center [686, 46] width 56 height 58
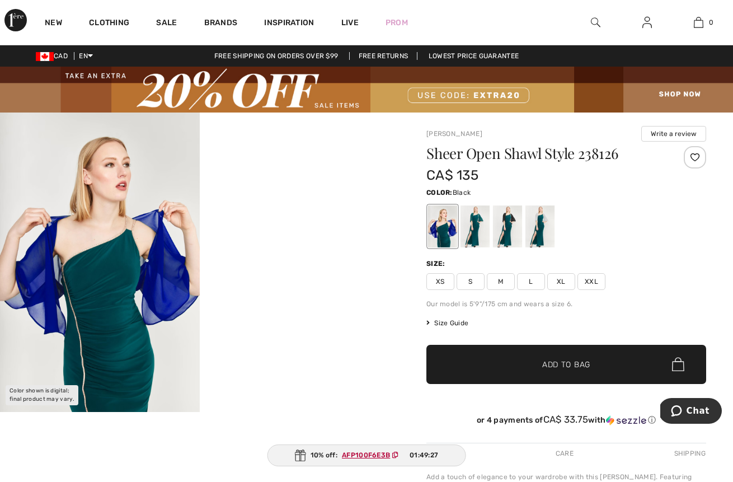
click at [513, 219] on div at bounding box center [507, 226] width 29 height 42
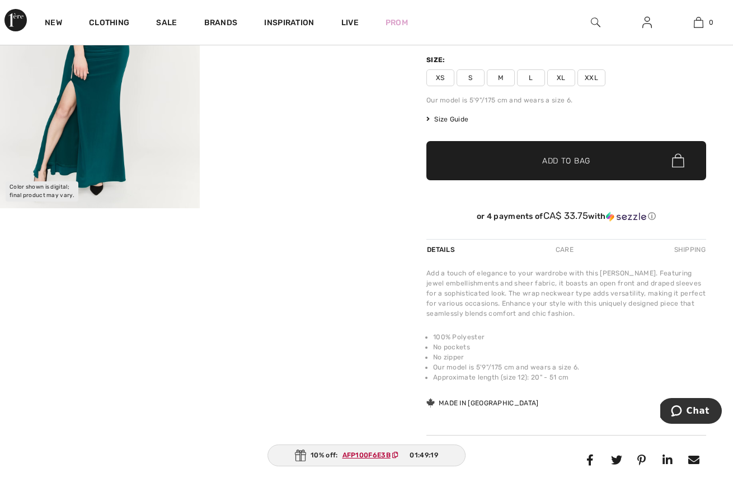
scroll to position [0, 0]
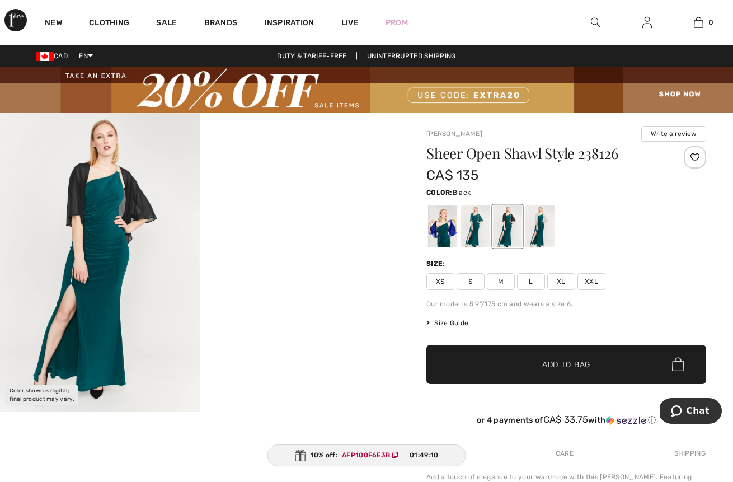
click at [378, 458] on ins "AFP100F6E3B" at bounding box center [366, 455] width 48 height 8
click at [558, 283] on span "XL" at bounding box center [561, 281] width 28 height 17
click at [553, 367] on span "Add to Bag" at bounding box center [566, 364] width 48 height 12
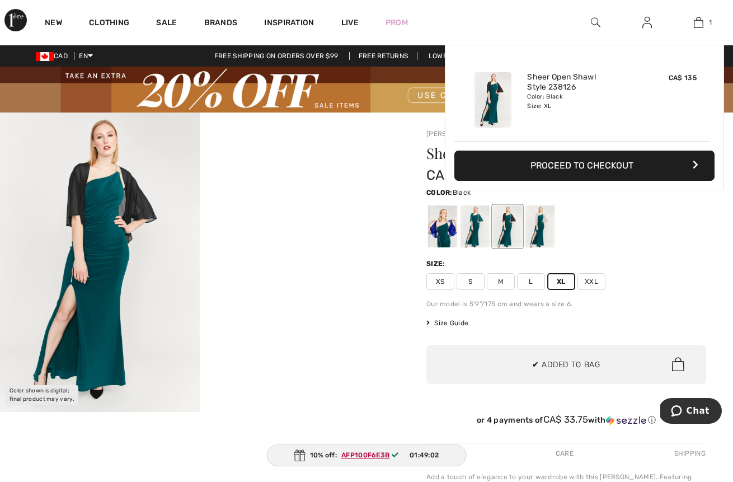
click at [315, 266] on div at bounding box center [200, 263] width 400 height 300
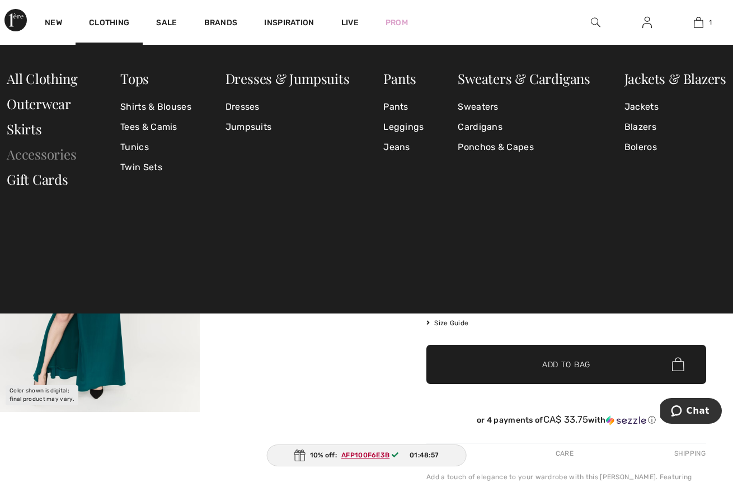
click at [48, 157] on link "Accessories" at bounding box center [42, 154] width 70 height 18
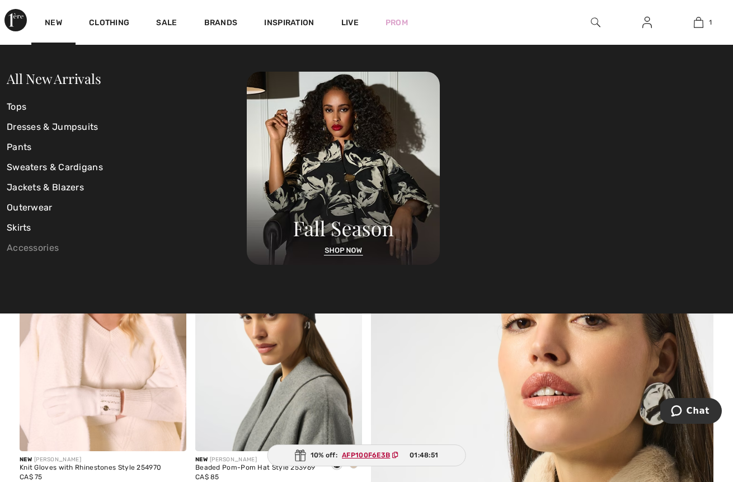
click at [48, 247] on link "Accessories" at bounding box center [127, 248] width 240 height 20
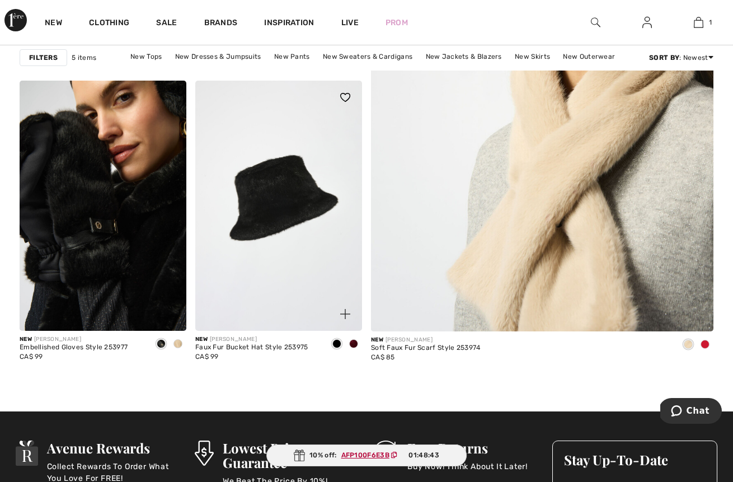
scroll to position [92, 0]
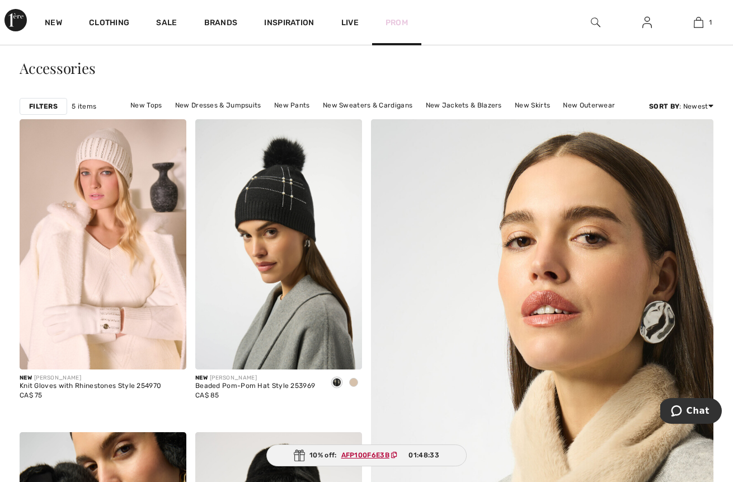
click at [399, 27] on link "Prom" at bounding box center [397, 23] width 22 height 12
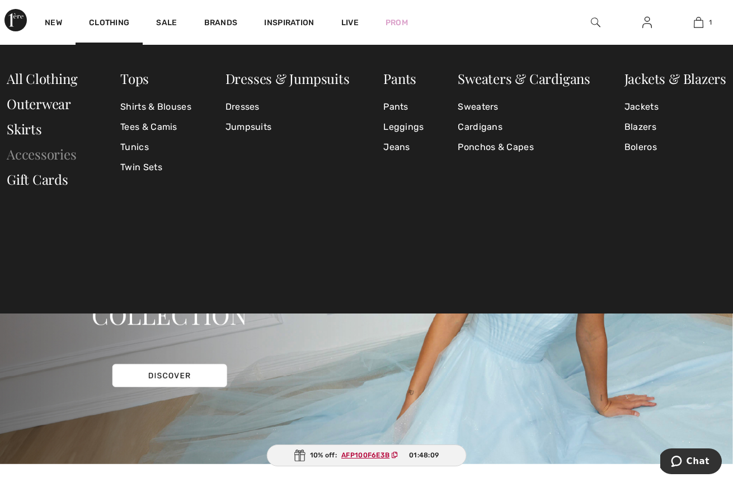
click at [50, 152] on link "Accessories" at bounding box center [42, 154] width 70 height 18
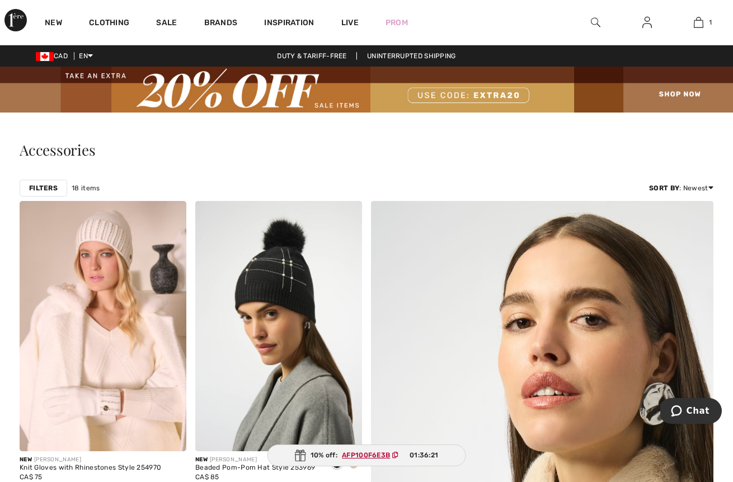
click at [600, 24] on img at bounding box center [596, 22] width 10 height 13
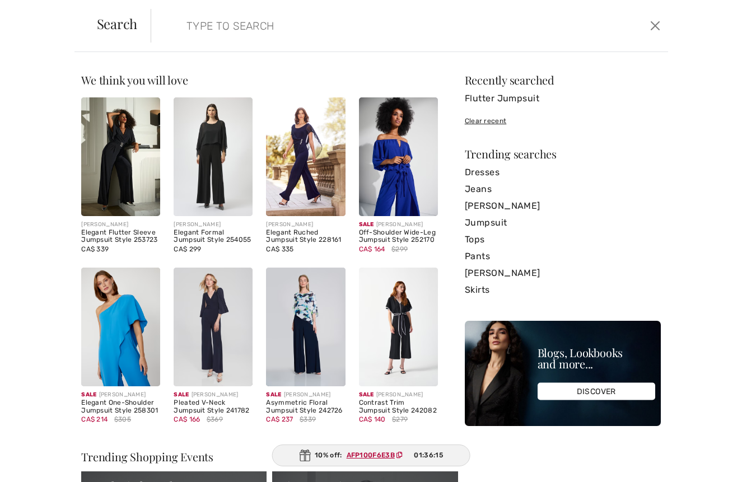
type input "2"
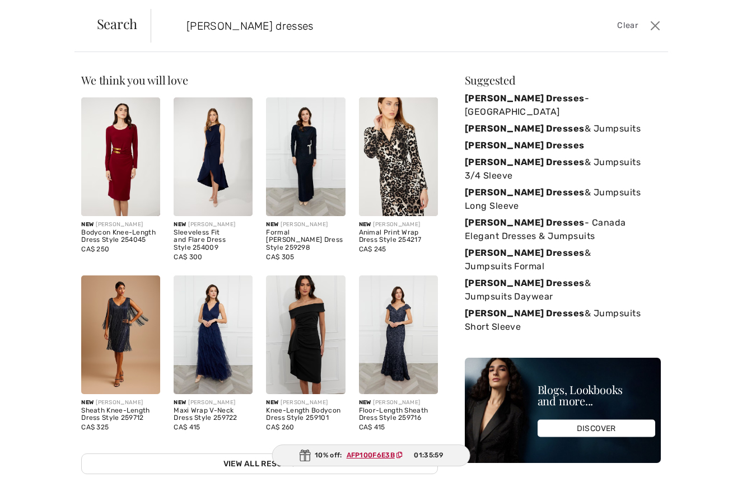
type input "Frank Lyman dresses"
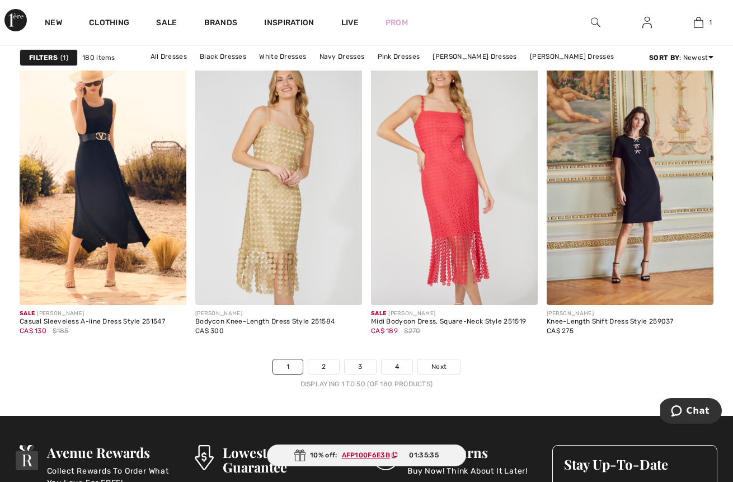
scroll to position [4653, 0]
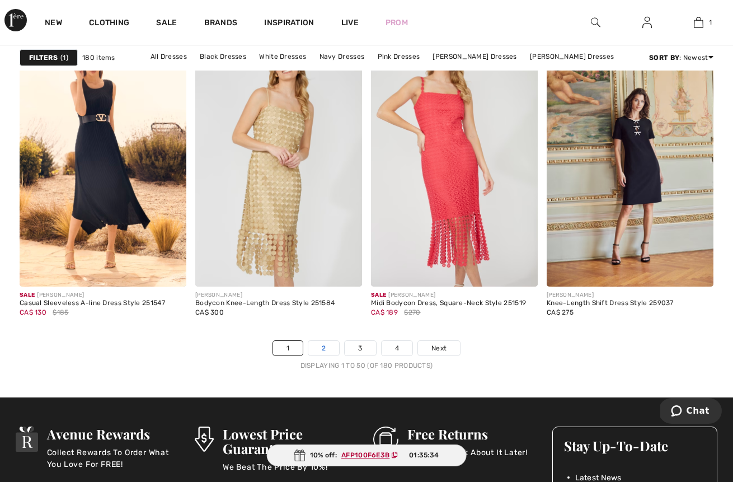
click at [324, 343] on link "2" at bounding box center [323, 348] width 31 height 15
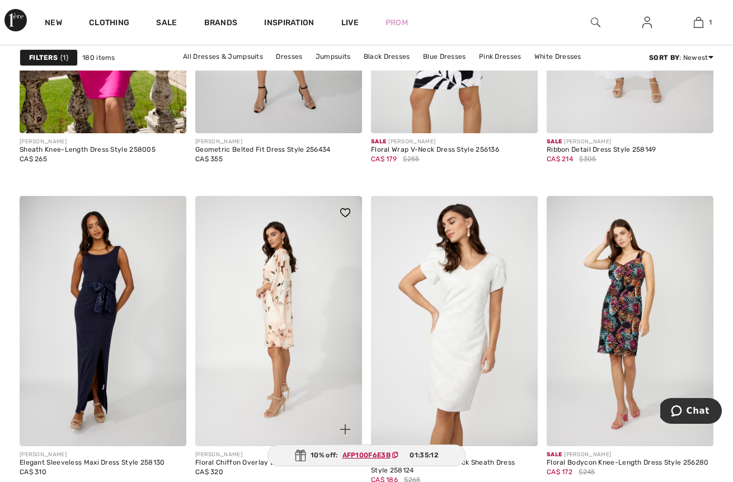
scroll to position [4229, 0]
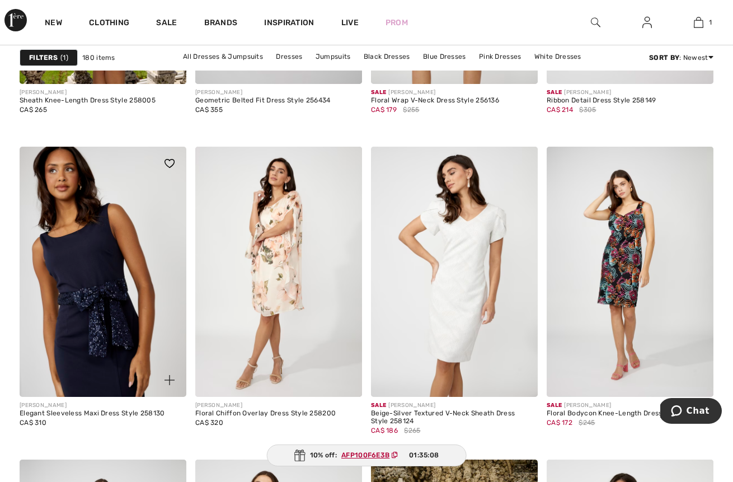
click at [149, 294] on img at bounding box center [103, 272] width 167 height 250
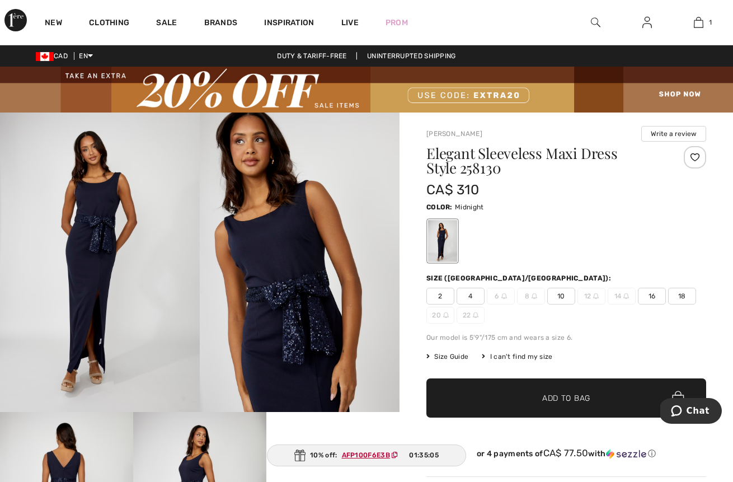
click at [144, 297] on img at bounding box center [100, 263] width 200 height 300
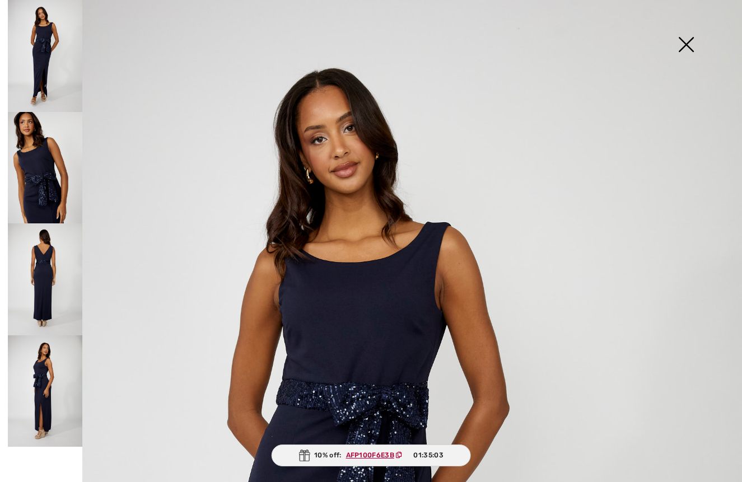
click at [691, 50] on img at bounding box center [686, 46] width 56 height 58
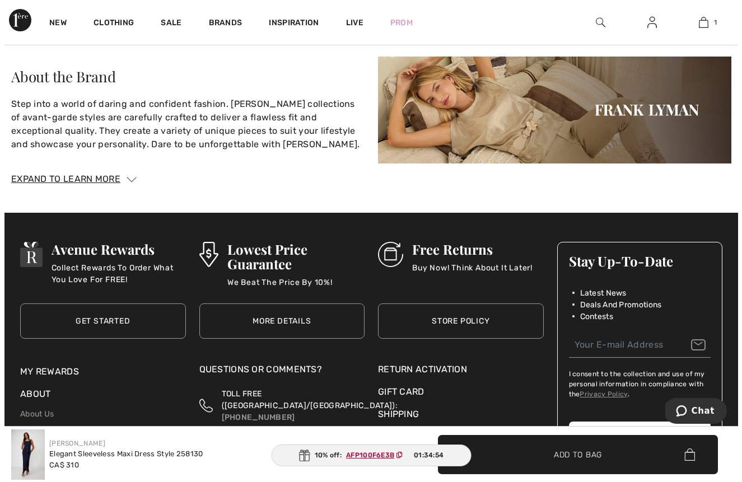
scroll to position [1730, 0]
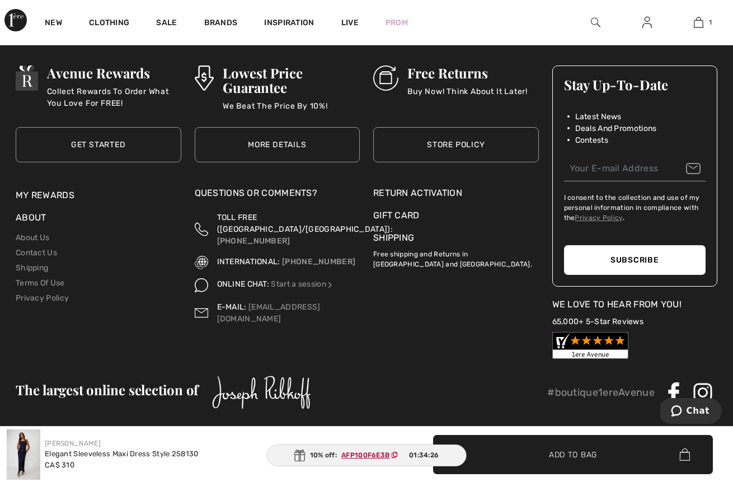
click at [598, 22] on img at bounding box center [596, 22] width 10 height 13
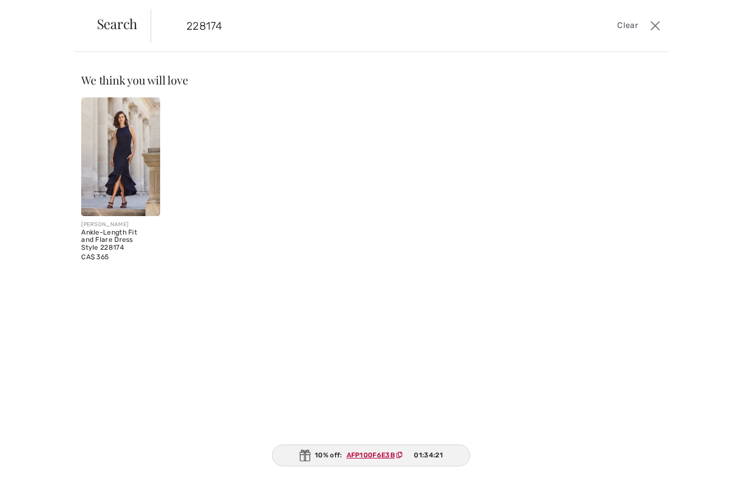
type input "228174"
click at [128, 229] on div "Ankle-Length Fit and Flare Dress Style 228174" at bounding box center [120, 240] width 79 height 23
click at [138, 189] on img at bounding box center [120, 156] width 79 height 119
